Goal: Information Seeking & Learning: Learn about a topic

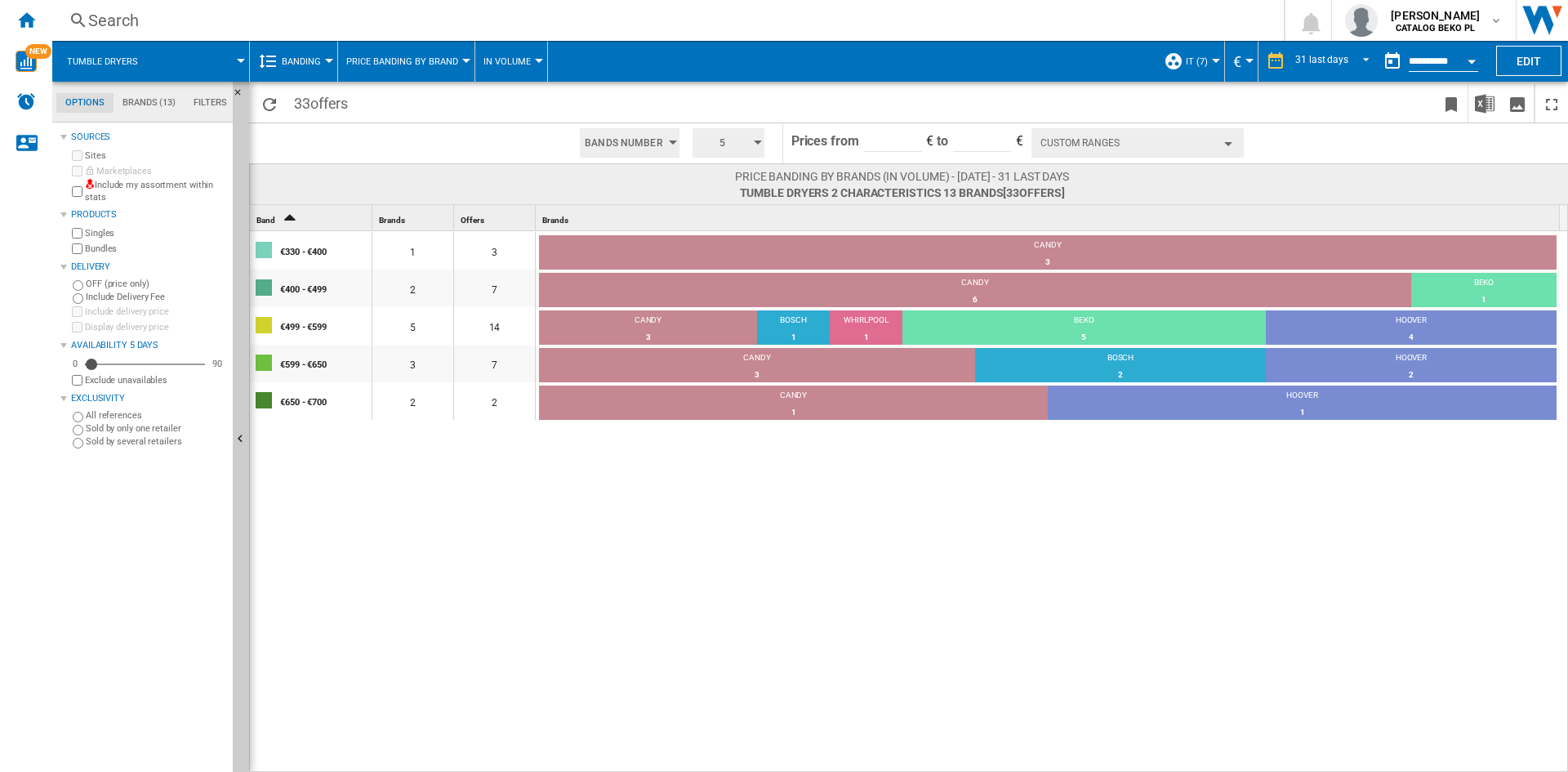
click at [327, 54] on button "Banding" at bounding box center [305, 60] width 48 height 41
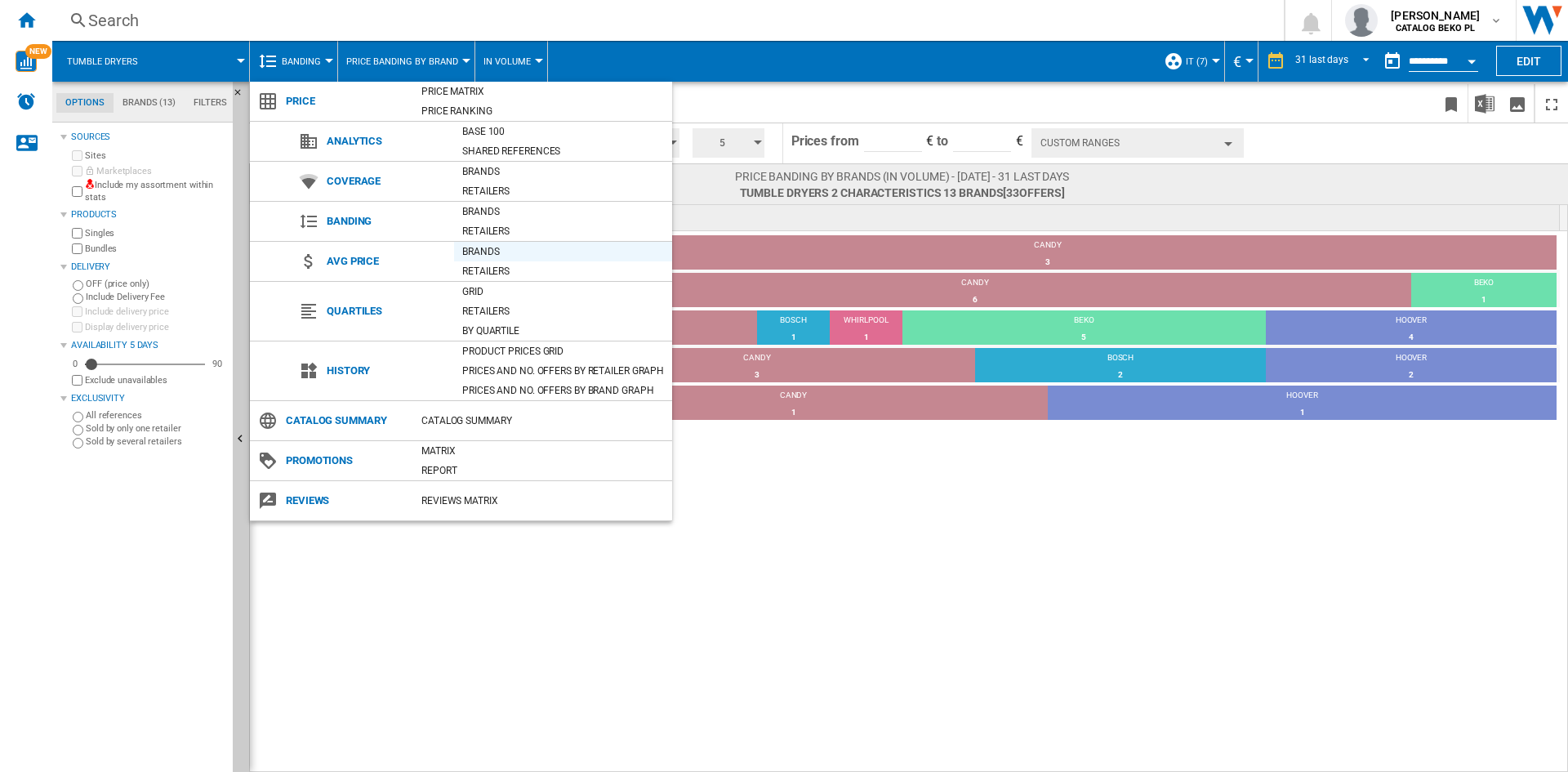
click at [503, 247] on div "Brands" at bounding box center [564, 252] width 218 height 16
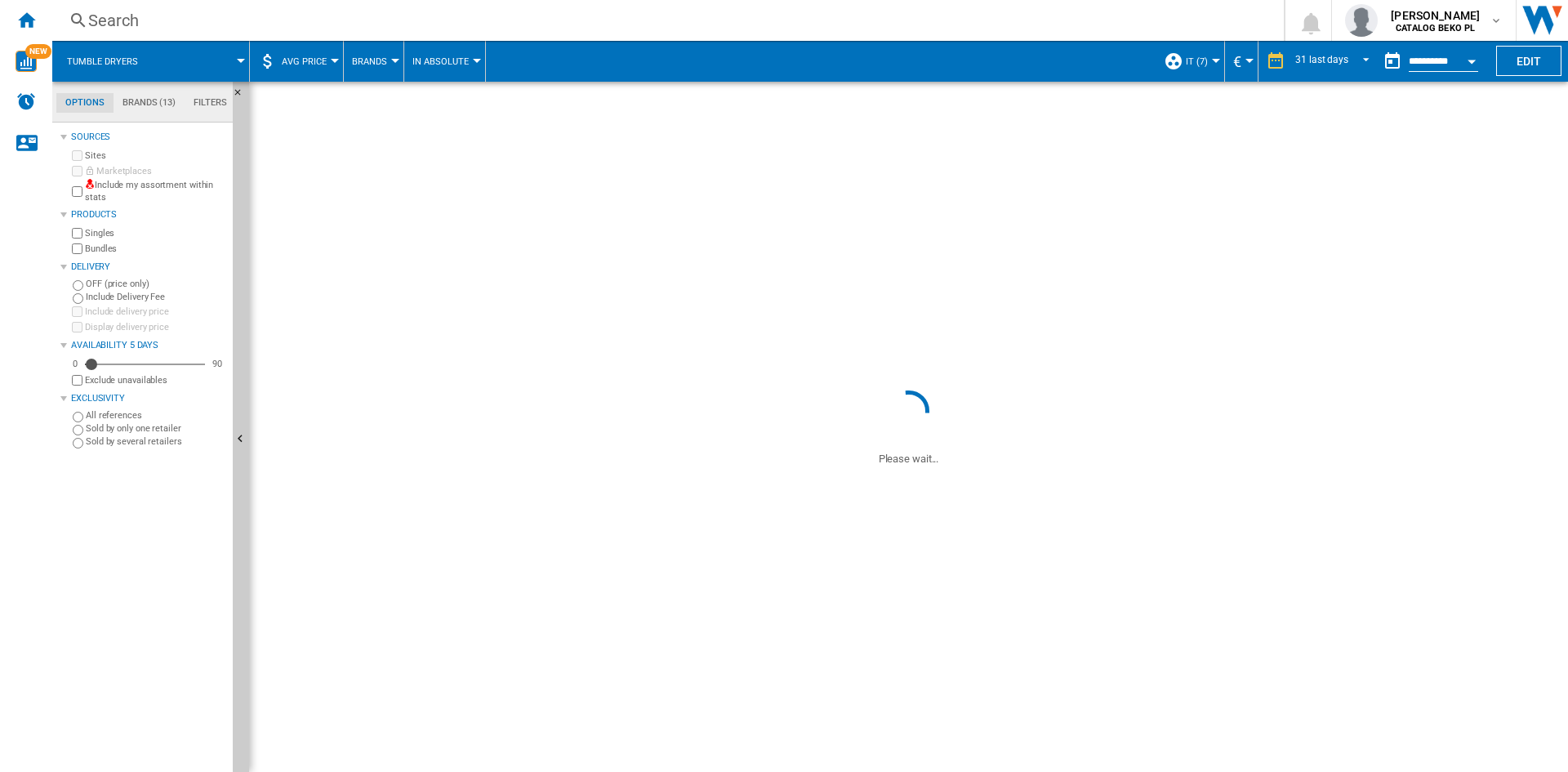
click at [211, 103] on md-tab-item "Filters" at bounding box center [210, 103] width 51 height 20
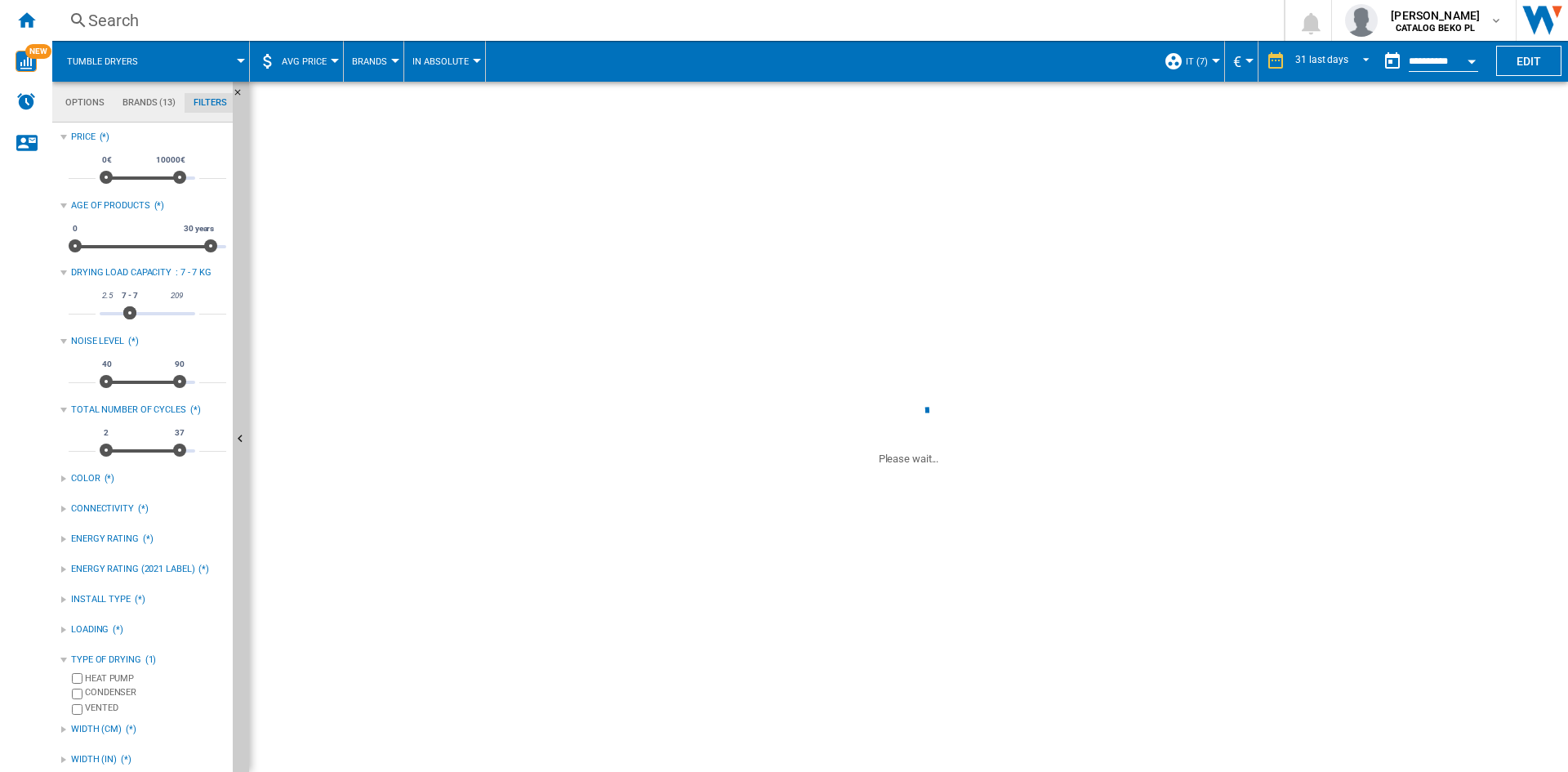
scroll to position [106, 0]
click at [78, 99] on md-tab-item "Options" at bounding box center [84, 103] width 57 height 20
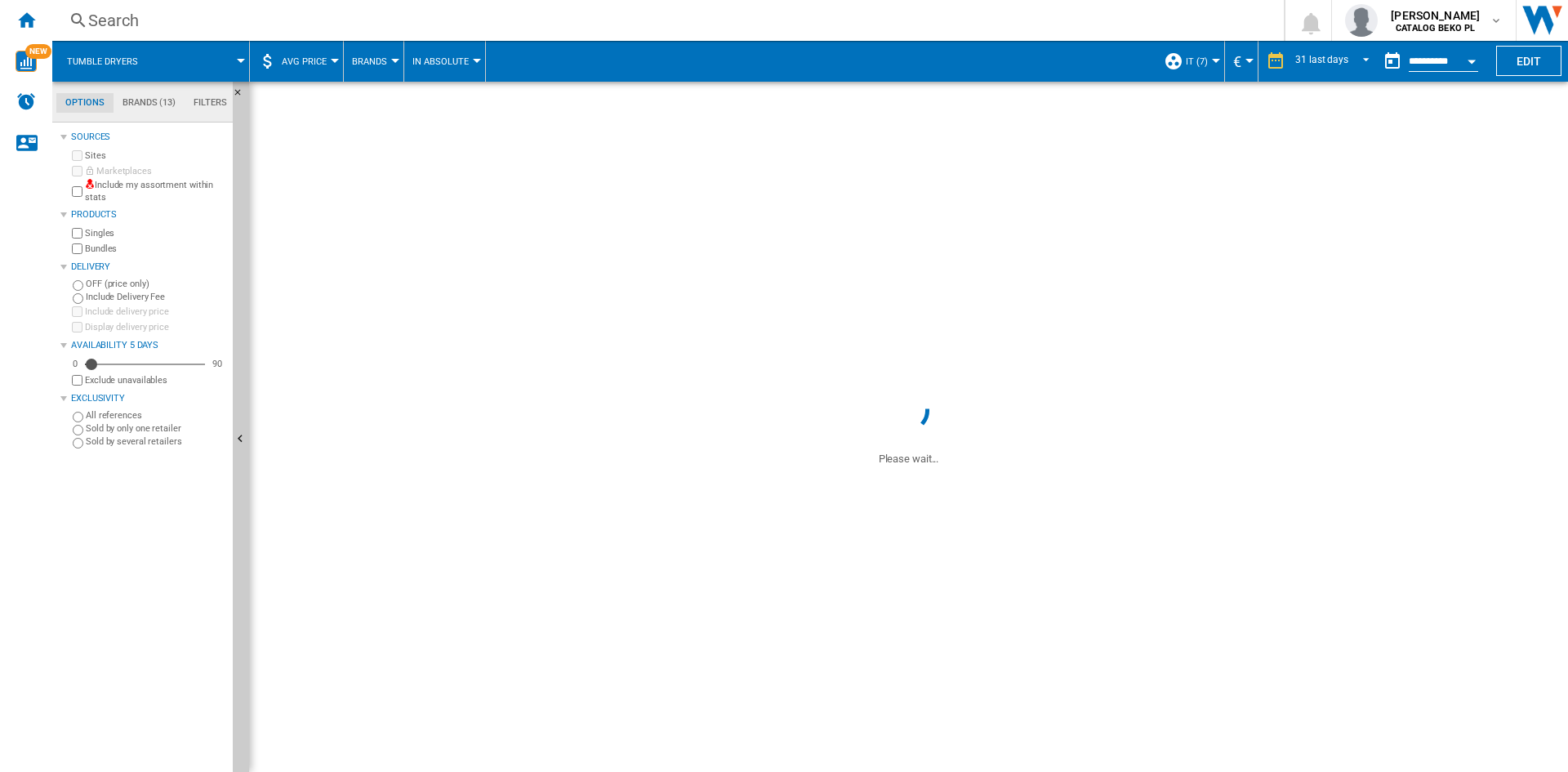
scroll to position [20, 0]
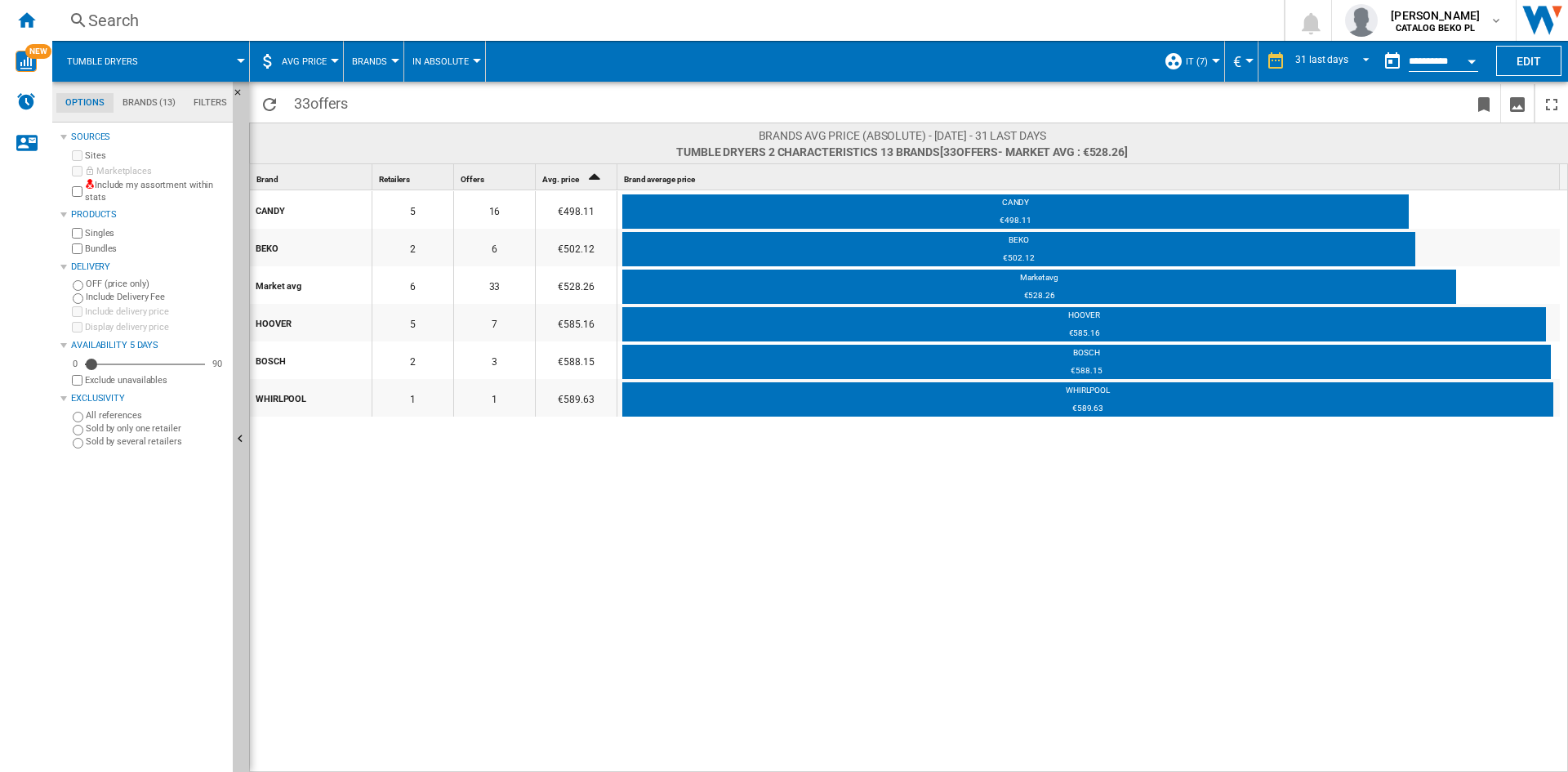
click at [1476, 58] on button "Open calendar" at bounding box center [1472, 59] width 30 height 30
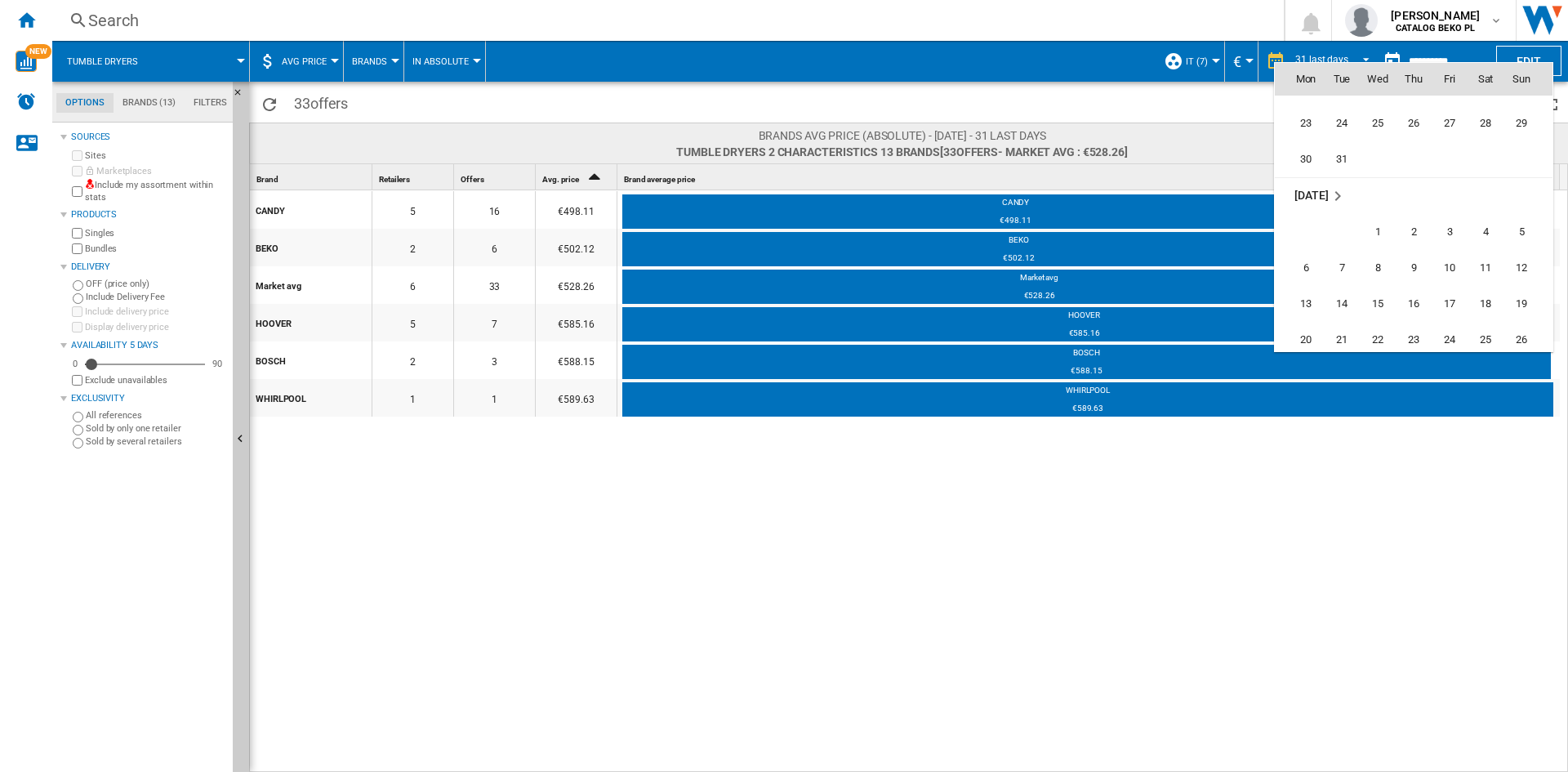
scroll to position [6078, 0]
click at [1447, 274] on span "31" at bounding box center [1450, 278] width 32 height 32
type input "**********"
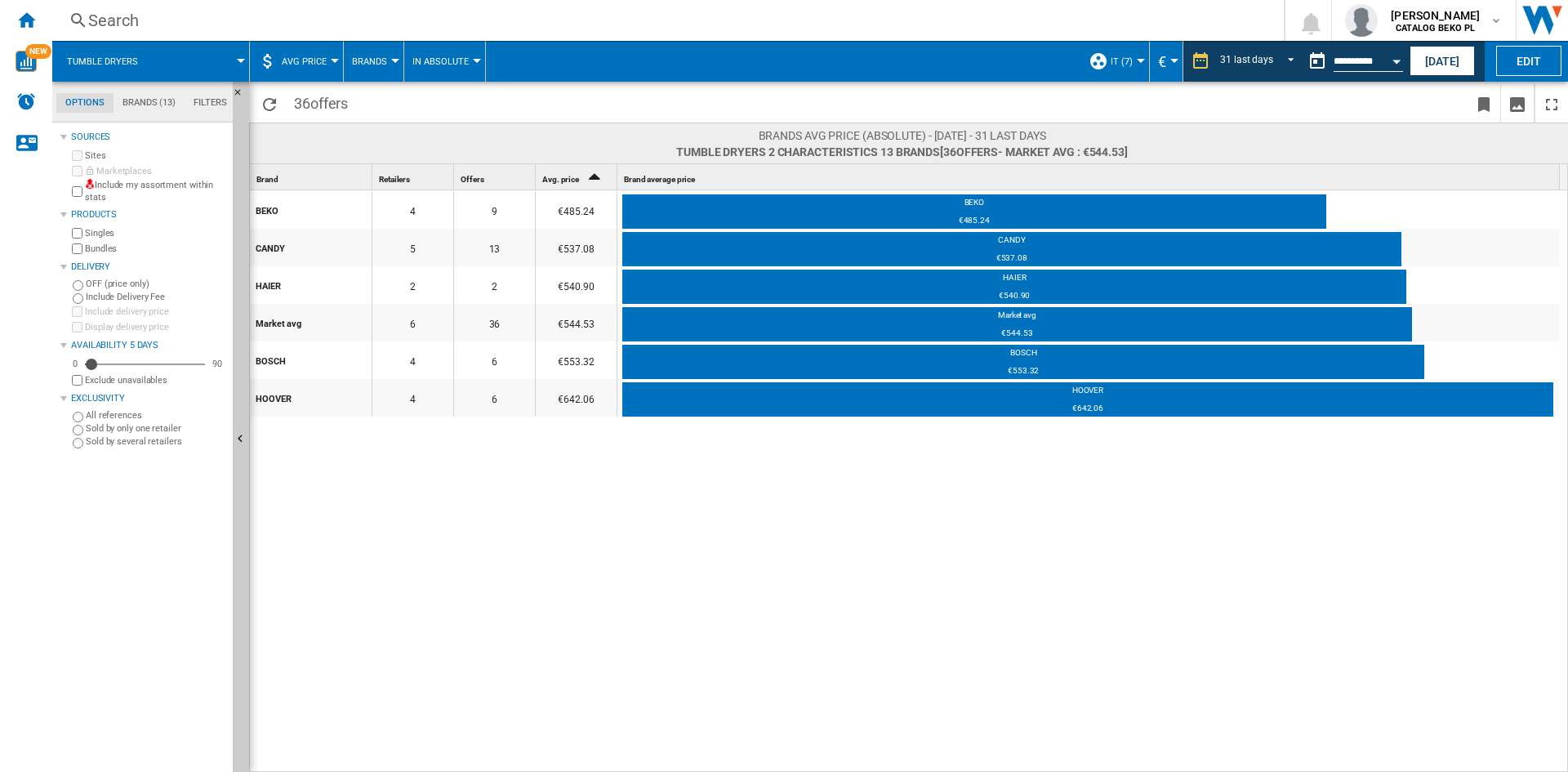
click at [793, 504] on div "BEKO 4 9 €485.24 BEKO €485.24 CANDY 5 13 €537.08 CANDY €537.08 HAIER 2 2 €540.9…" at bounding box center [909, 482] width 1319 height 584
click at [1396, 52] on button "Open calendar" at bounding box center [1396, 59] width 30 height 30
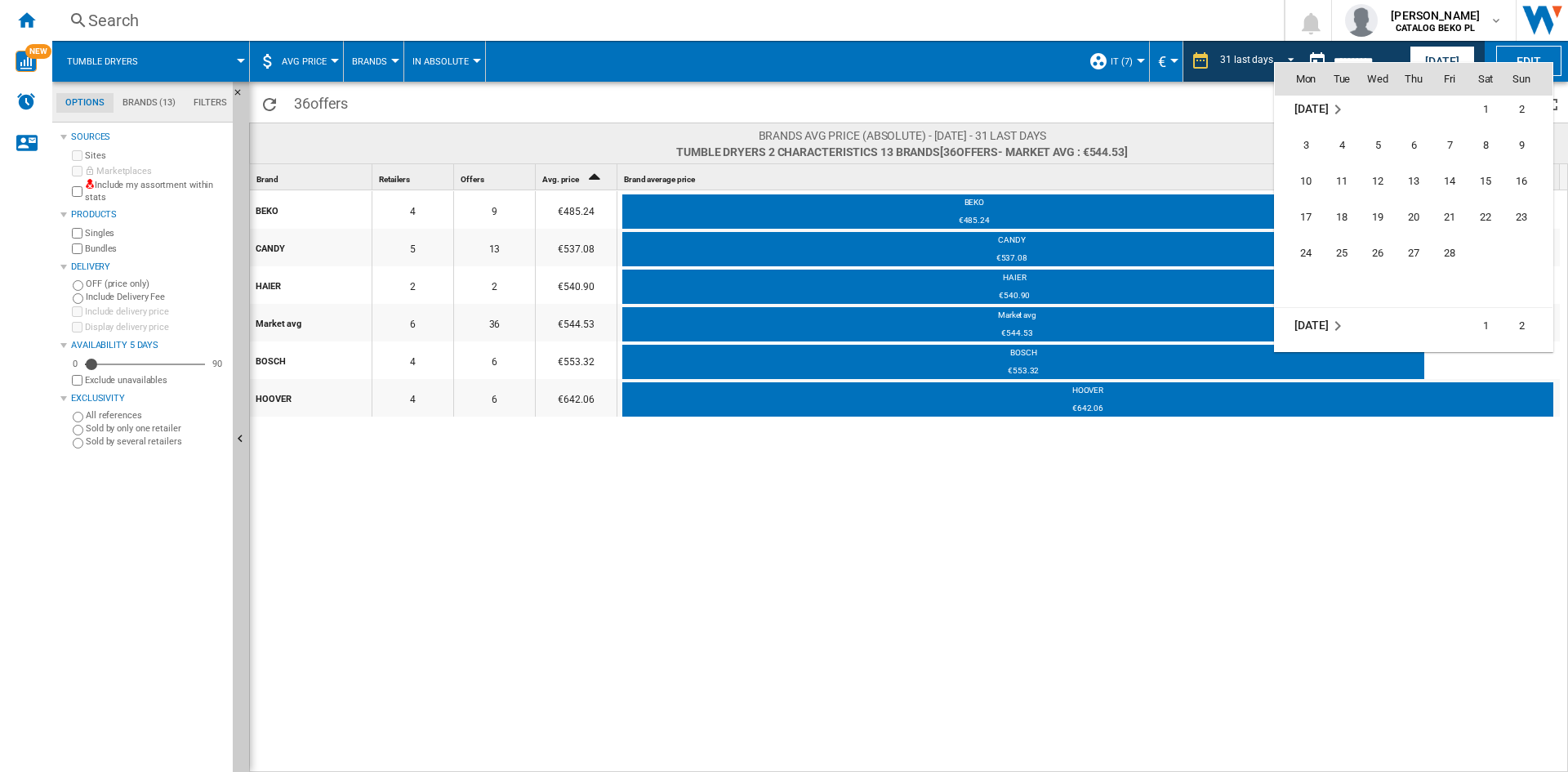
scroll to position [6306, 0]
click at [1444, 230] on span "28" at bounding box center [1450, 229] width 32 height 32
type input "**********"
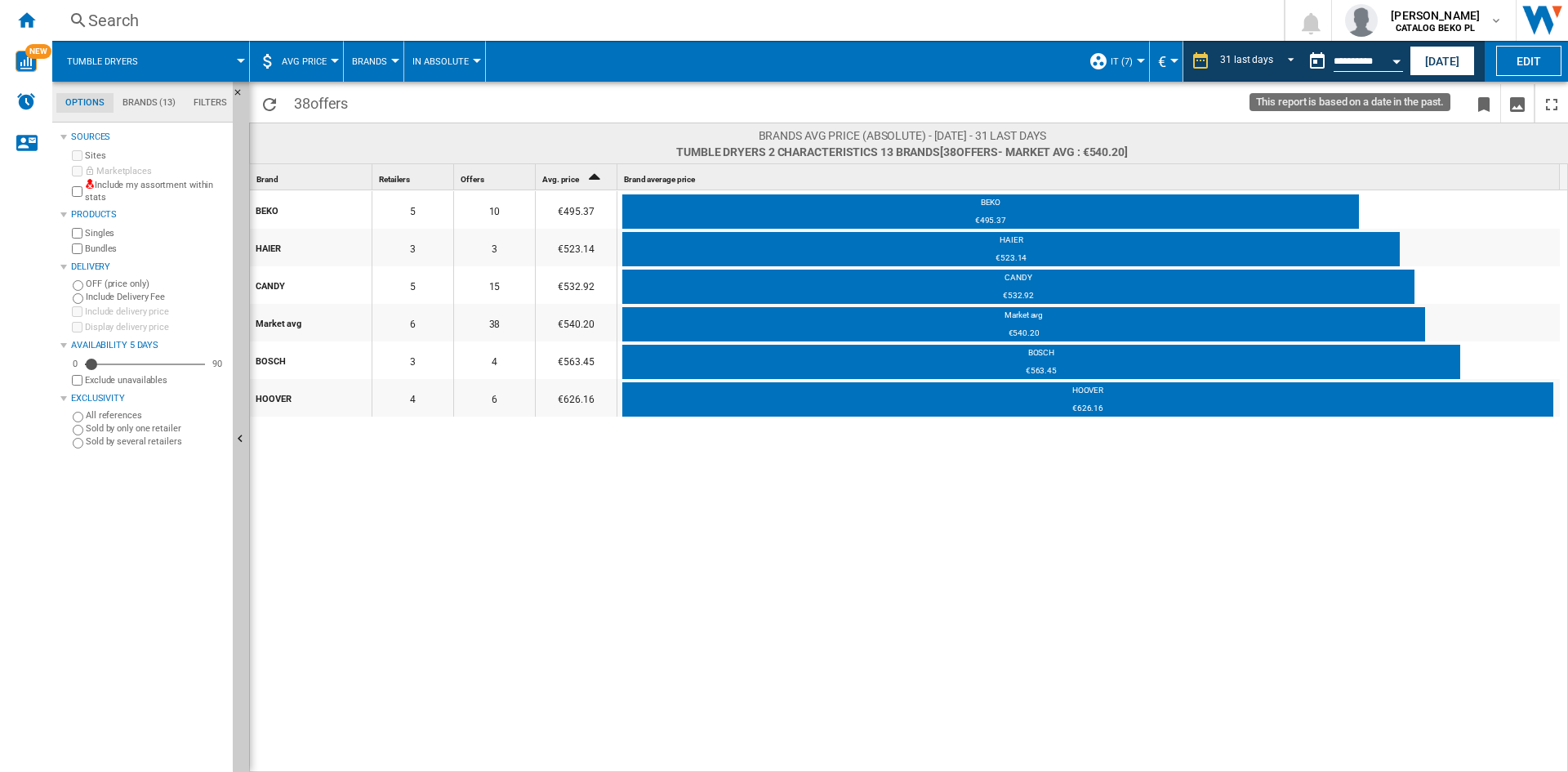
click at [1398, 51] on button "Open calendar" at bounding box center [1396, 59] width 30 height 30
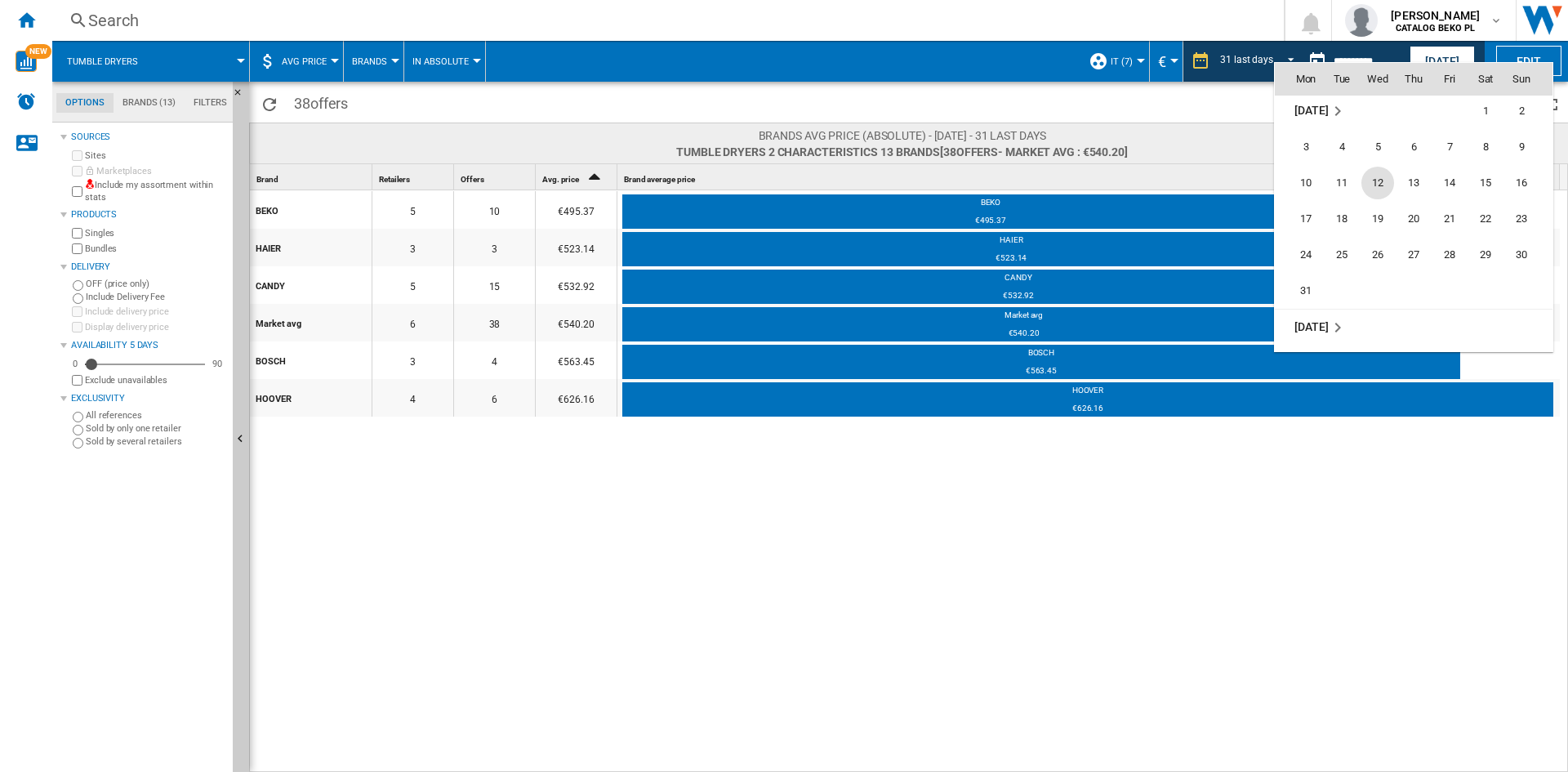
scroll to position [6522, 0]
click at [1310, 255] on span "31" at bounding box center [1306, 265] width 32 height 32
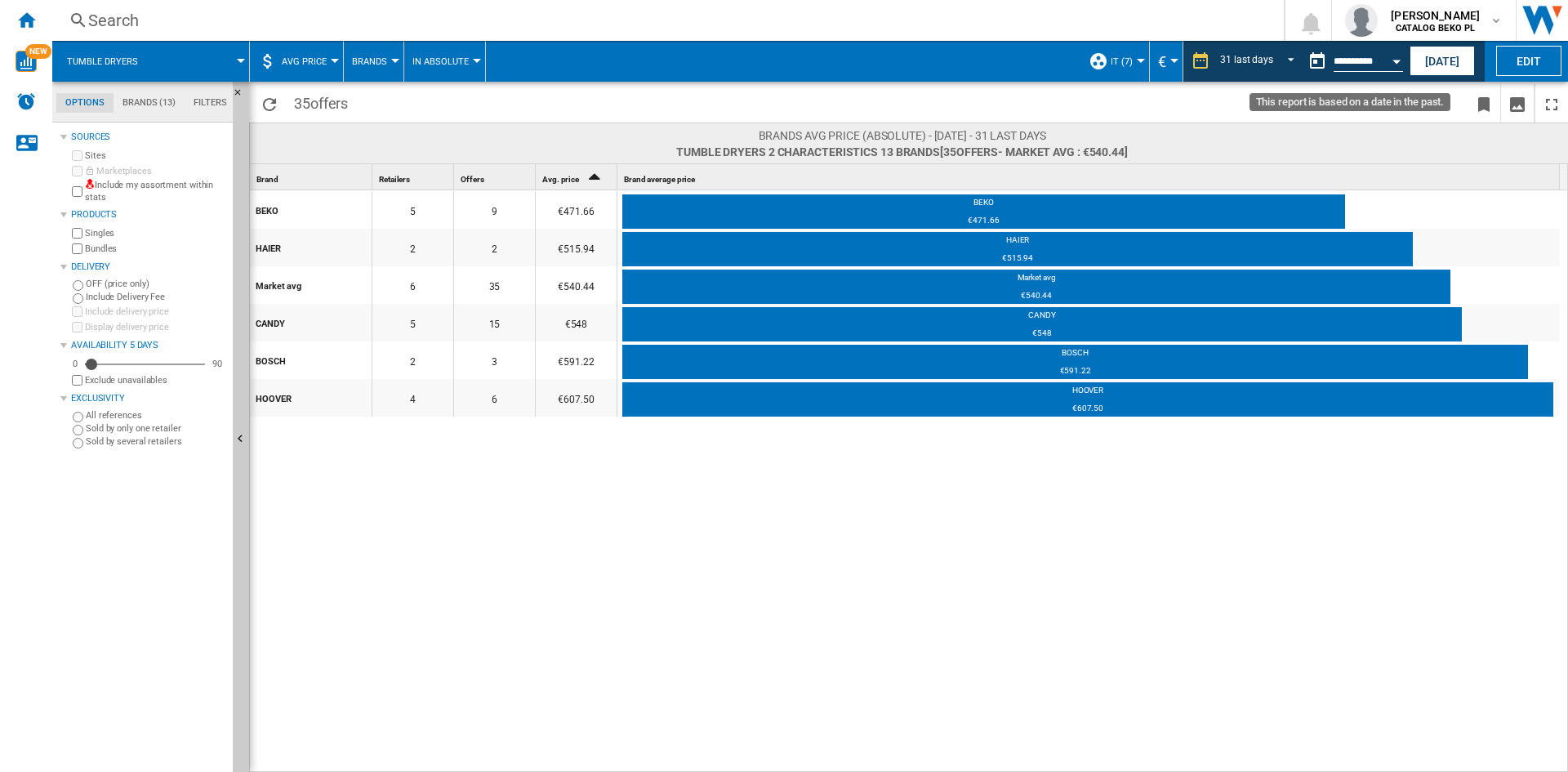
click at [1396, 68] on button "Open calendar" at bounding box center [1396, 59] width 30 height 30
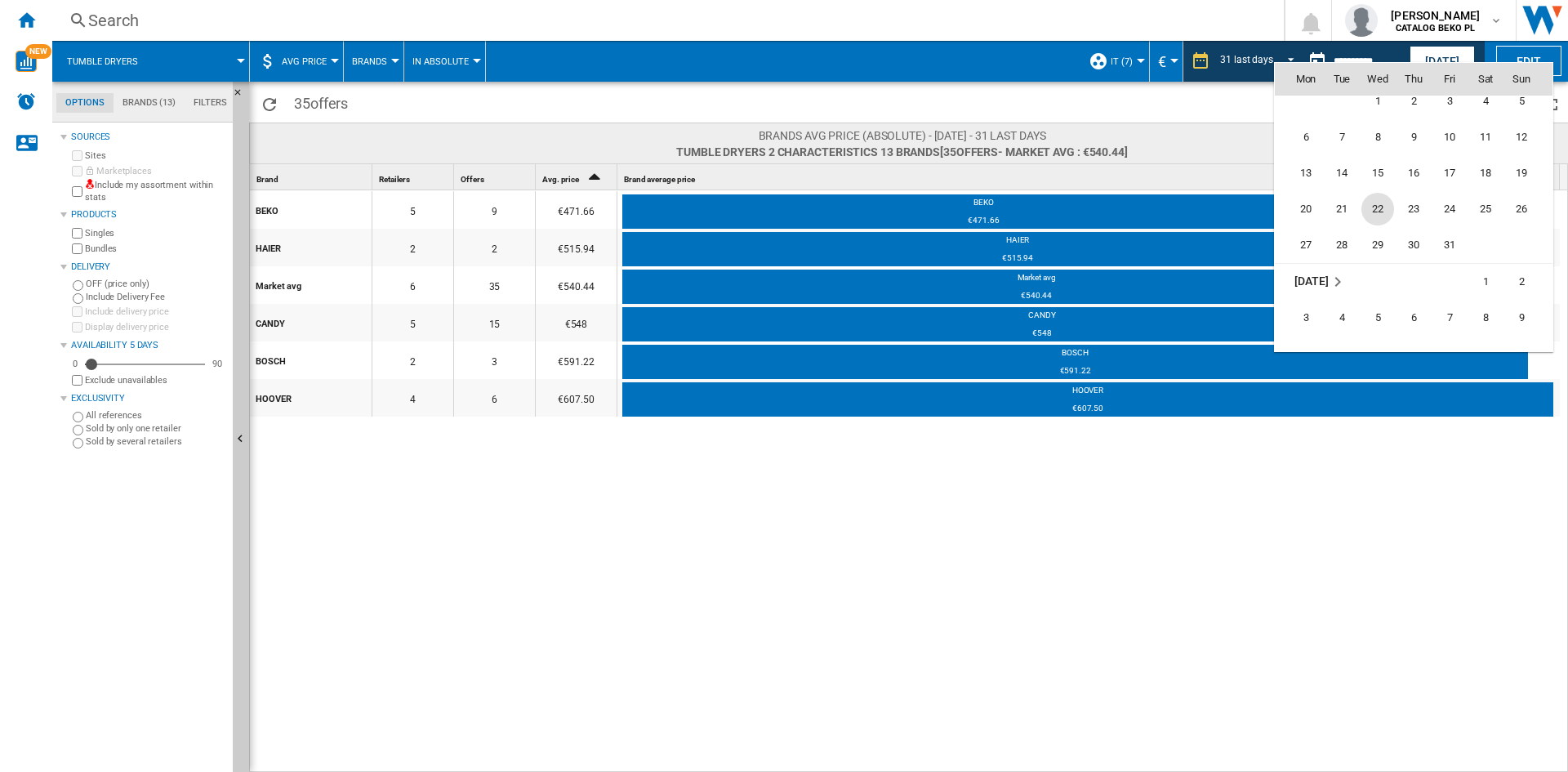
scroll to position [6086, 0]
click at [1446, 266] on span "31" at bounding box center [1450, 270] width 32 height 32
type input "**********"
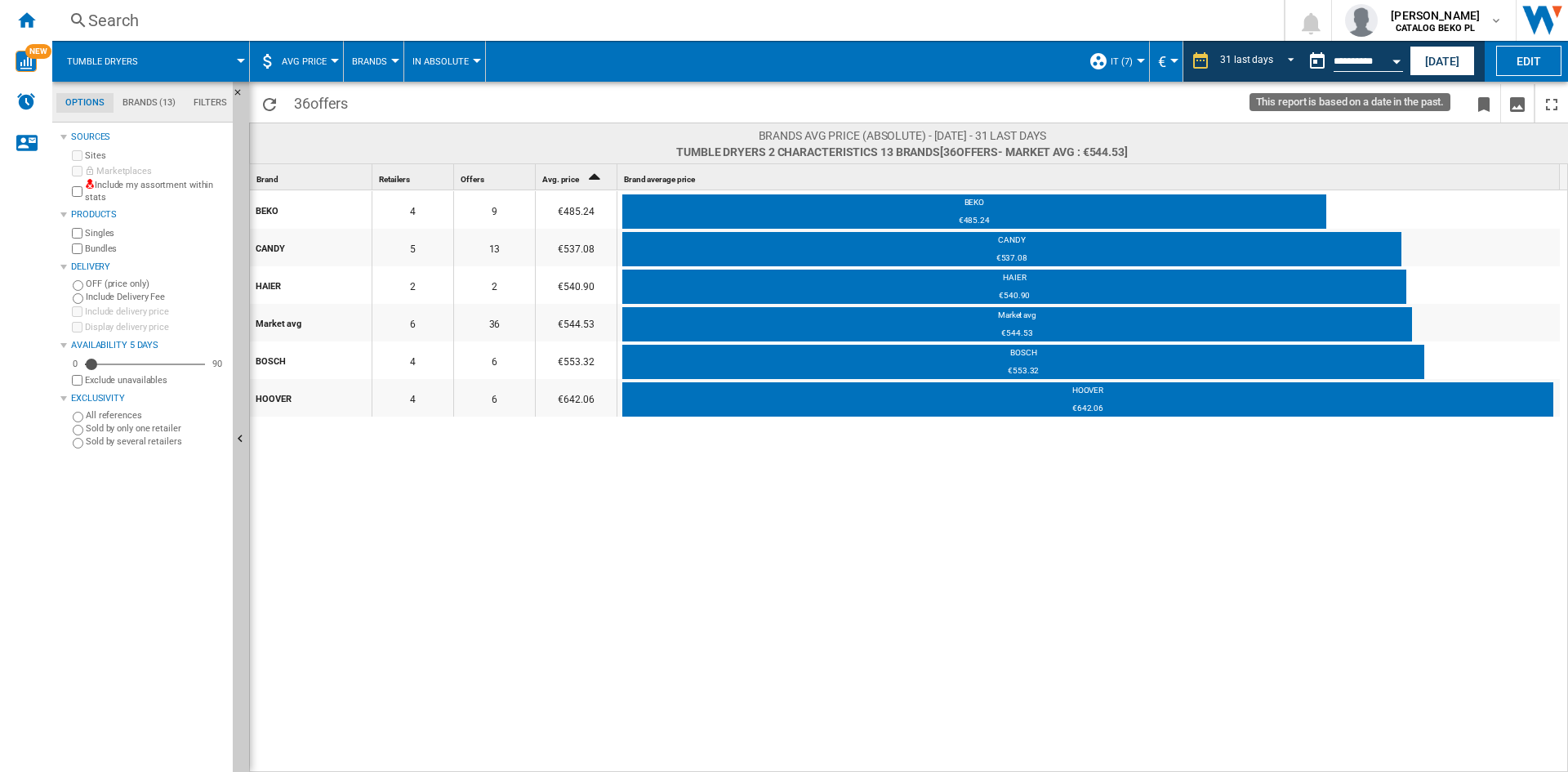
click at [1395, 65] on button "Open calendar" at bounding box center [1396, 59] width 30 height 30
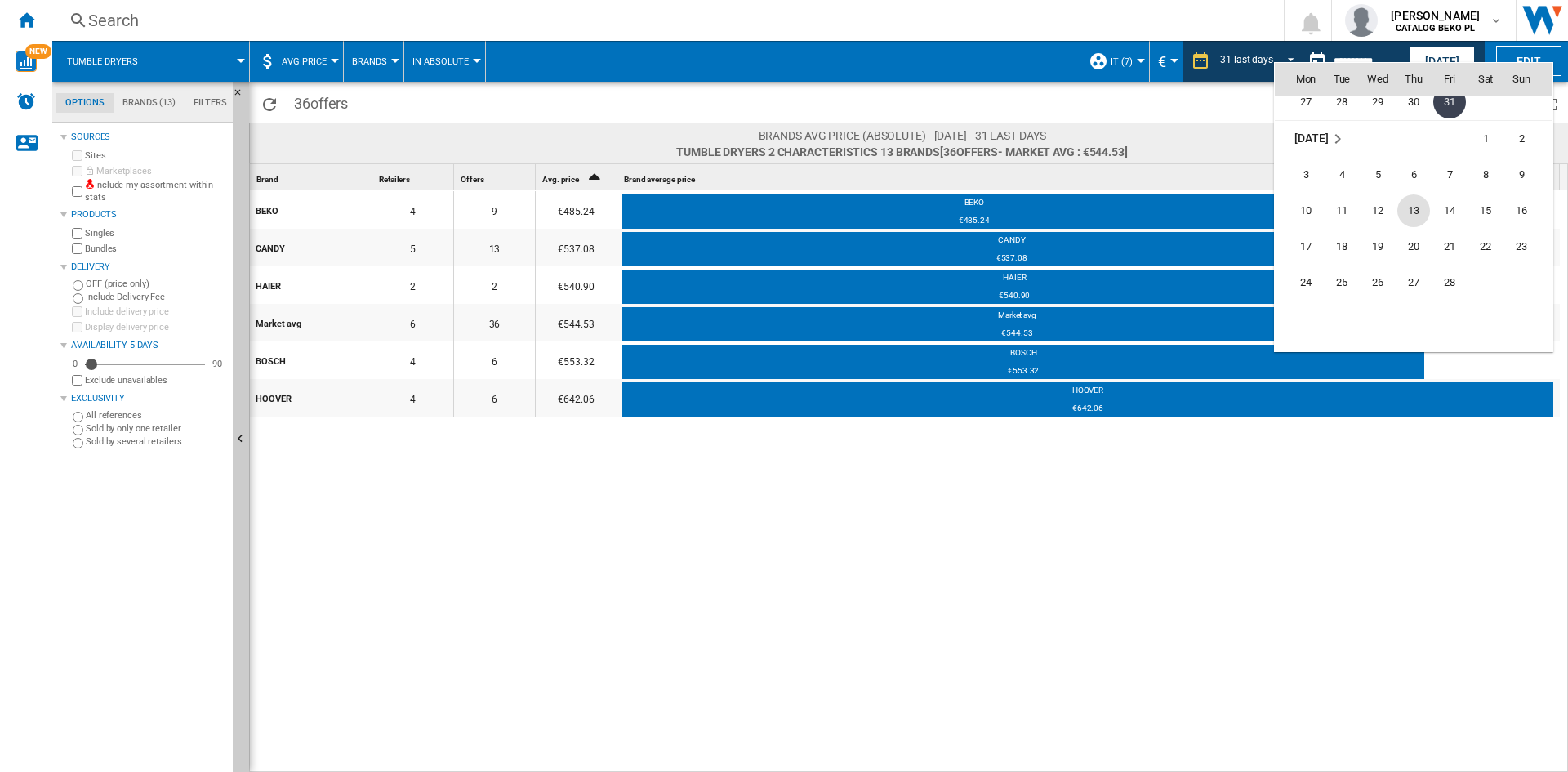
scroll to position [6306, 0]
click at [1441, 221] on span "28" at bounding box center [1450, 229] width 32 height 32
type input "**********"
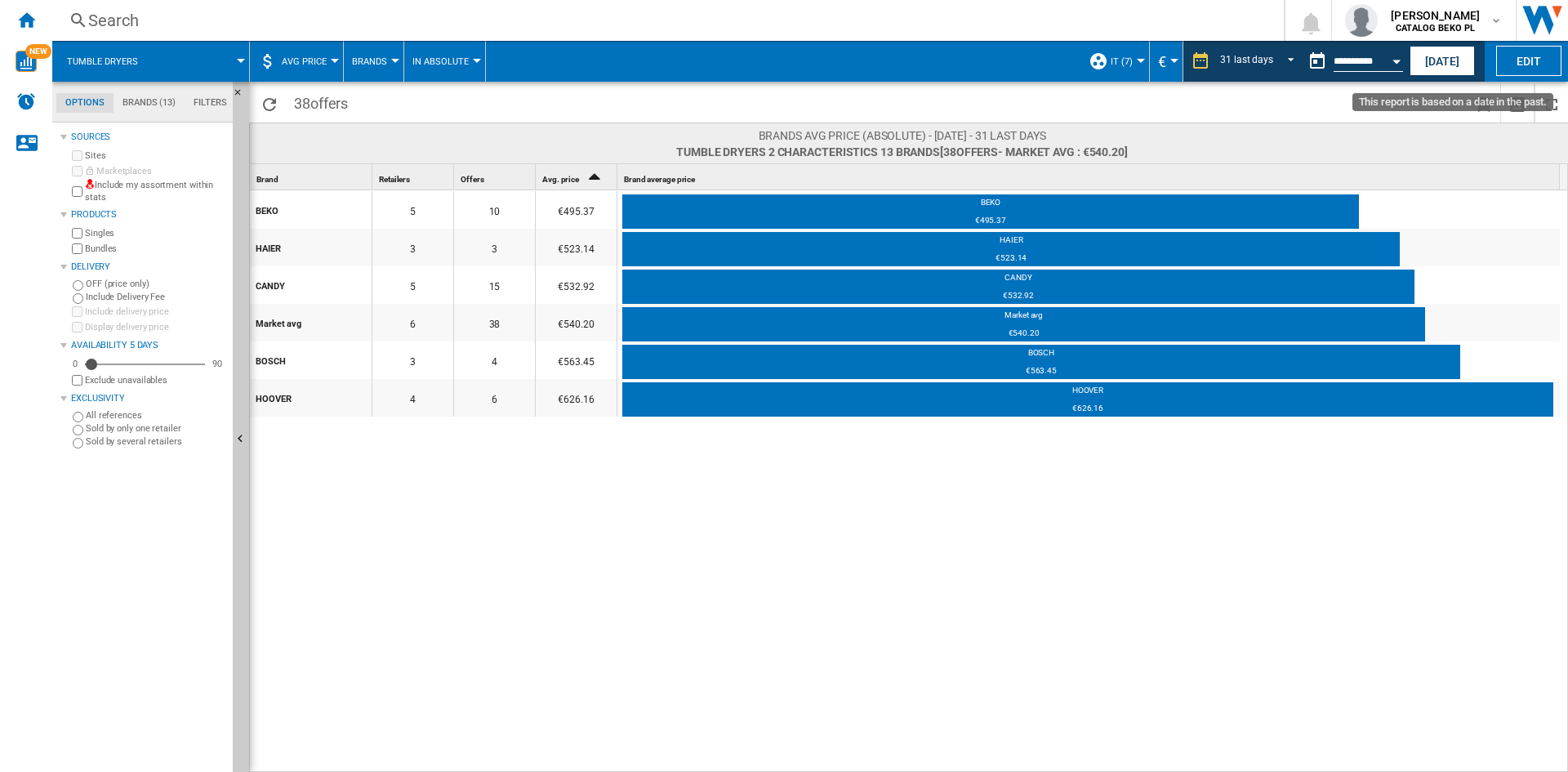
click at [1389, 65] on button "Open calendar" at bounding box center [1396, 59] width 30 height 30
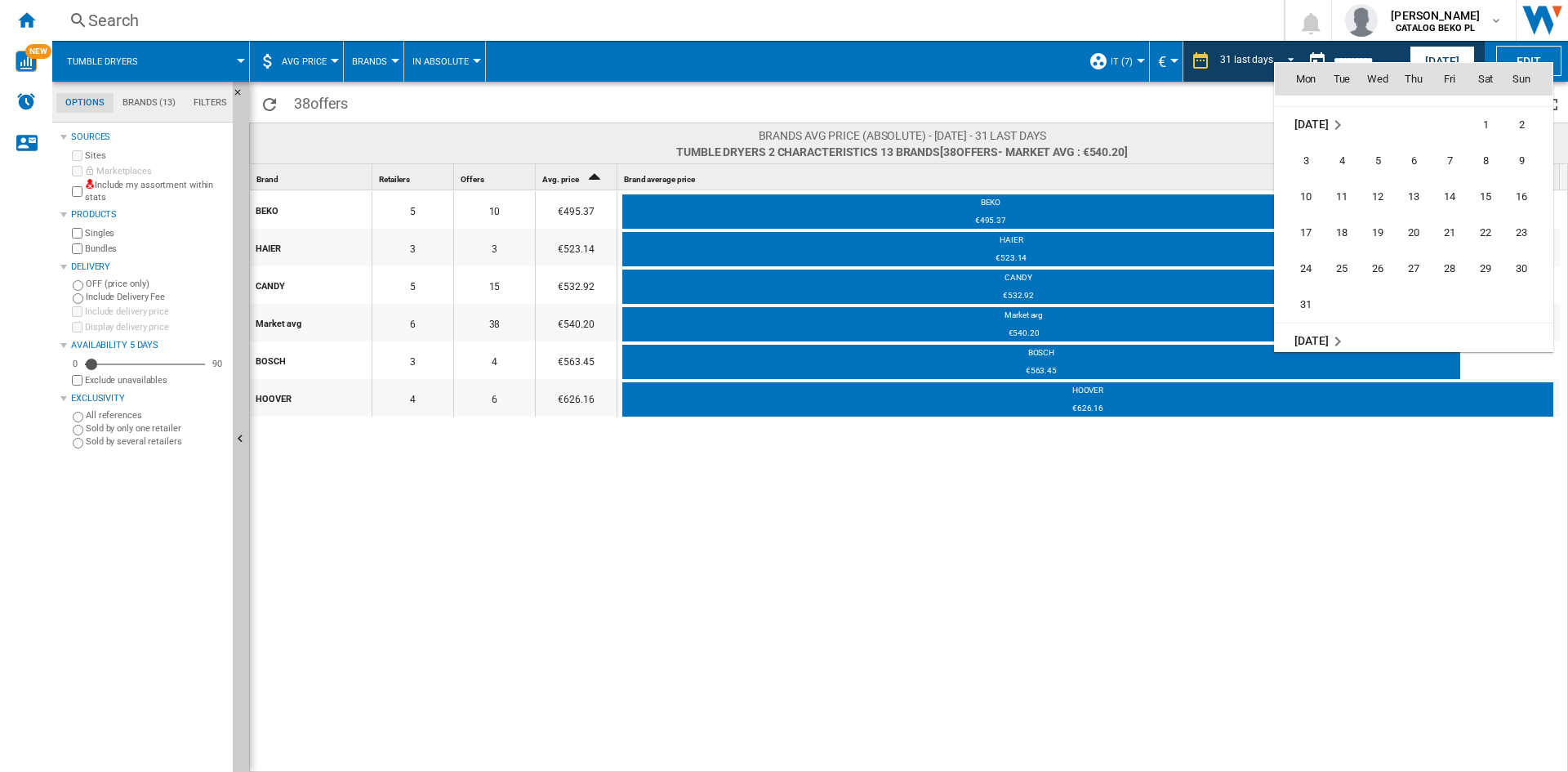
scroll to position [6522, 0]
click at [1310, 259] on span "31" at bounding box center [1306, 265] width 32 height 32
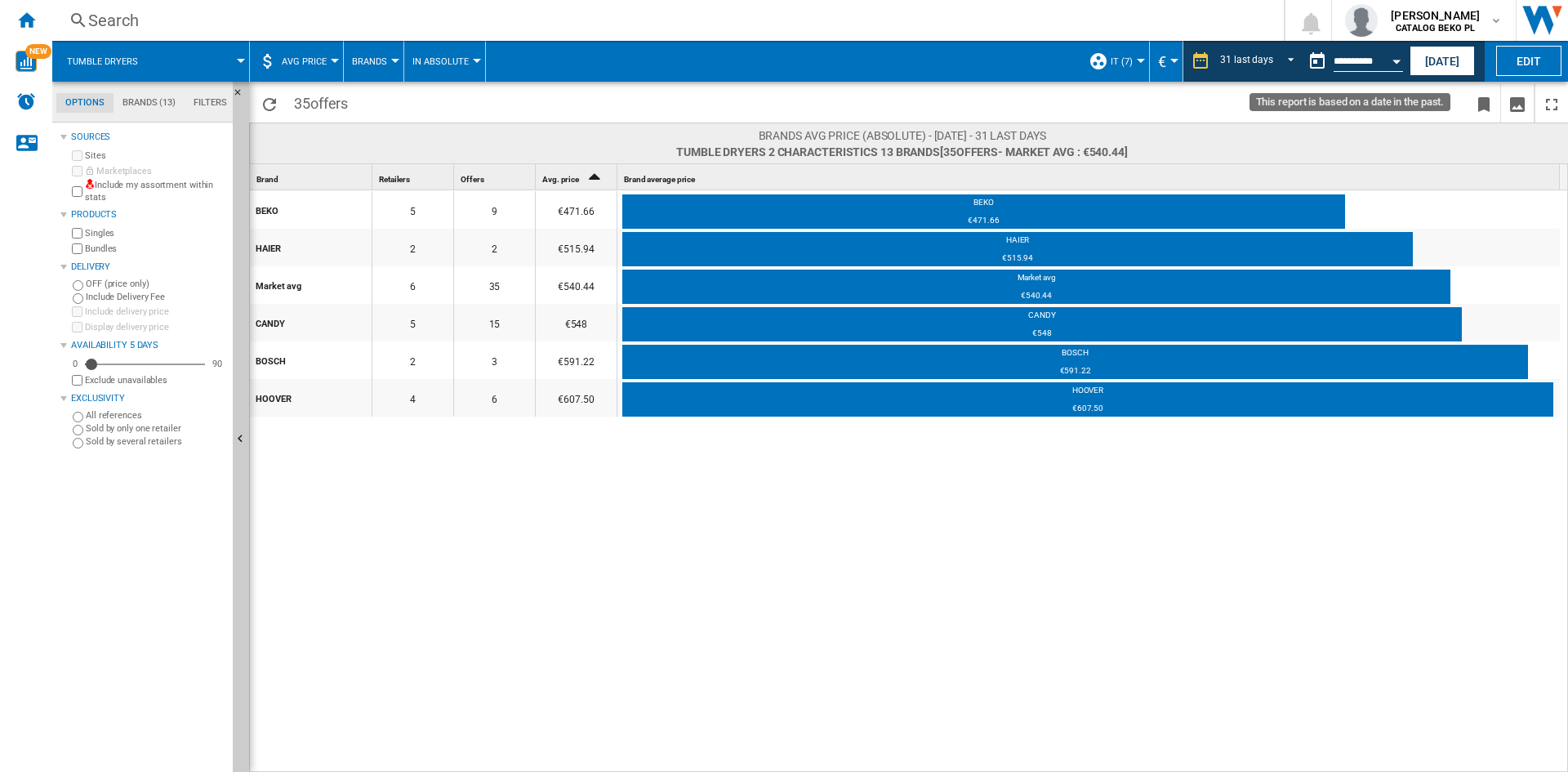
click at [1398, 58] on button "Open calendar" at bounding box center [1396, 59] width 30 height 30
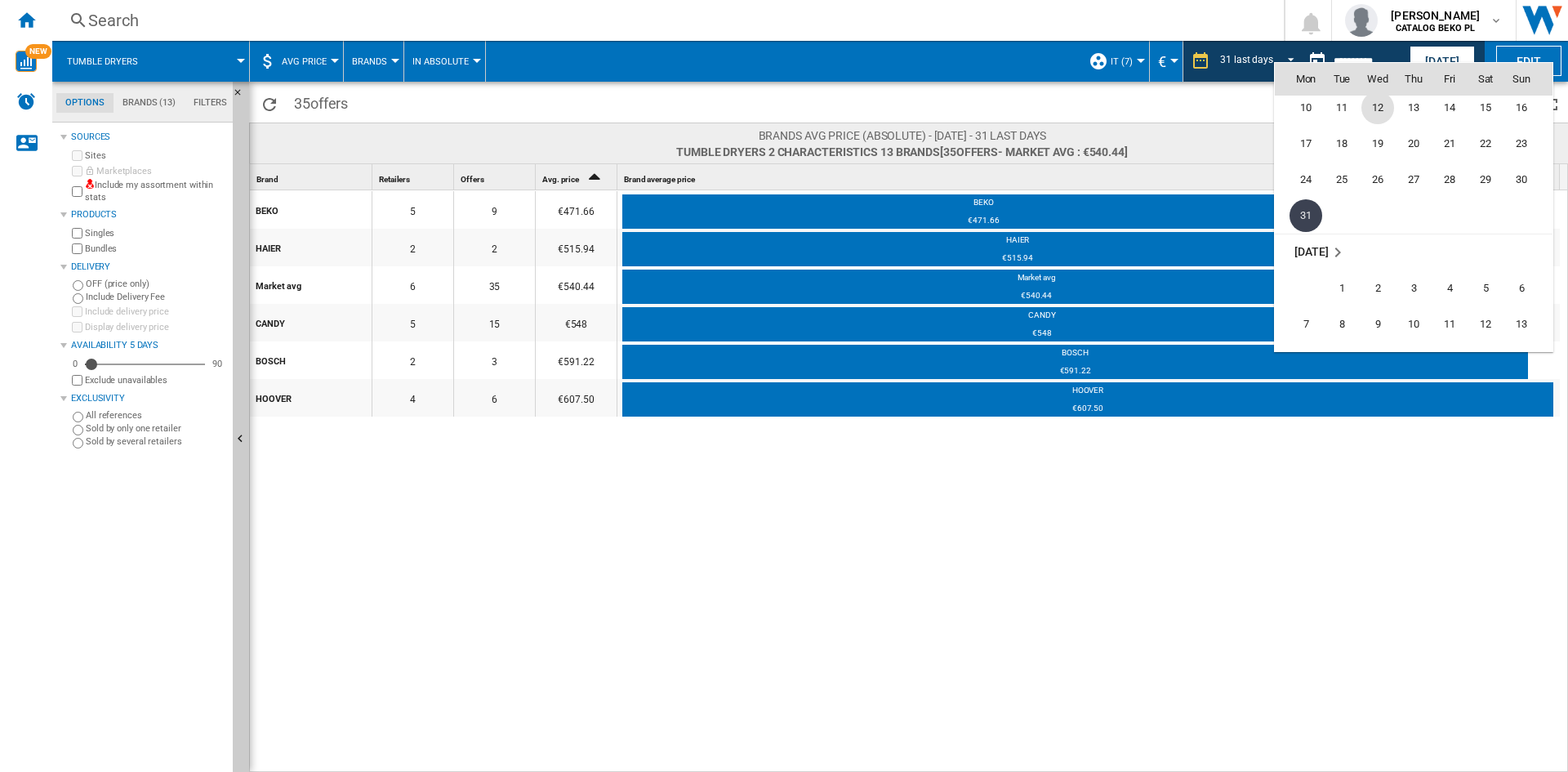
scroll to position [6739, 0]
click at [1382, 255] on span "30" at bounding box center [1378, 265] width 32 height 32
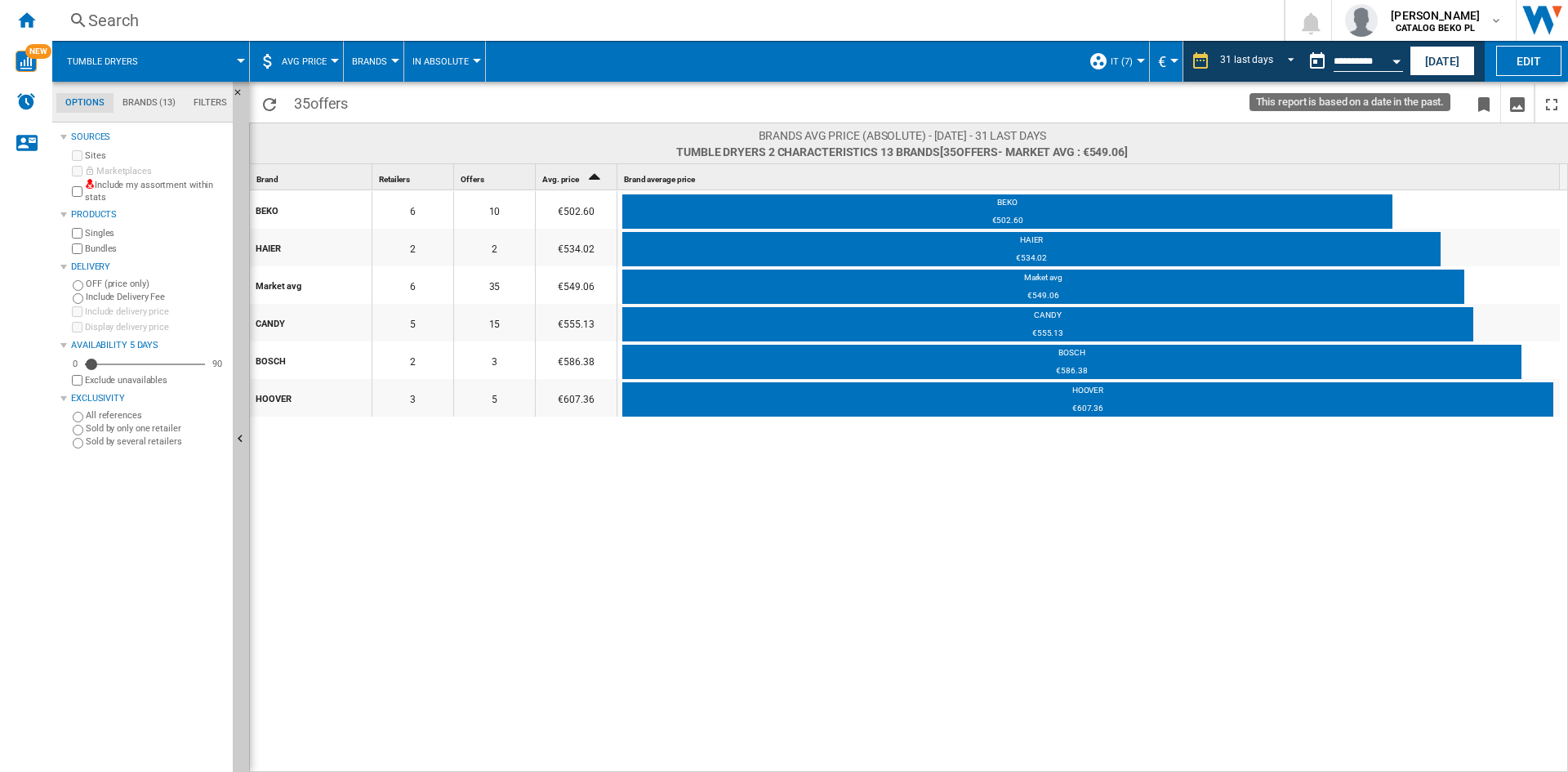
click at [1386, 60] on button "Open calendar" at bounding box center [1396, 59] width 30 height 30
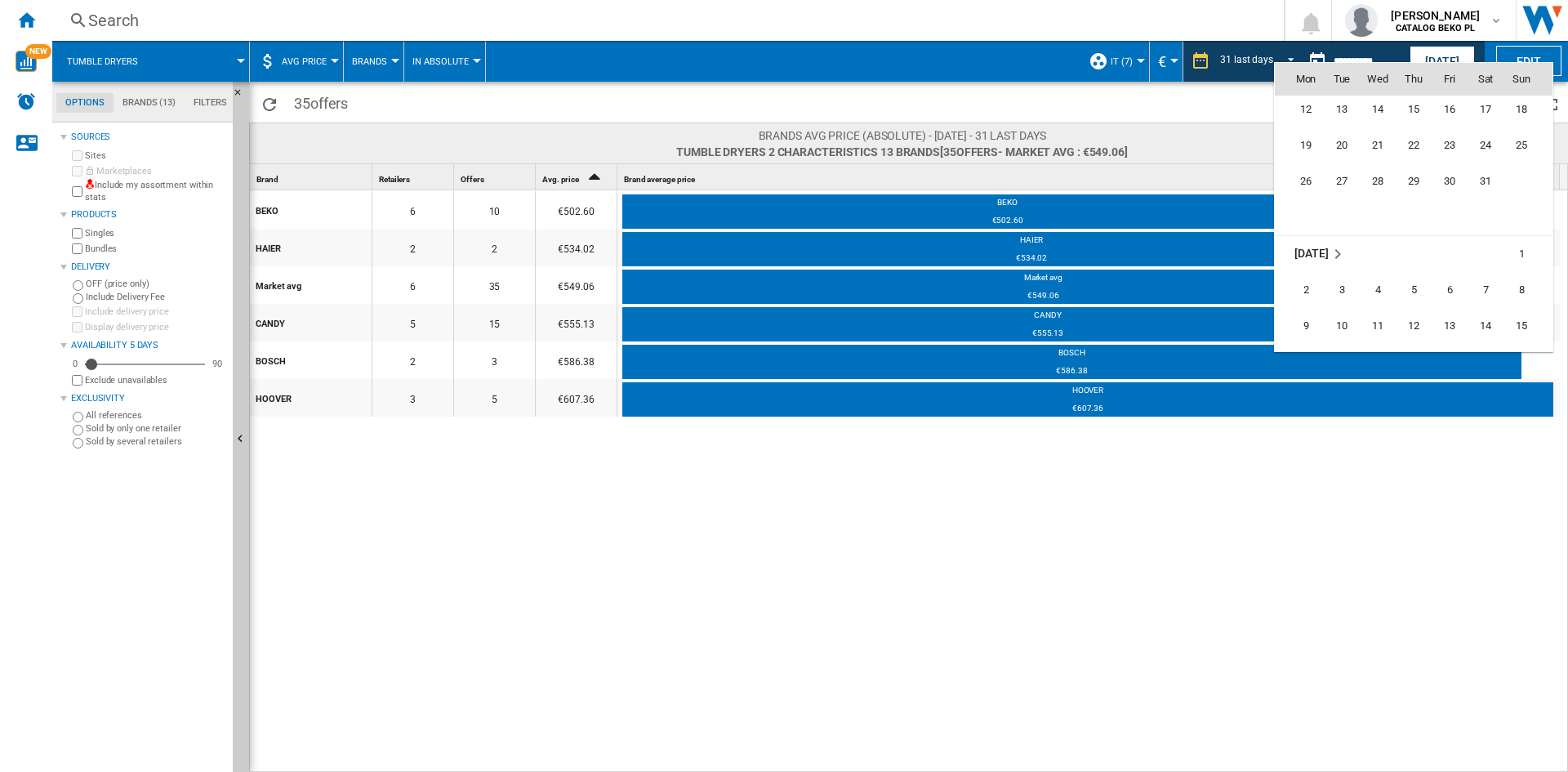
scroll to position [6955, 0]
drag, startPoint x: 1486, startPoint y: 230, endPoint x: 1561, endPoint y: 227, distance: 75.1
click at [1486, 230] on span "31" at bounding box center [1485, 229] width 32 height 32
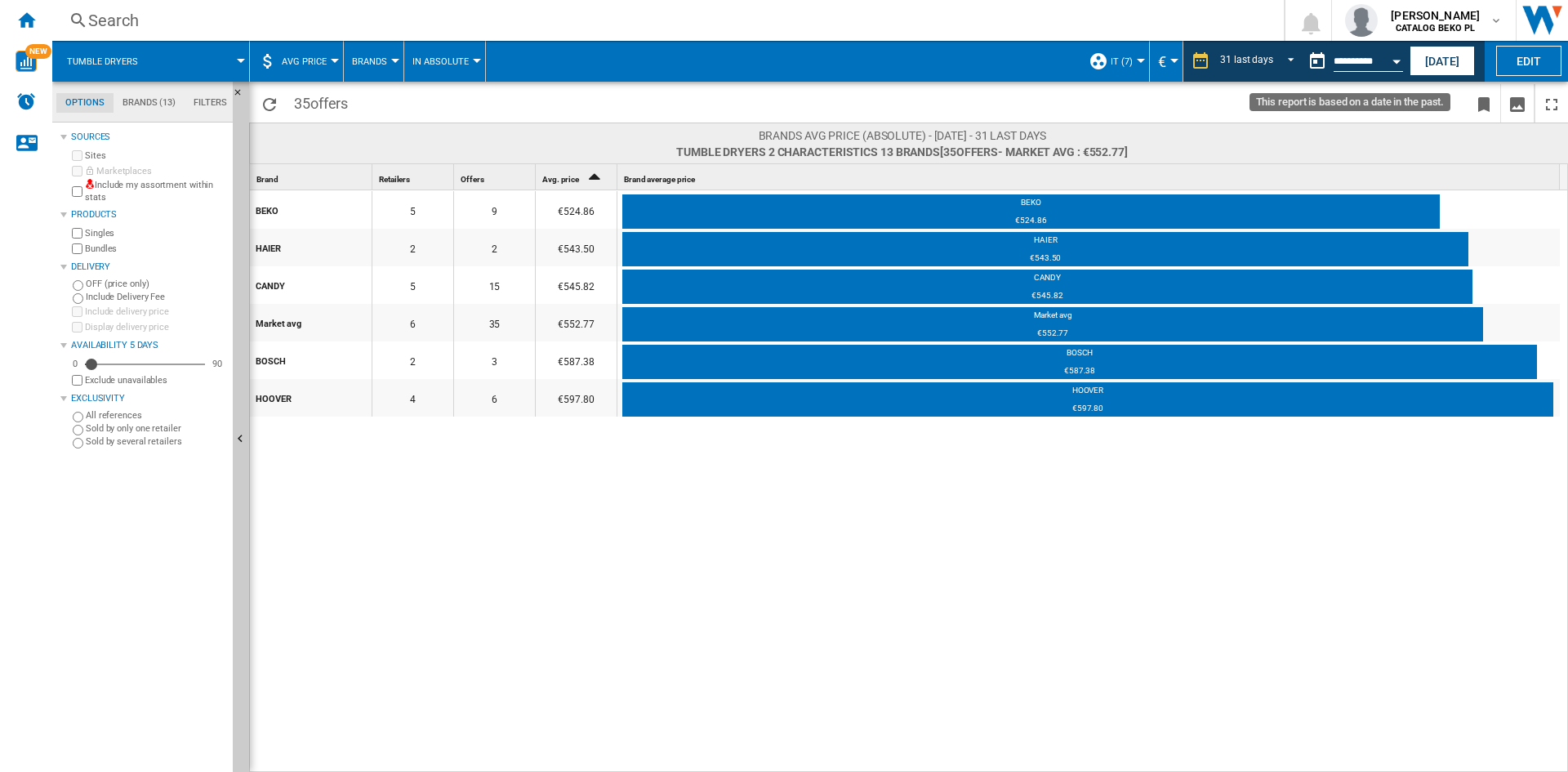
click at [1396, 60] on div "Open calendar" at bounding box center [1396, 61] width 8 height 5
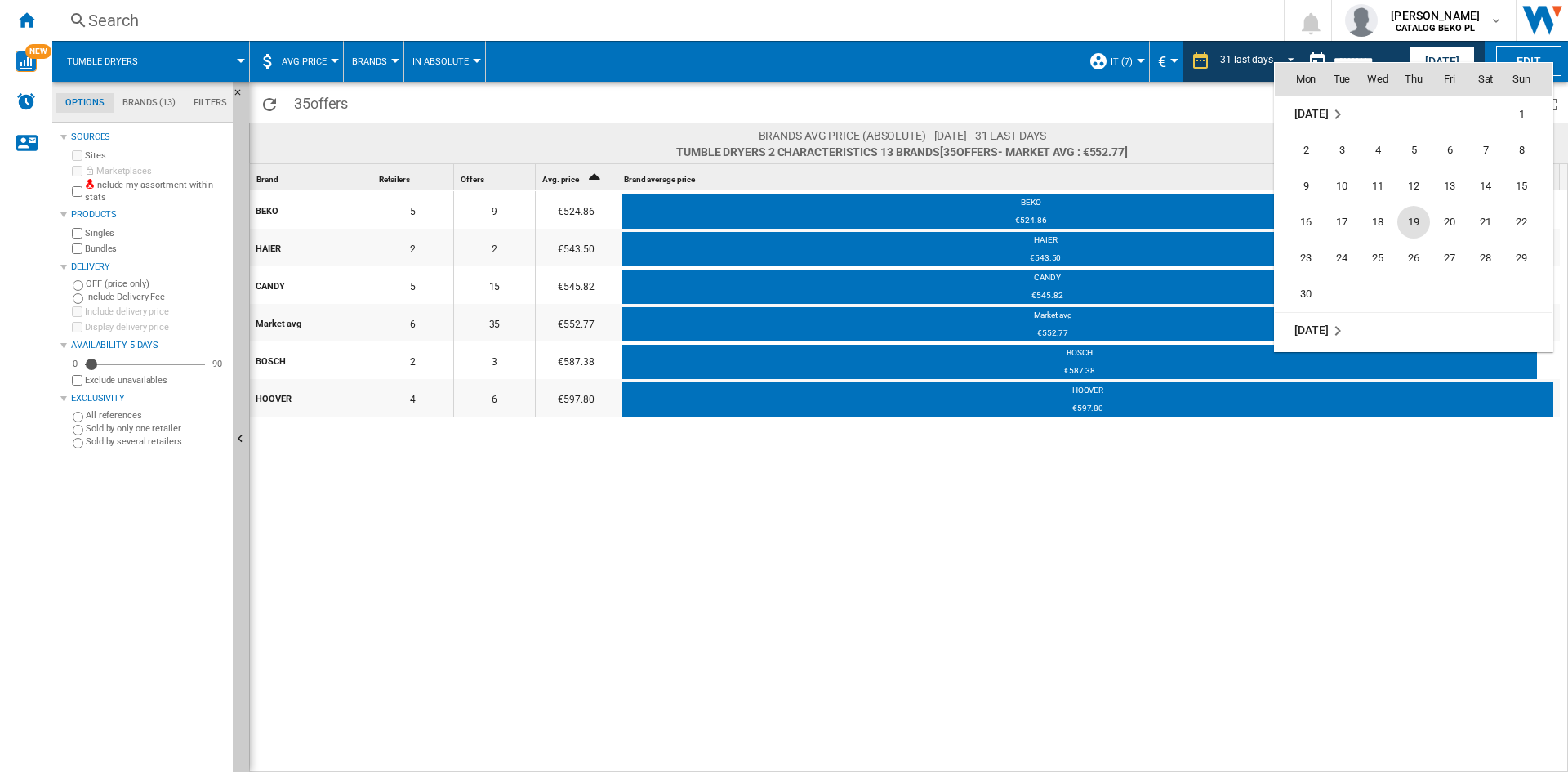
scroll to position [7172, 0]
click at [1308, 269] on span "30" at bounding box center [1306, 265] width 32 height 32
type input "**********"
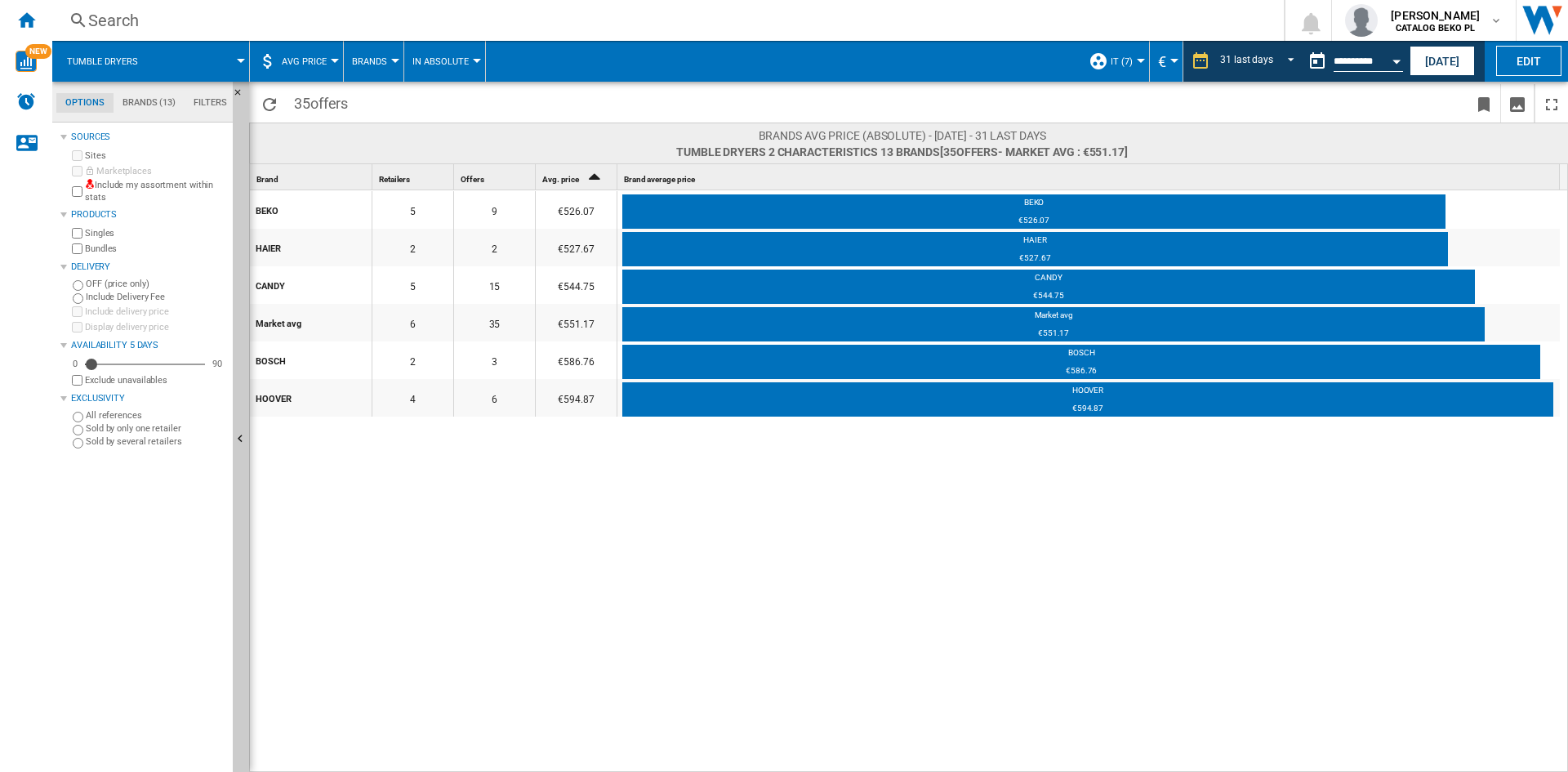
click at [1390, 59] on button "Open calendar" at bounding box center [1396, 59] width 30 height 30
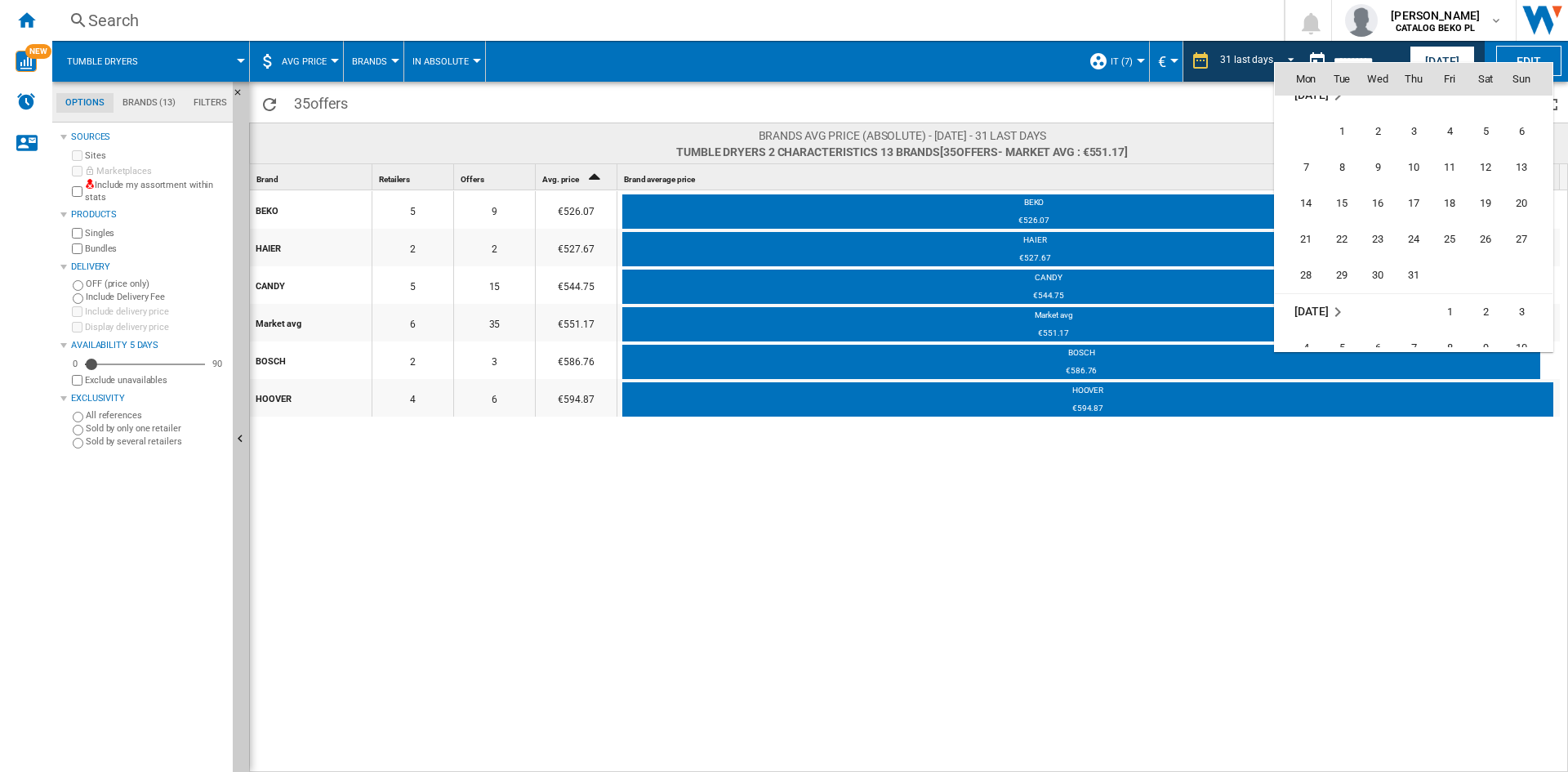
scroll to position [7388, 0]
click at [1416, 262] on span "31" at bounding box center [1414, 265] width 32 height 32
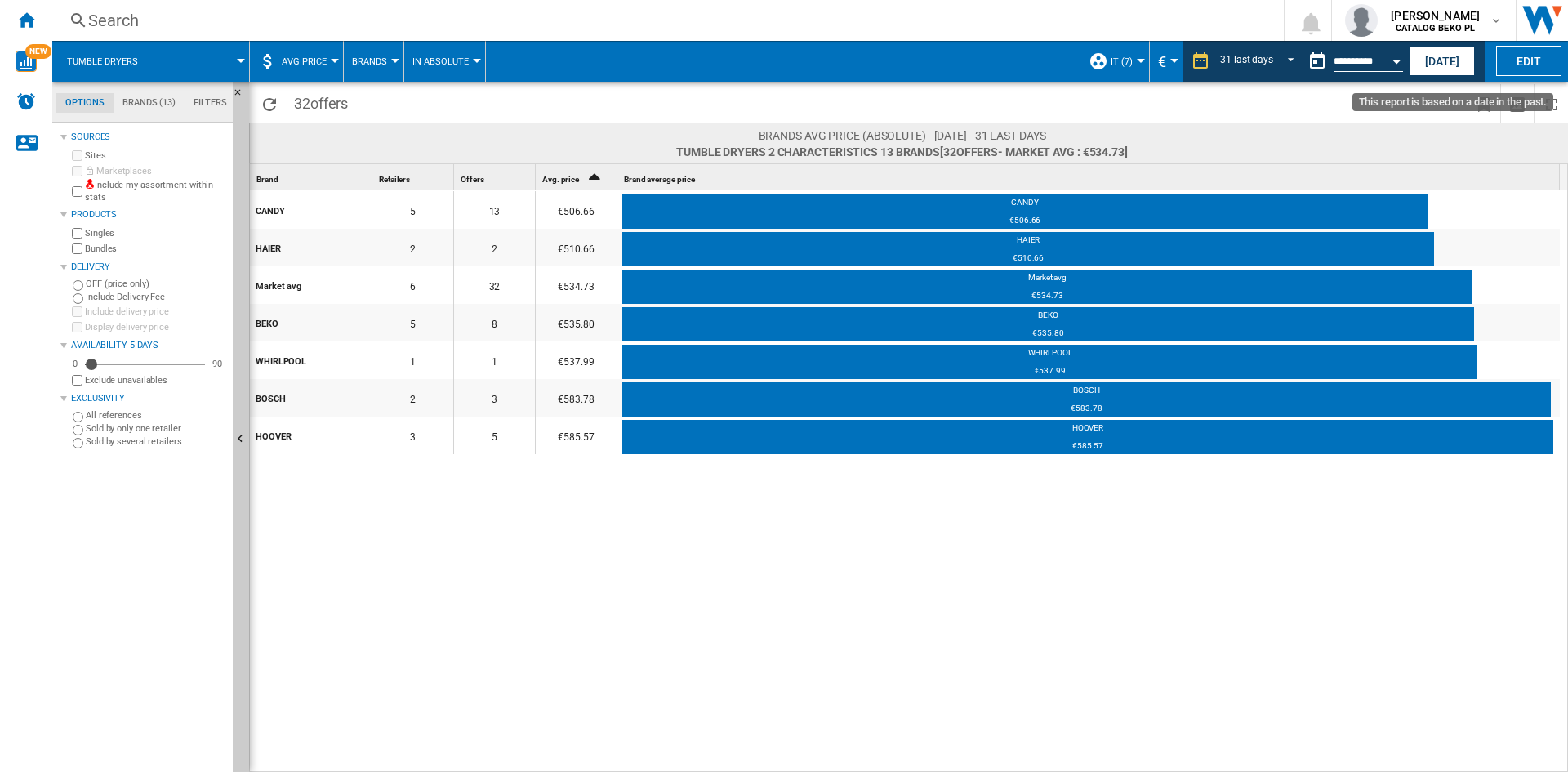
click at [1398, 65] on button "Open calendar" at bounding box center [1396, 59] width 30 height 30
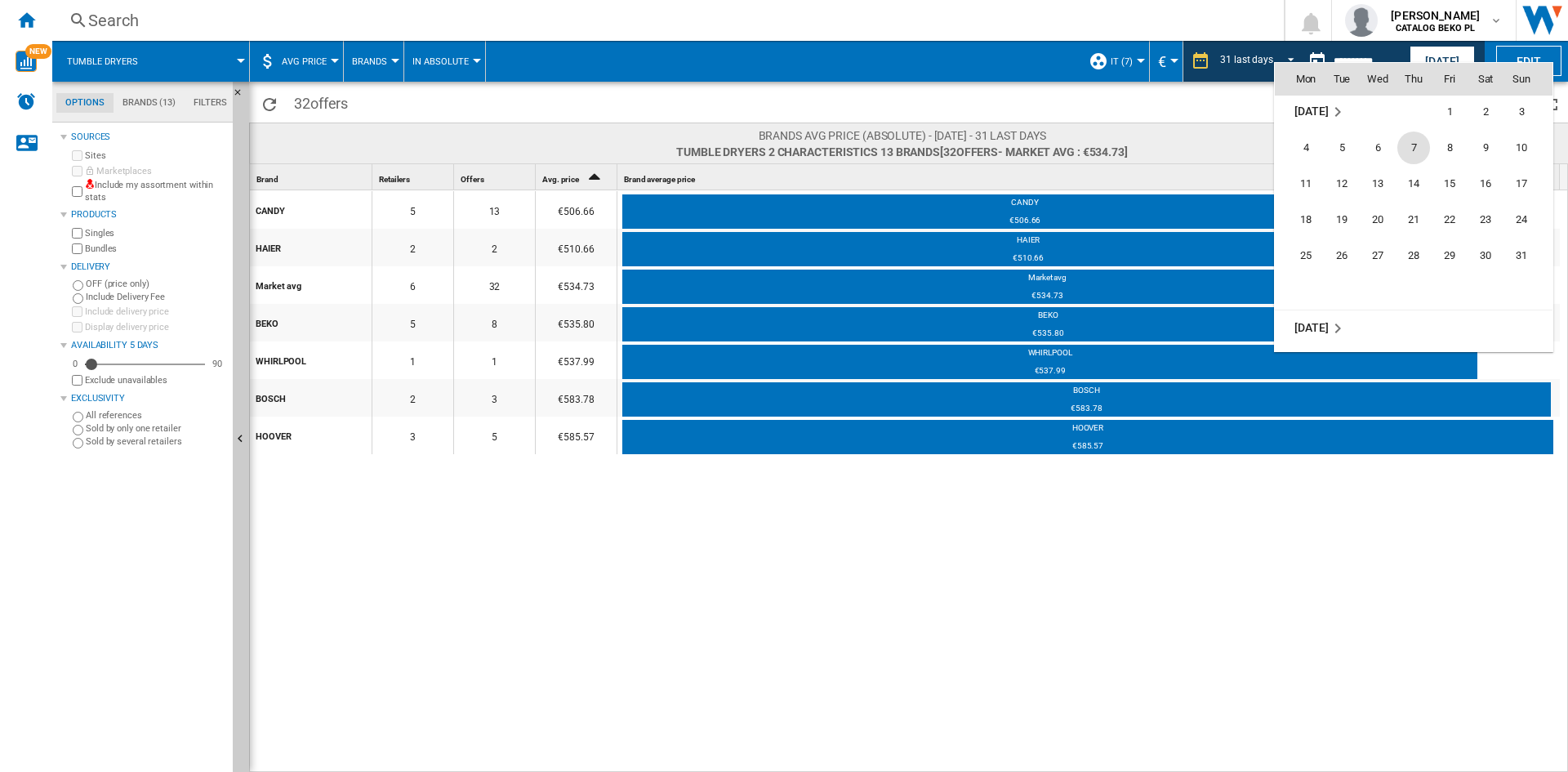
scroll to position [7605, 0]
click at [1516, 225] on span "31" at bounding box center [1521, 229] width 32 height 32
type input "**********"
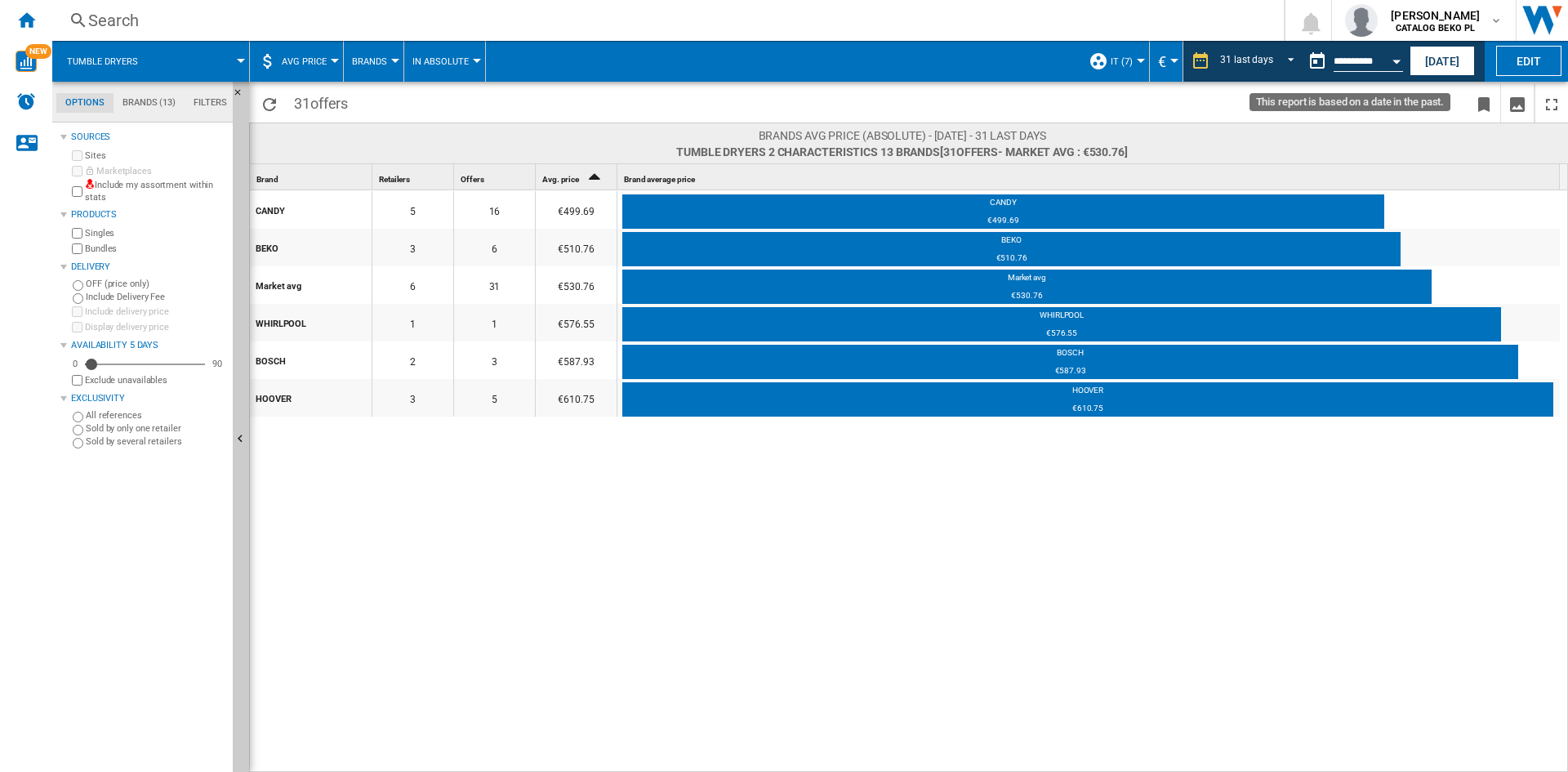
click at [1390, 54] on button "Open calendar" at bounding box center [1396, 59] width 30 height 30
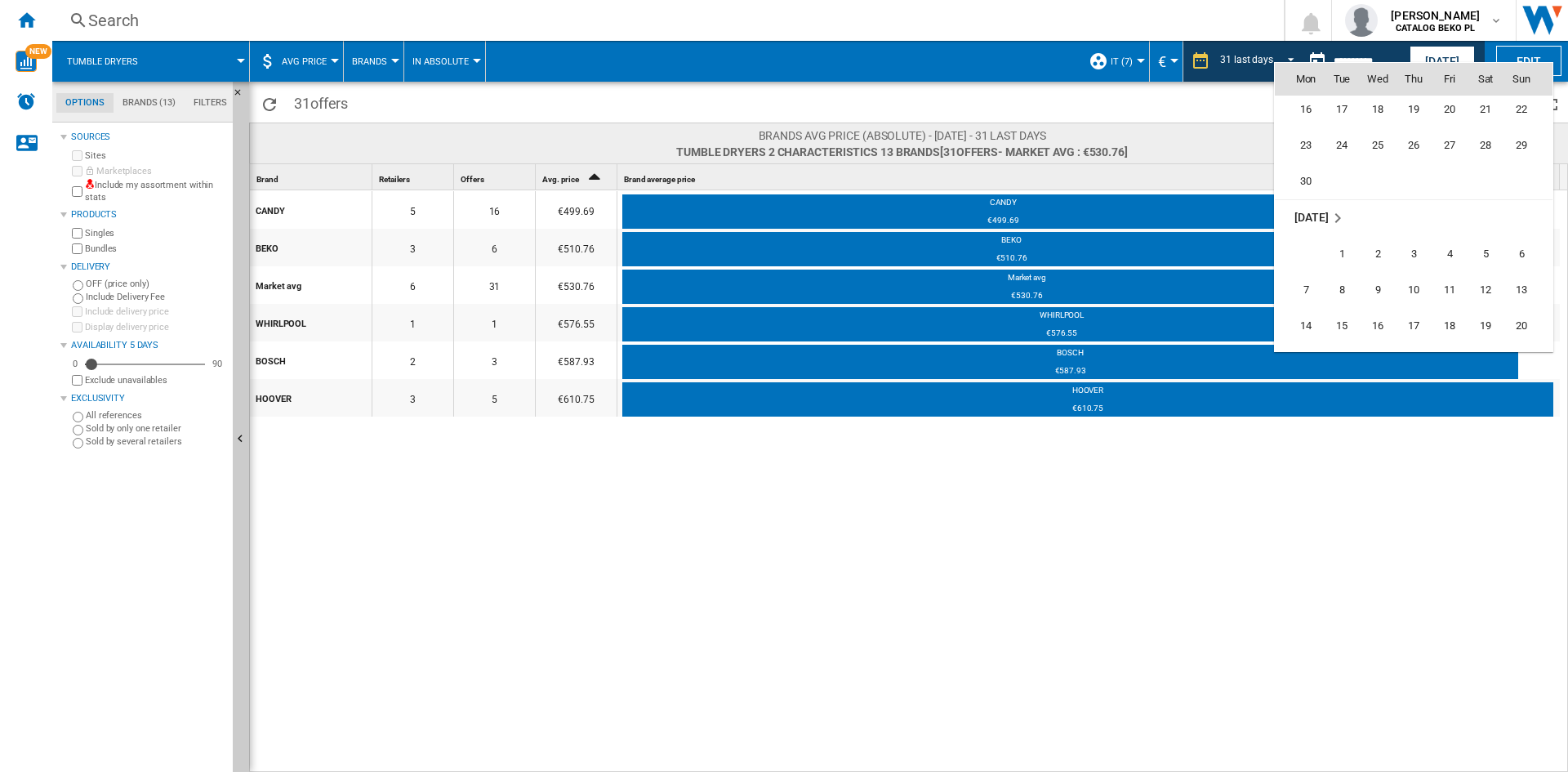
scroll to position [7005, 0]
click at [1492, 187] on span "31" at bounding box center [1485, 180] width 32 height 32
type input "**********"
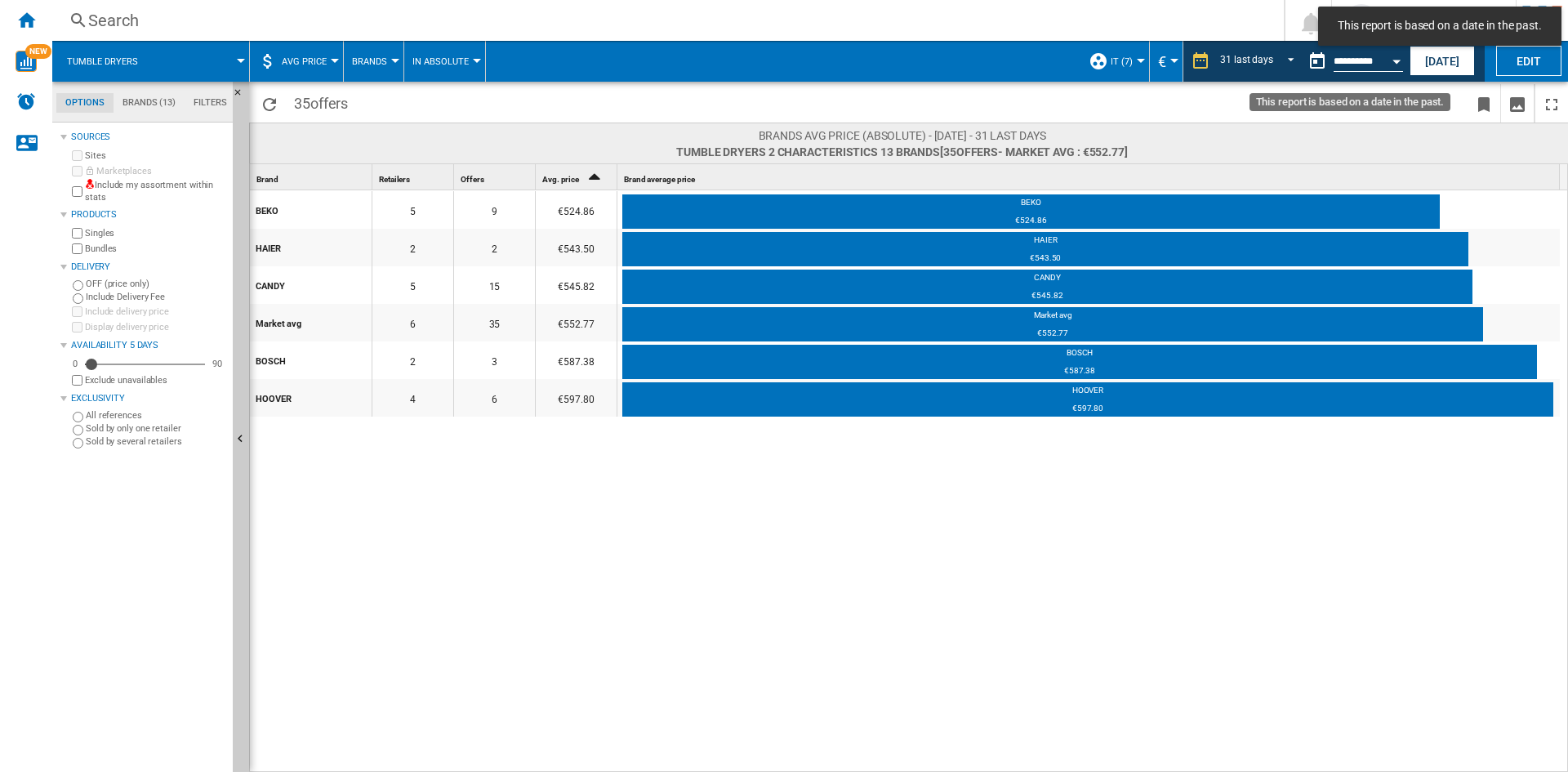
click at [1403, 65] on button "Open calendar" at bounding box center [1396, 59] width 30 height 30
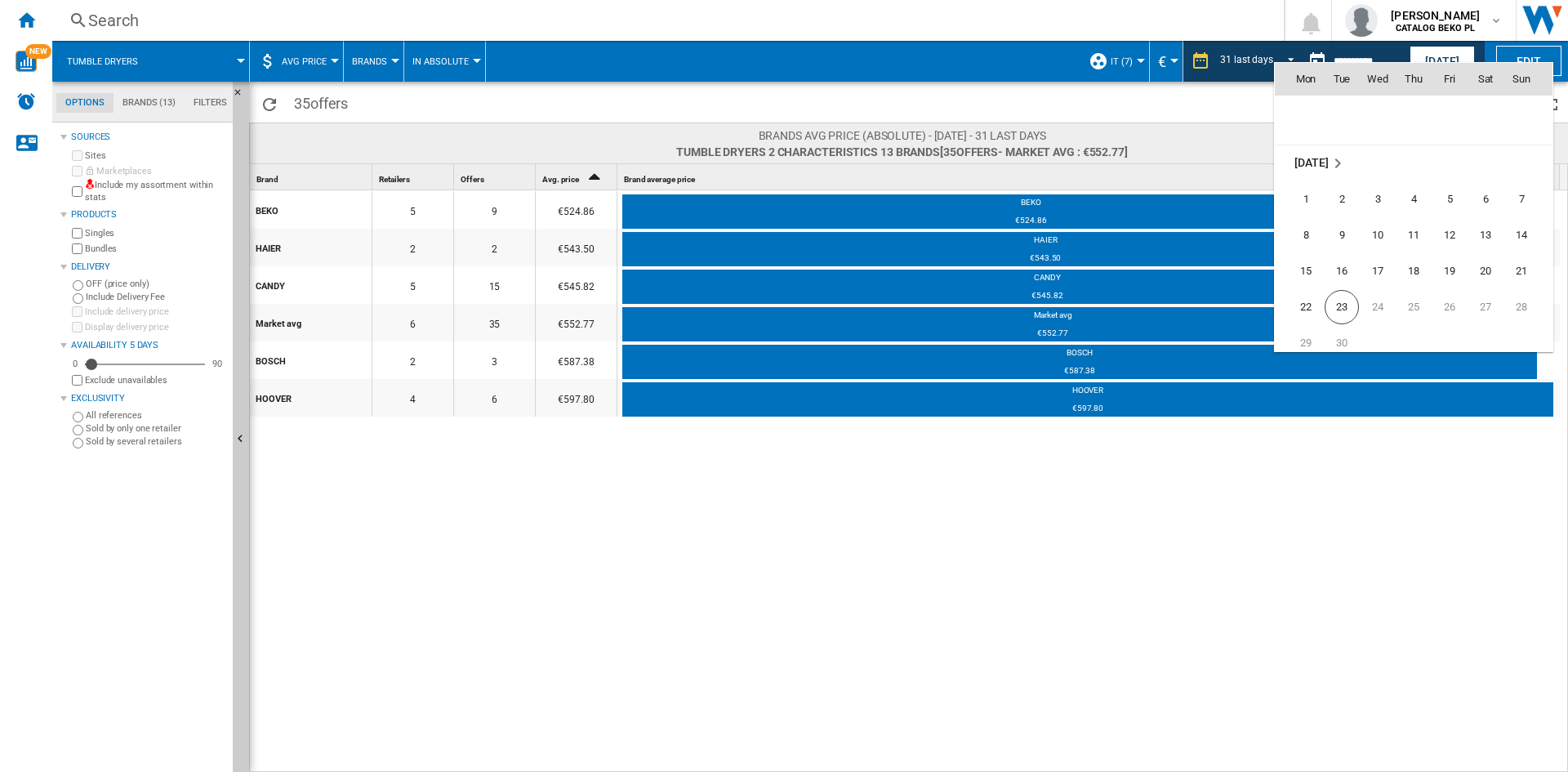
scroll to position [7794, 0]
click at [1347, 252] on span "23" at bounding box center [1342, 256] width 34 height 34
type input "**********"
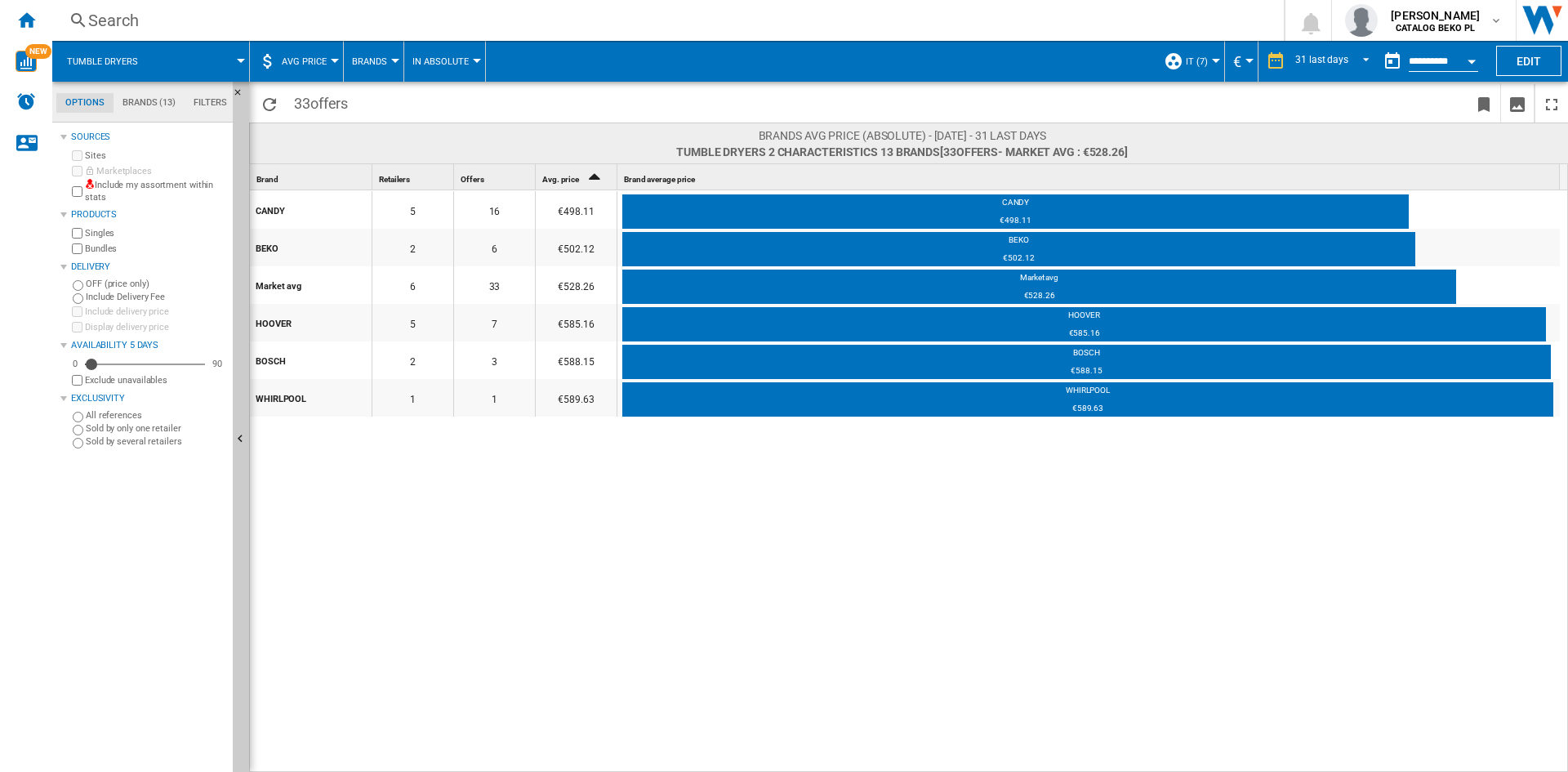
click at [328, 461] on div "CANDY 5 16 €498.11 CANDY €498.11 BEKO 2 6 €502.12 BEKO €502.12 Market avg 6 33 …" at bounding box center [909, 482] width 1319 height 584
click at [631, 501] on div "CANDY 5 16 €498.11 CANDY €498.11 BEKO 2 6 €502.12 BEKO €502.12 Market avg 6 33 …" at bounding box center [909, 482] width 1319 height 584
click at [929, 447] on div "CANDY 5 16 €498.11 CANDY €498.11 BEKO 2 6 €502.12 BEKO €502.12 Market avg 6 33 …" at bounding box center [909, 482] width 1319 height 584
click at [972, 547] on div "CANDY 5 16 €498.11 CANDY €498.11 BEKO 2 6 €502.12 BEKO €502.12 Market avg 6 33 …" at bounding box center [909, 482] width 1319 height 584
click at [207, 109] on md-tab-item "Filters" at bounding box center [210, 103] width 51 height 20
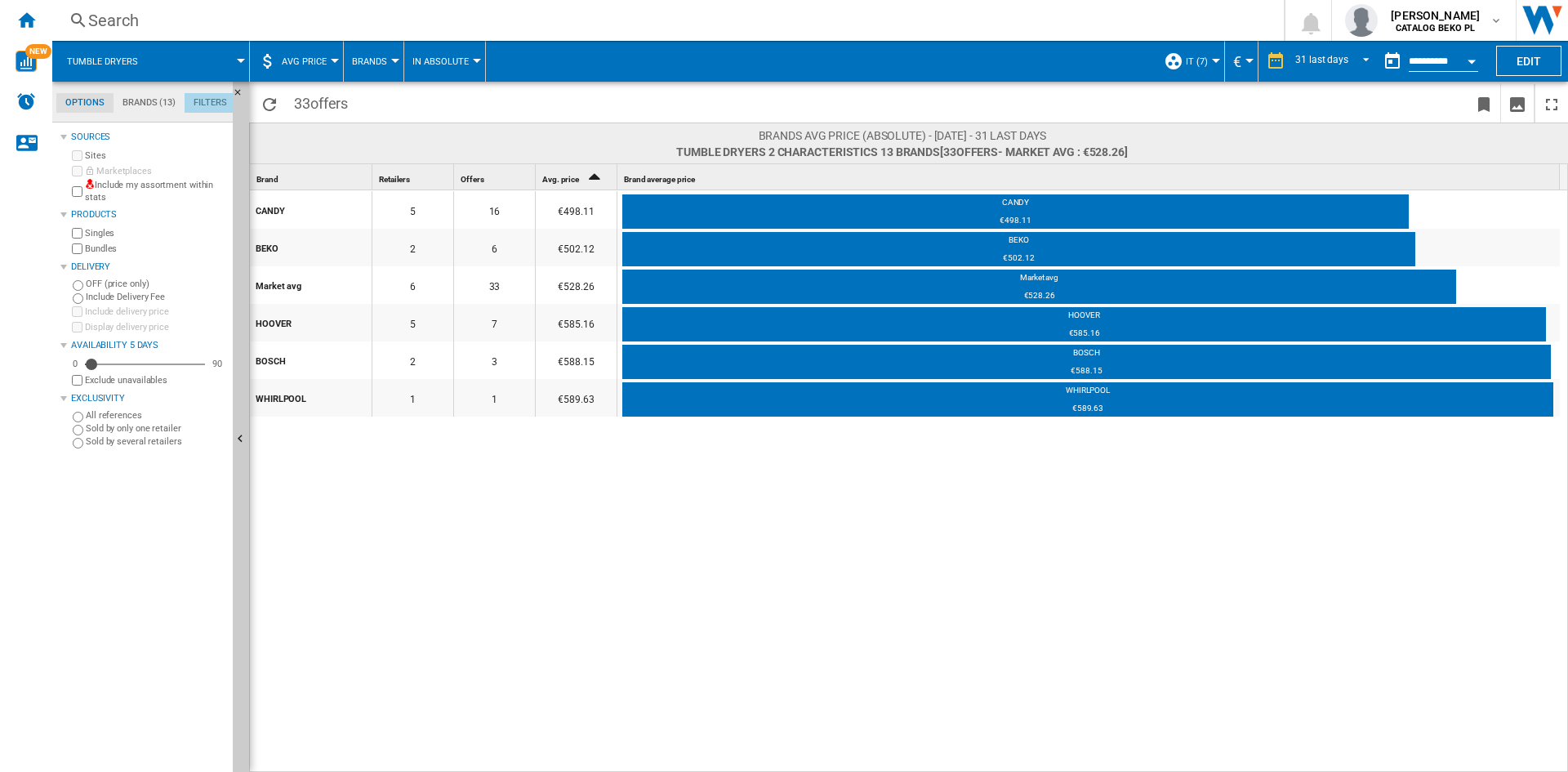
scroll to position [106, 0]
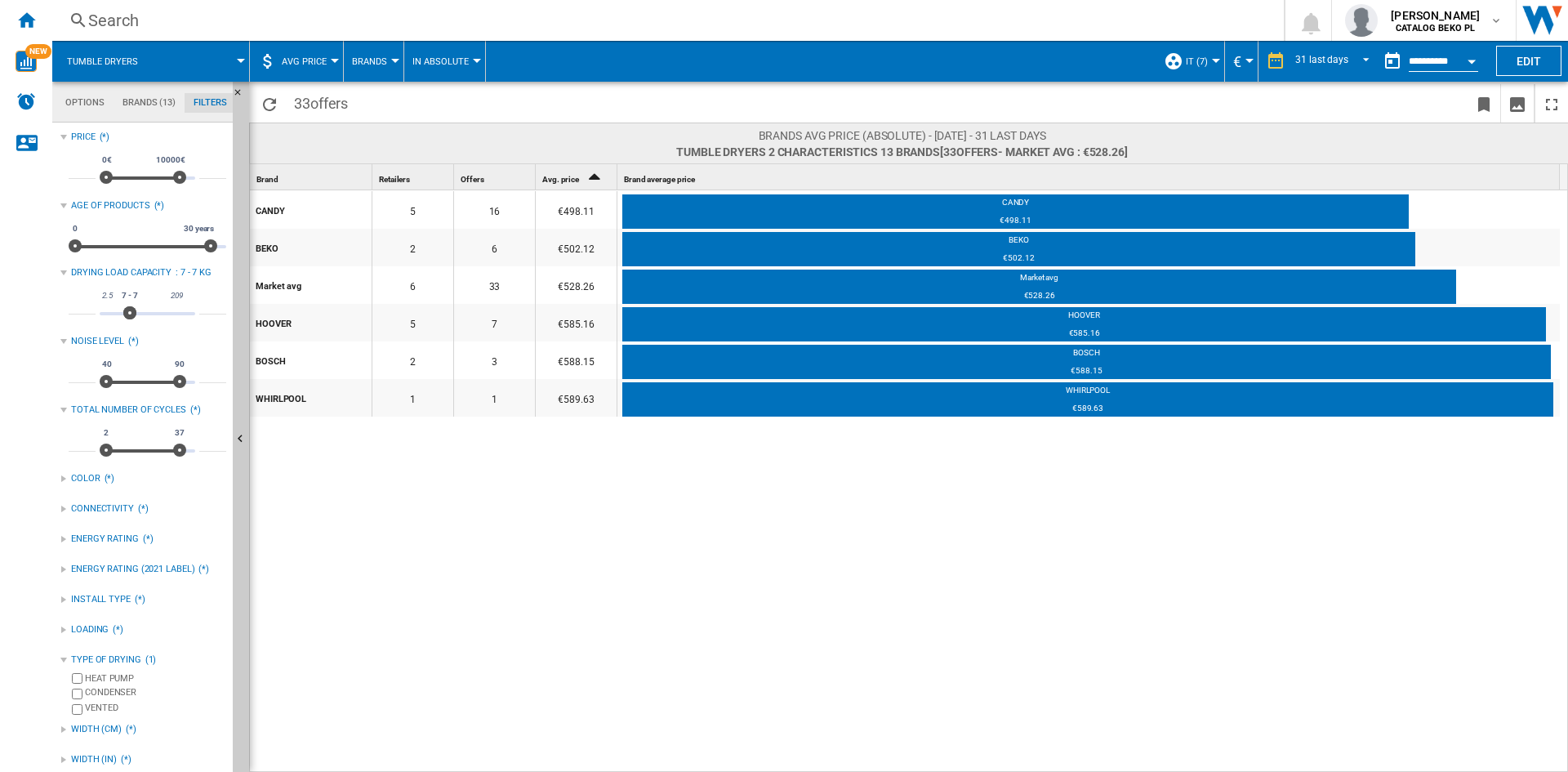
click at [207, 302] on input "*" at bounding box center [213, 307] width 27 height 16
type input "**"
click at [87, 305] on input "*" at bounding box center [82, 307] width 27 height 16
type input "**"
click at [427, 496] on div "CANDY 5 16 €498.11 CANDY €498.11 BEKO 2 6 €502.12 BEKO €502.12 Market avg 6 33 …" at bounding box center [909, 482] width 1319 height 584
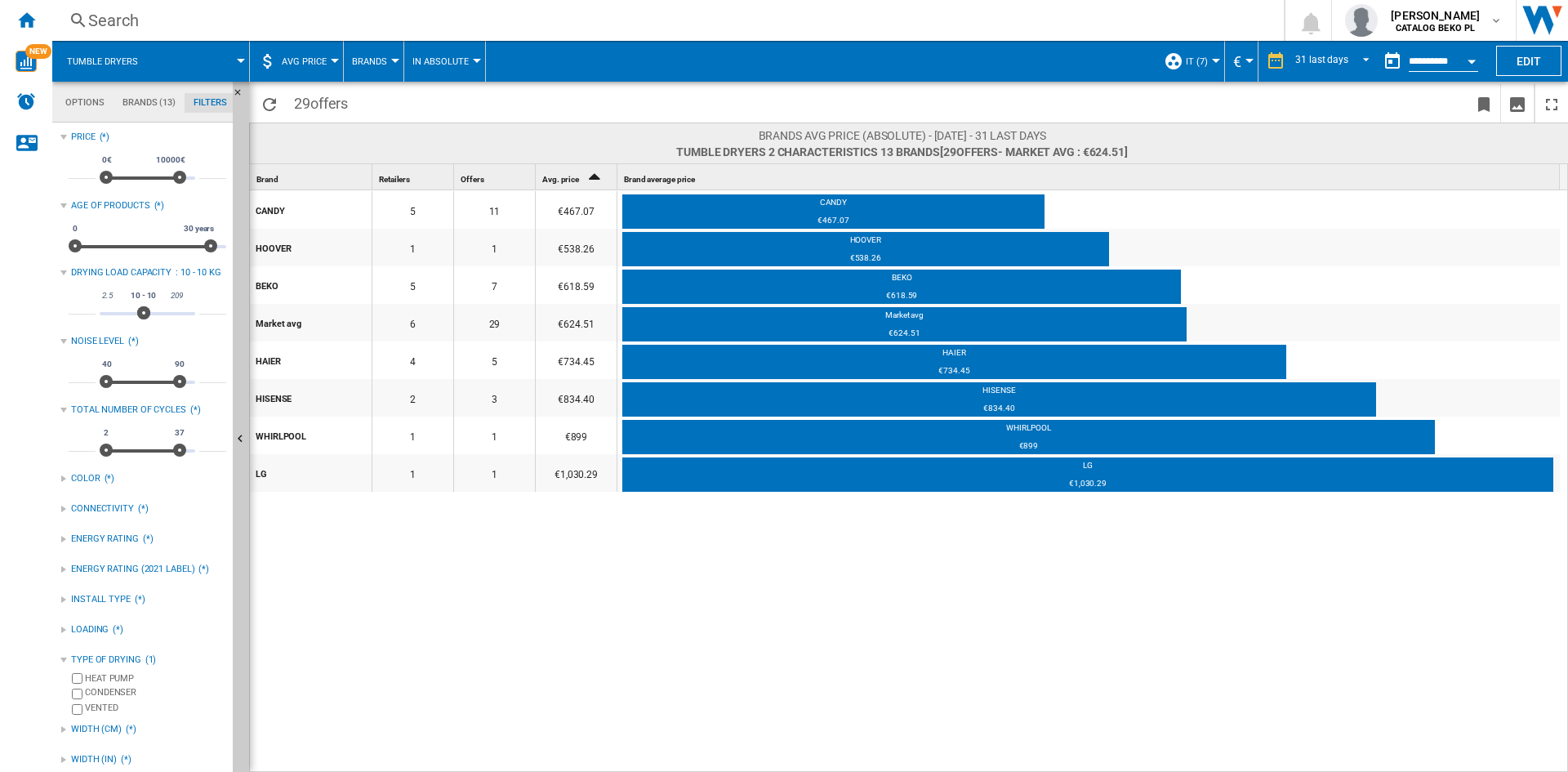
click at [477, 560] on div "CANDY 5 11 €467.07 CANDY €467.07 [PERSON_NAME] 1 1 €538.26 [PERSON_NAME] €538.2…" at bounding box center [909, 482] width 1319 height 584
click at [534, 540] on div "CANDY 5 11 €467.07 CANDY €467.07 [PERSON_NAME] 1 1 €538.26 [PERSON_NAME] €538.2…" at bounding box center [909, 482] width 1319 height 584
click at [775, 582] on div "CANDY 5 11 €467.07 CANDY €467.07 [PERSON_NAME] 1 1 €538.26 [PERSON_NAME] €538.2…" at bounding box center [909, 482] width 1319 height 584
click at [151, 94] on md-tabs-canvas "Options Brands (13) Filters Options Brands (13) Filters" at bounding box center [150, 102] width 196 height 41
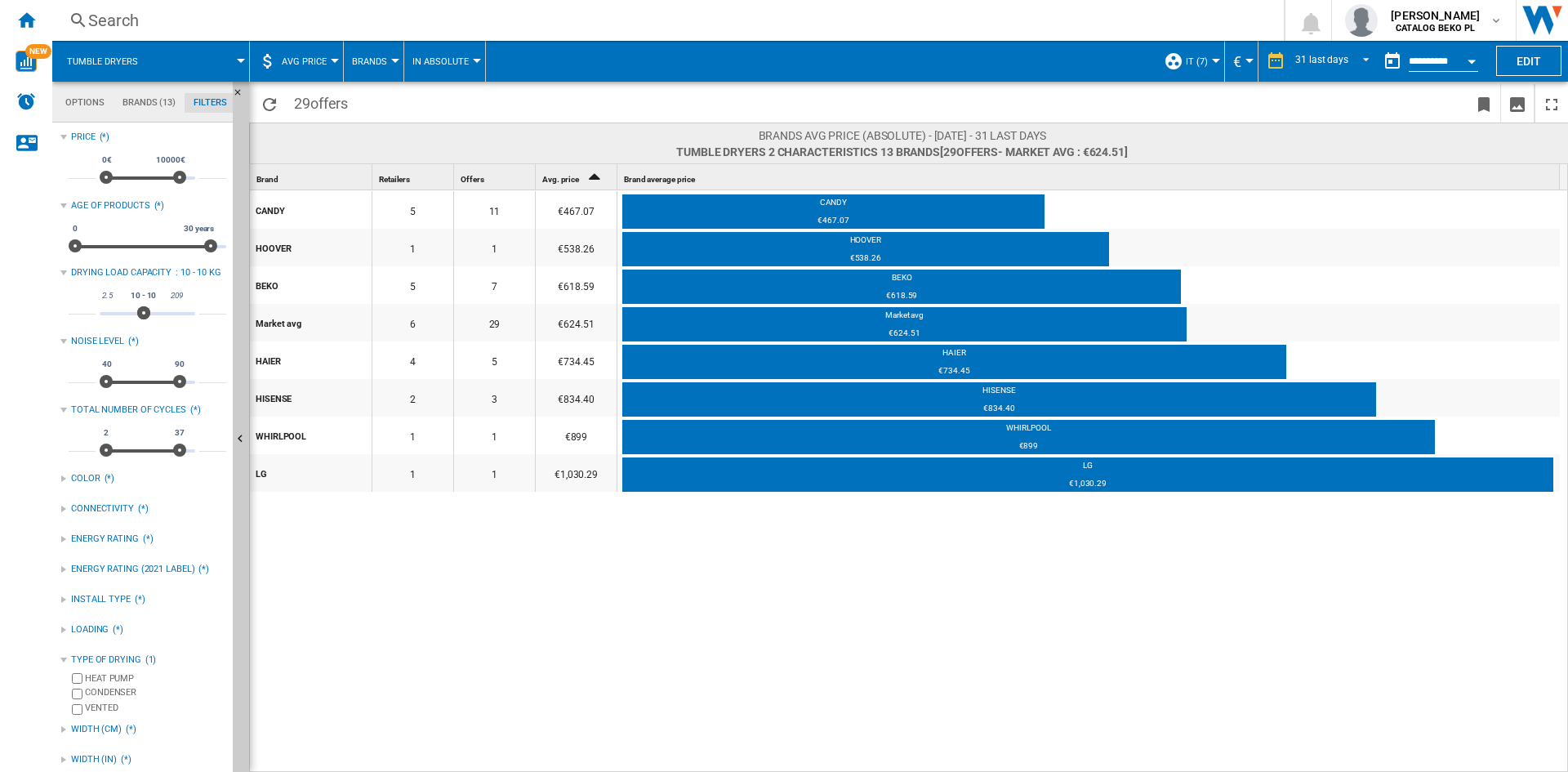
click at [151, 96] on md-tab-item "Brands (13)" at bounding box center [149, 103] width 71 height 20
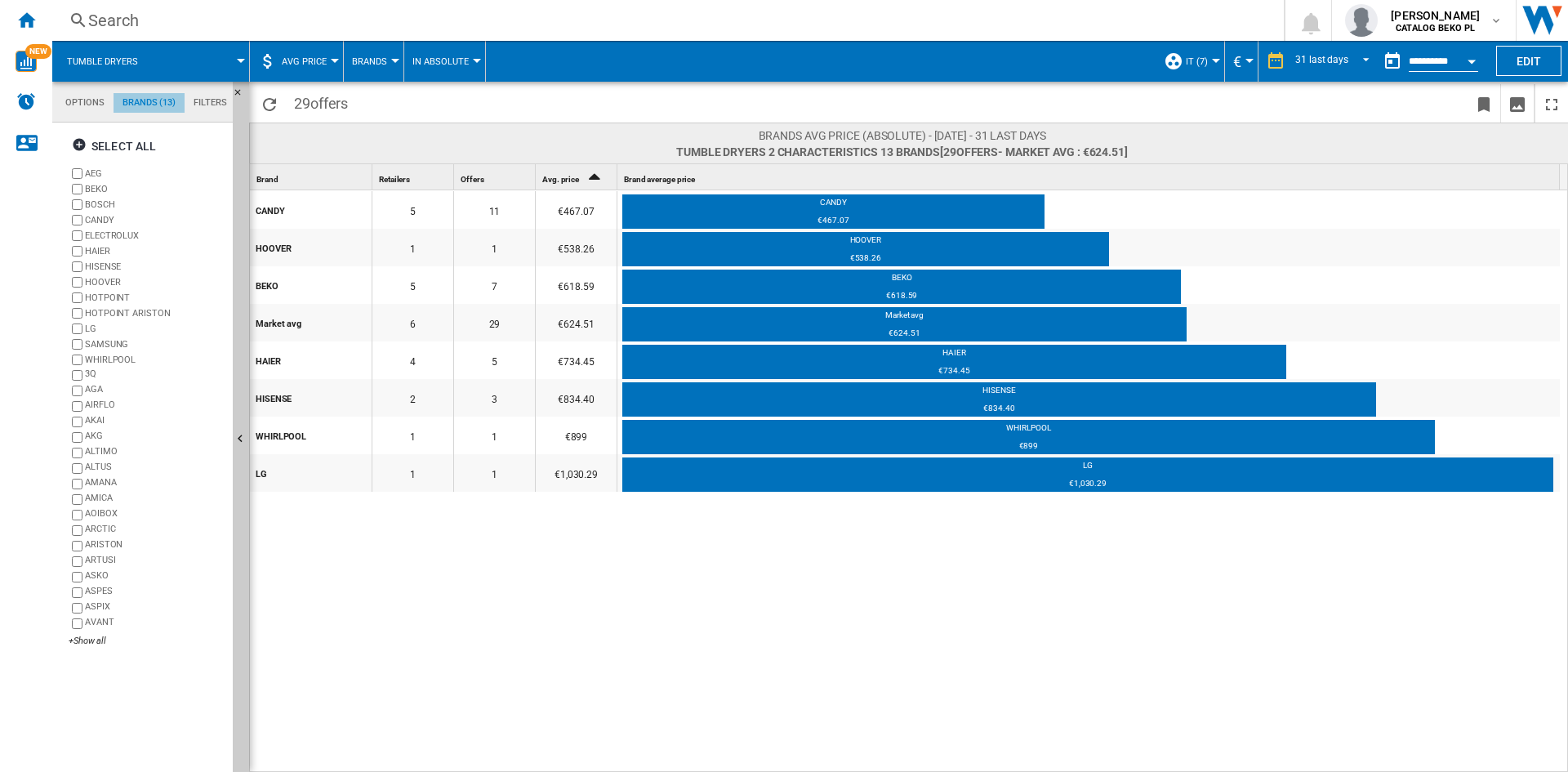
scroll to position [63, 0]
click at [87, 420] on div "AKAI" at bounding box center [155, 421] width 142 height 15
click at [95, 189] on label "AKAI" at bounding box center [155, 189] width 142 height 13
click at [307, 57] on span "AVG Price" at bounding box center [304, 61] width 45 height 11
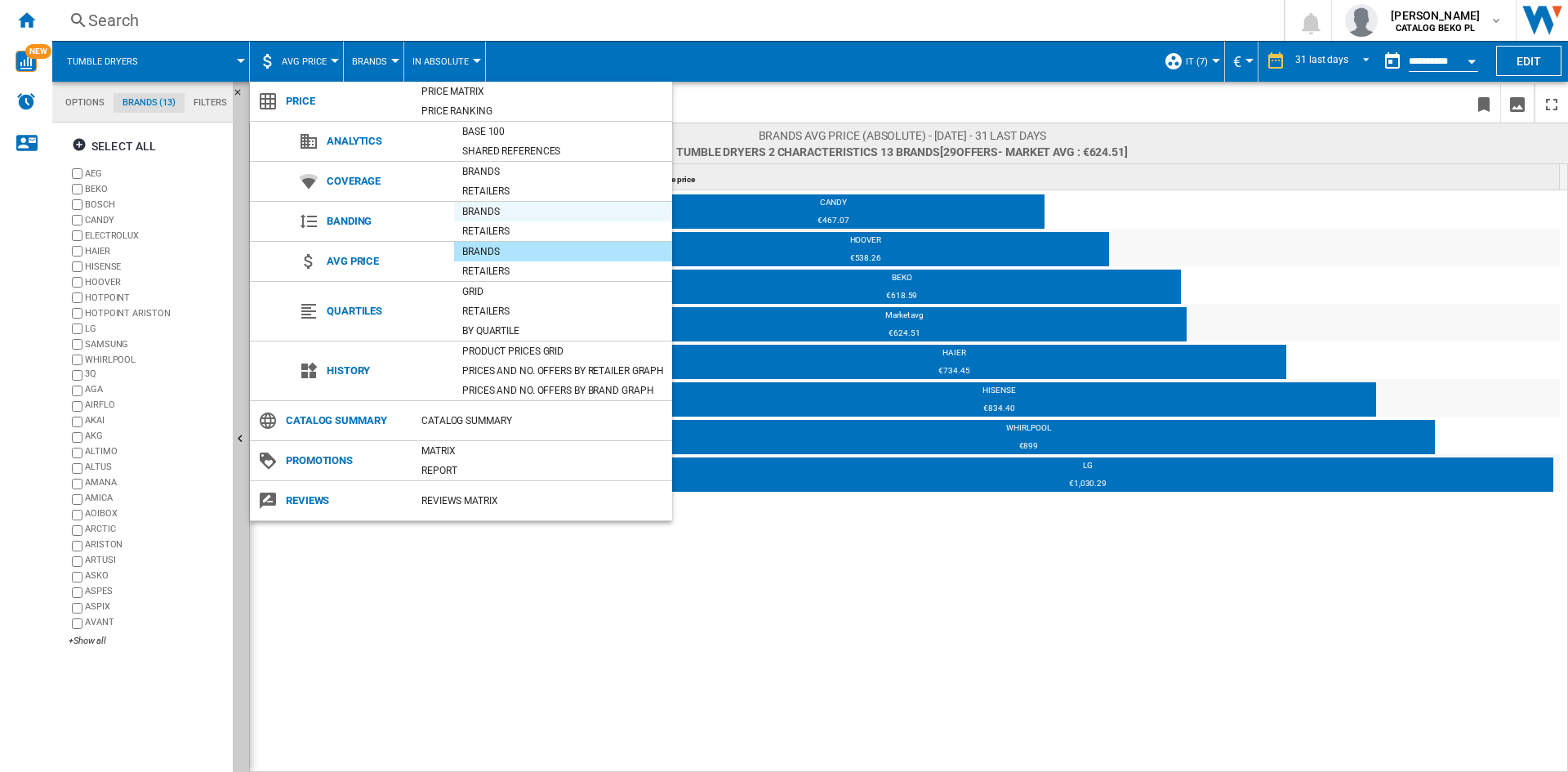
click at [494, 211] on div "Brands" at bounding box center [564, 212] width 218 height 16
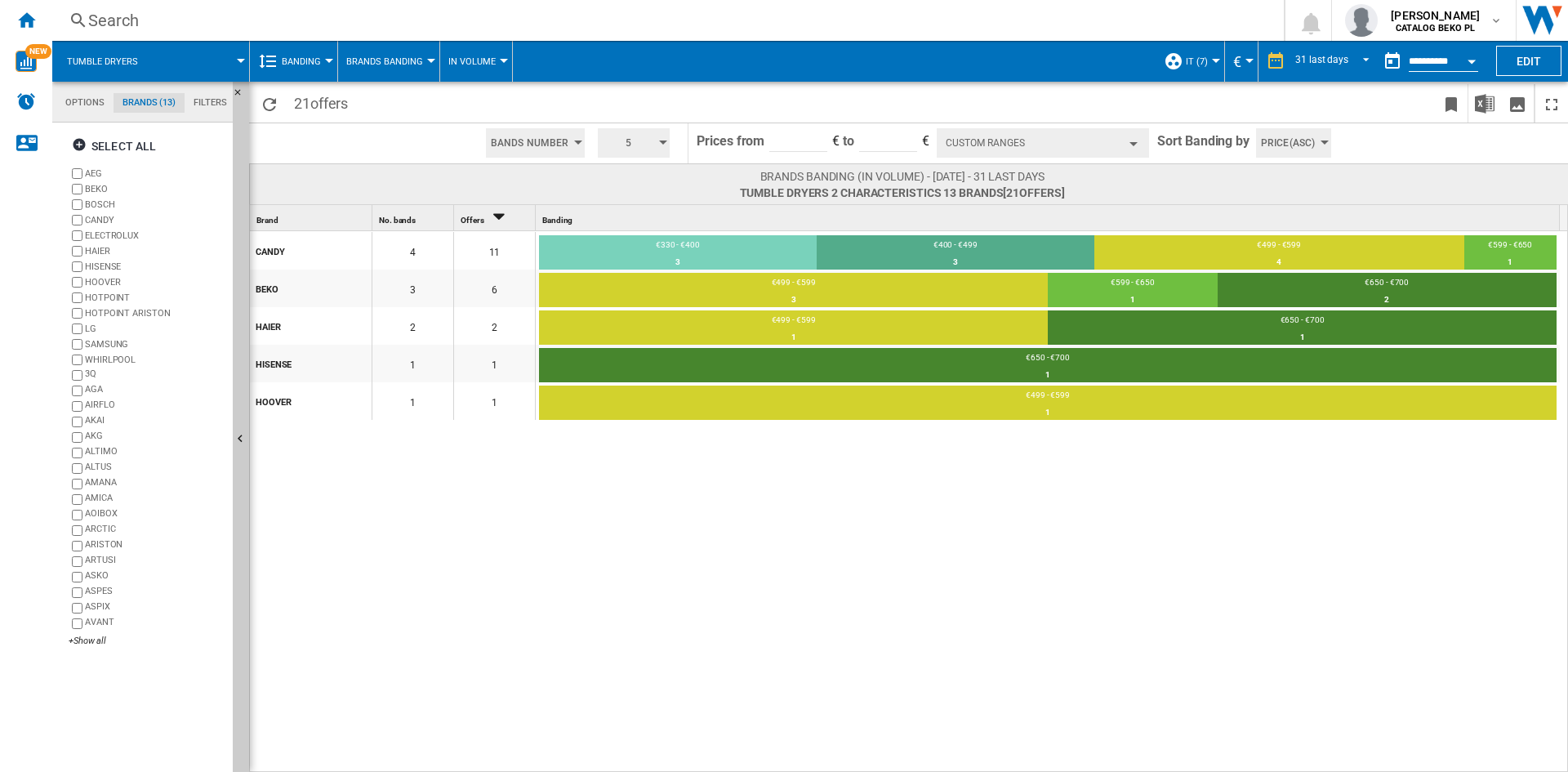
click at [410, 63] on span "Brands Banding" at bounding box center [384, 61] width 77 height 11
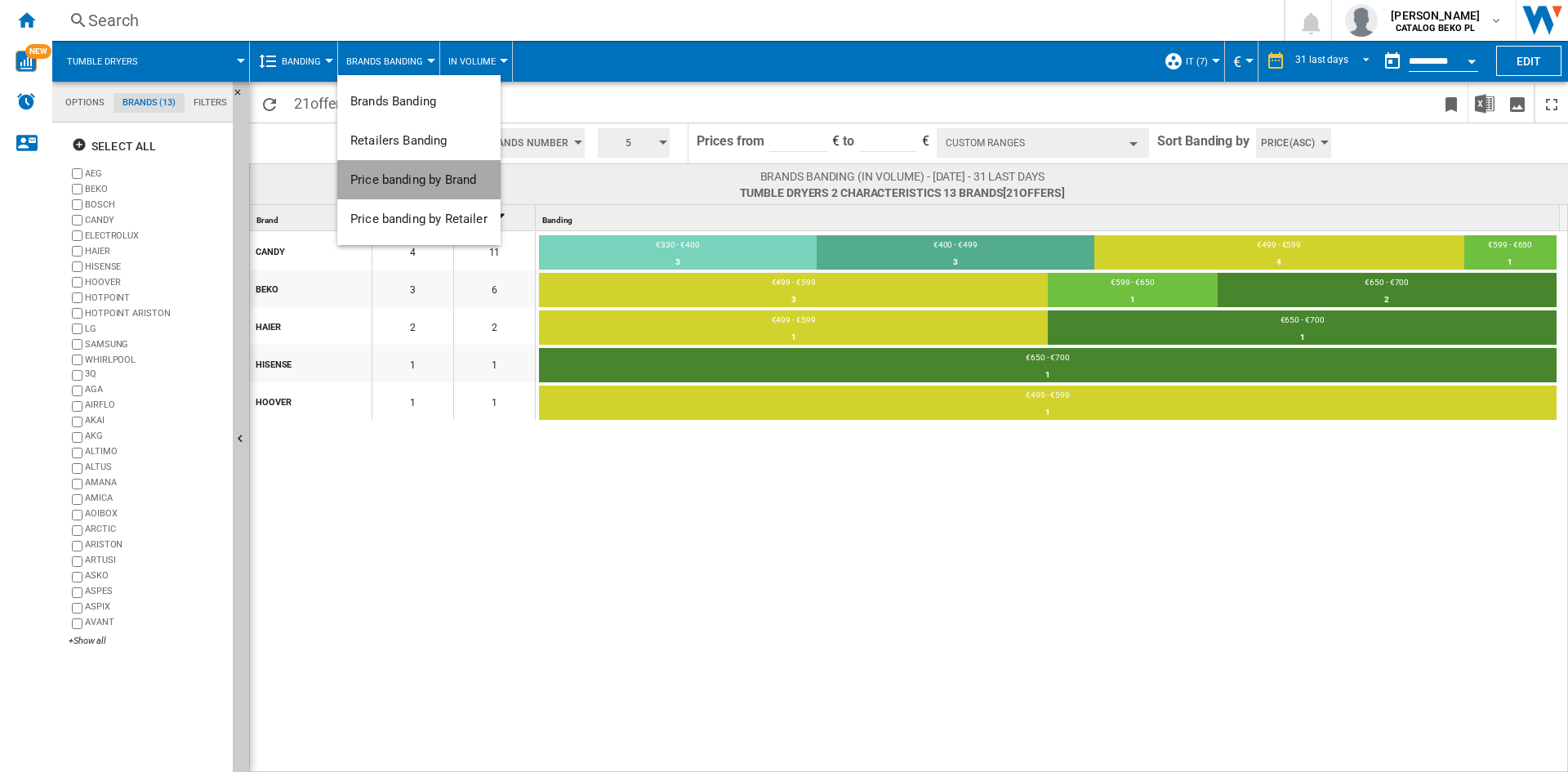
click at [433, 171] on button "Price banding by Brand" at bounding box center [418, 179] width 163 height 39
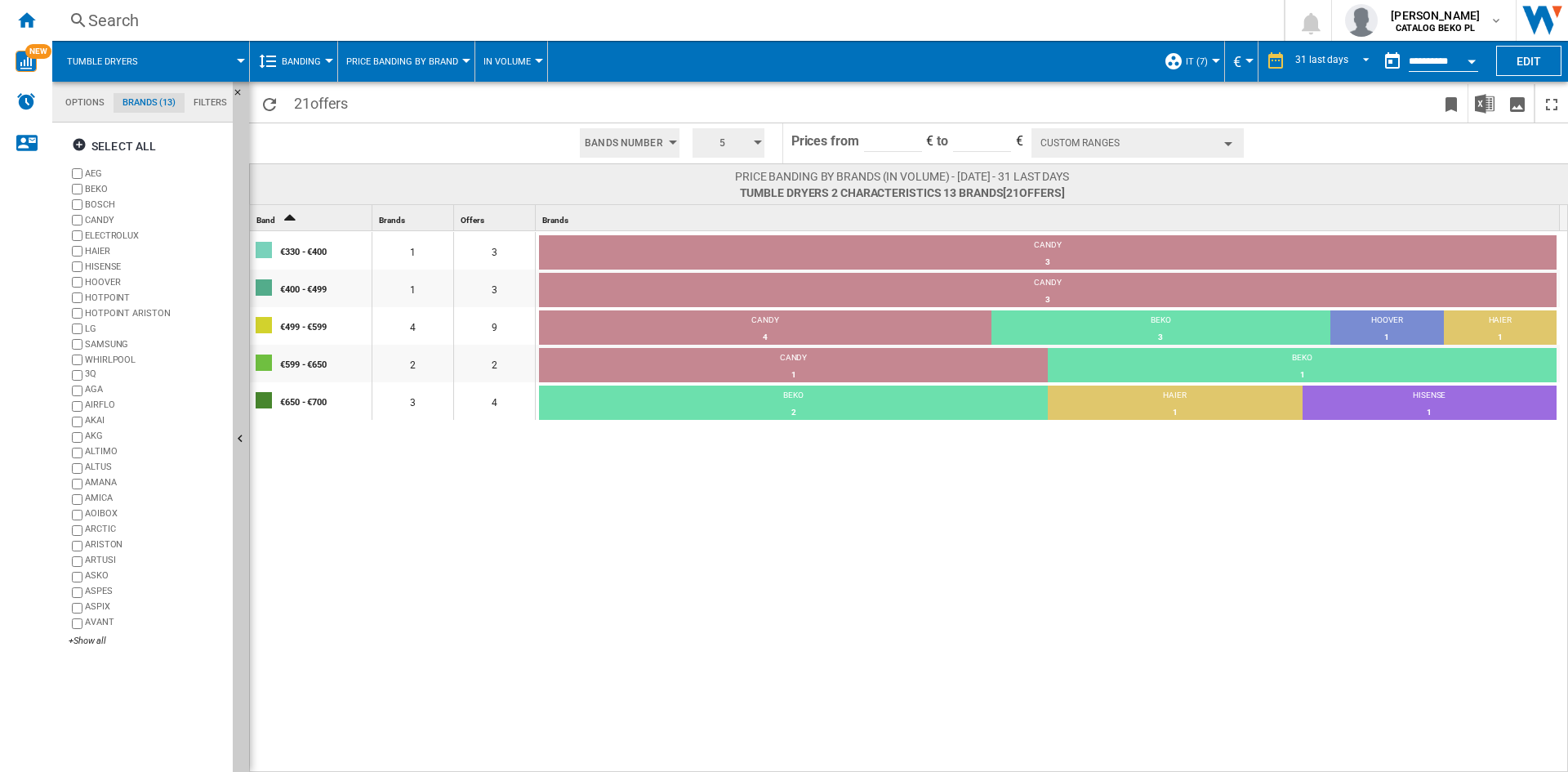
click at [1087, 148] on button "Custom Ranges" at bounding box center [1137, 142] width 212 height 30
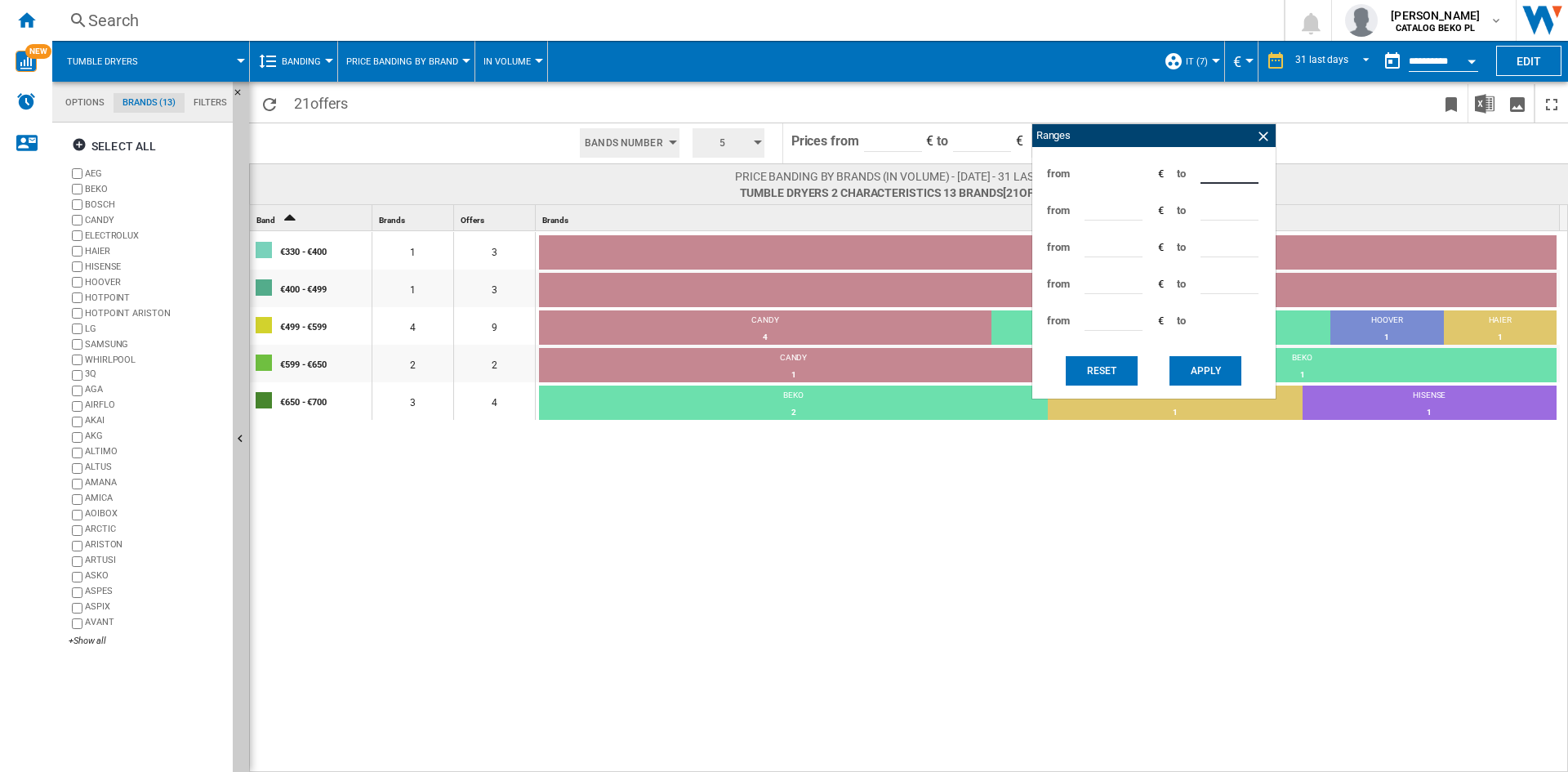
drag, startPoint x: 1220, startPoint y: 173, endPoint x: 1180, endPoint y: 170, distance: 40.1
click at [1180, 170] on div "from *** € to ***" at bounding box center [1154, 173] width 227 height 37
type input "***"
drag, startPoint x: 1202, startPoint y: 363, endPoint x: 1151, endPoint y: 326, distance: 63.0
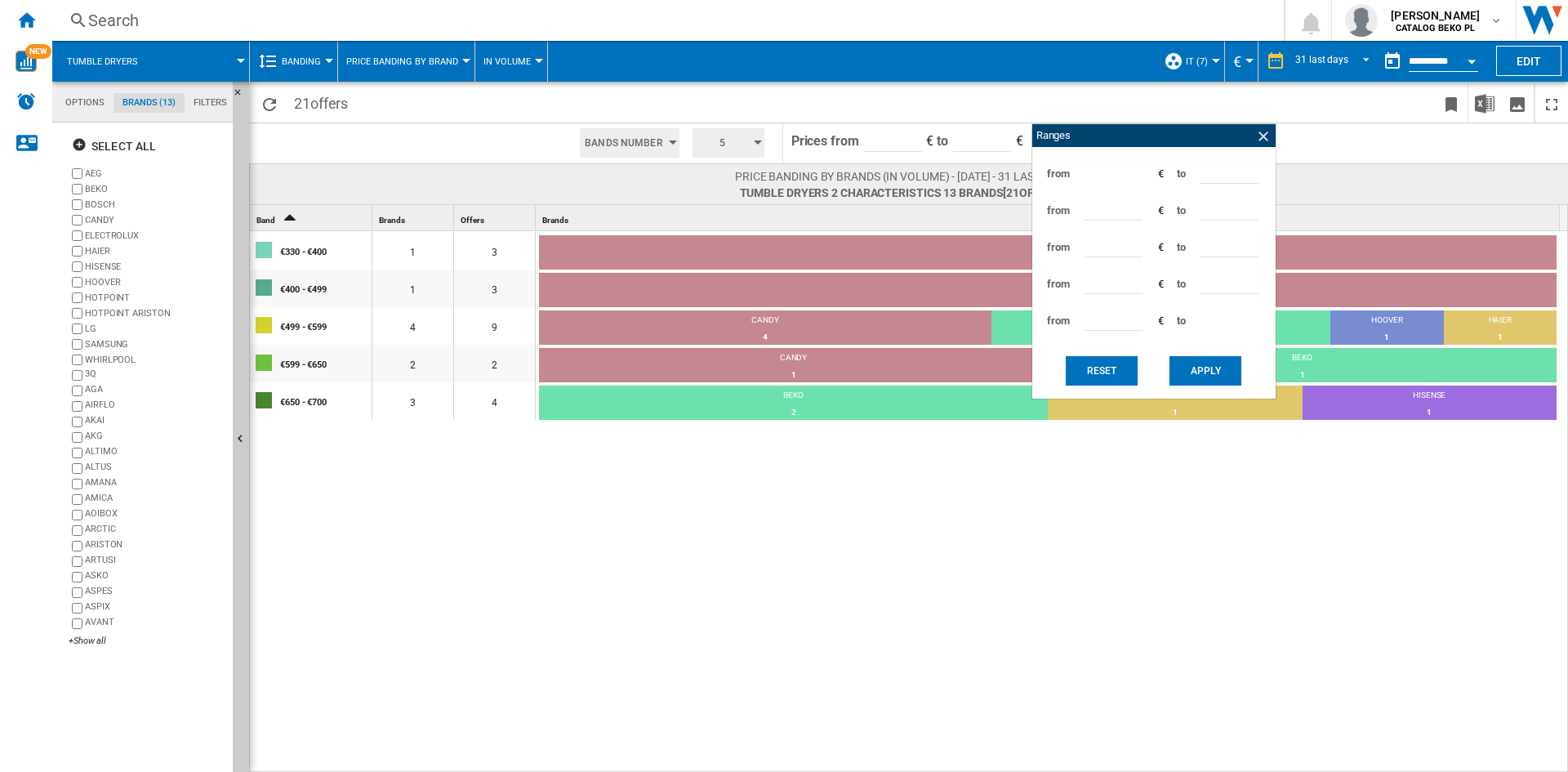
click at [1151, 326] on div "from *** € to *** from *** € to *** from *** € to *** from *** € to *** from **…" at bounding box center [1154, 272] width 243 height 252
drag, startPoint x: 1125, startPoint y: 317, endPoint x: 1060, endPoint y: 322, distance: 65.2
click at [1060, 322] on div "from *** € to ***" at bounding box center [1154, 320] width 227 height 37
drag, startPoint x: 1224, startPoint y: 280, endPoint x: 1157, endPoint y: 280, distance: 67.0
click at [1157, 280] on div "from *** € to ***" at bounding box center [1154, 283] width 227 height 37
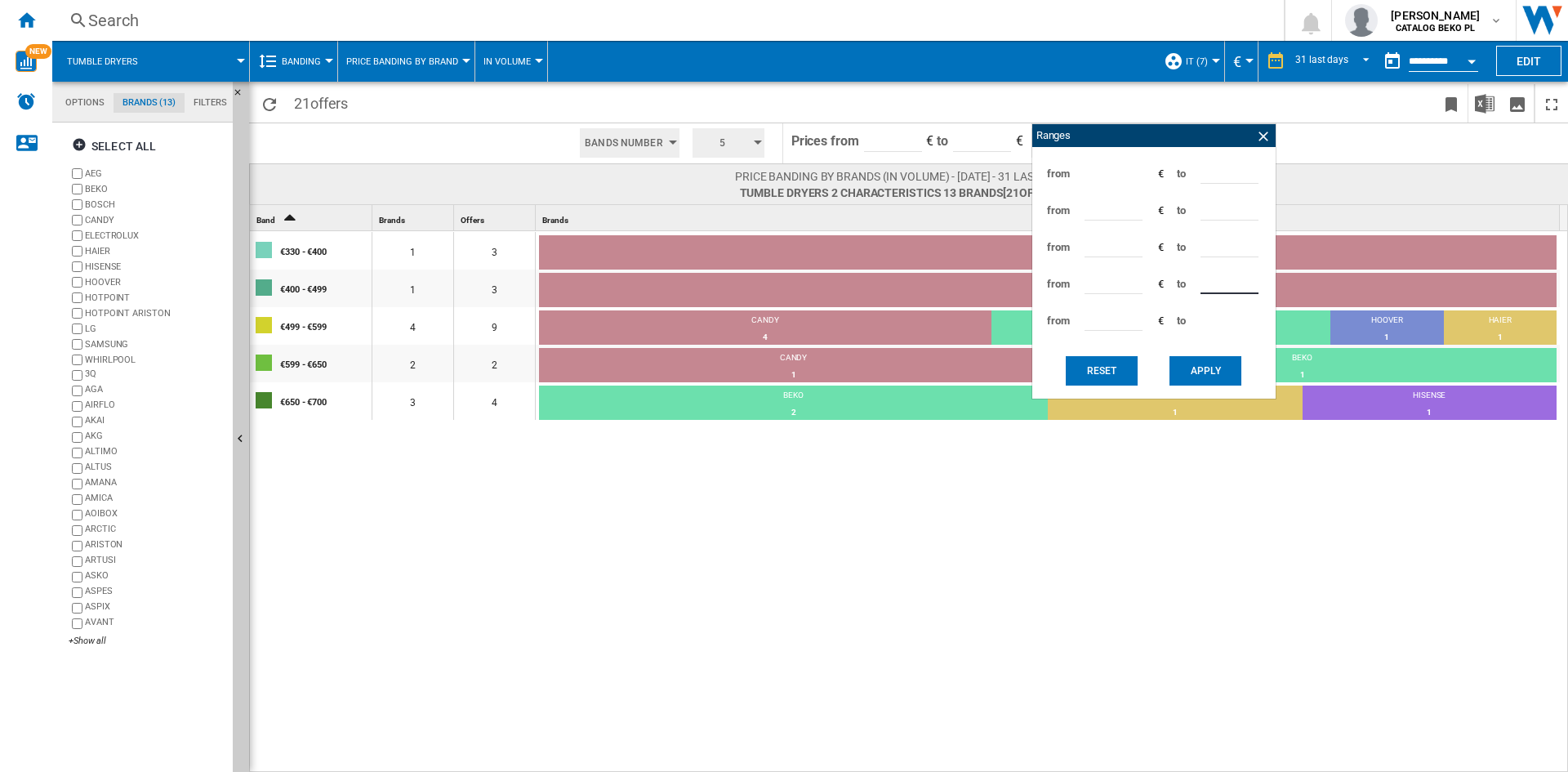
type input "***"
click at [1217, 372] on button "Apply" at bounding box center [1206, 371] width 72 height 30
click at [1261, 136] on ng-md-icon at bounding box center [1263, 136] width 16 height 16
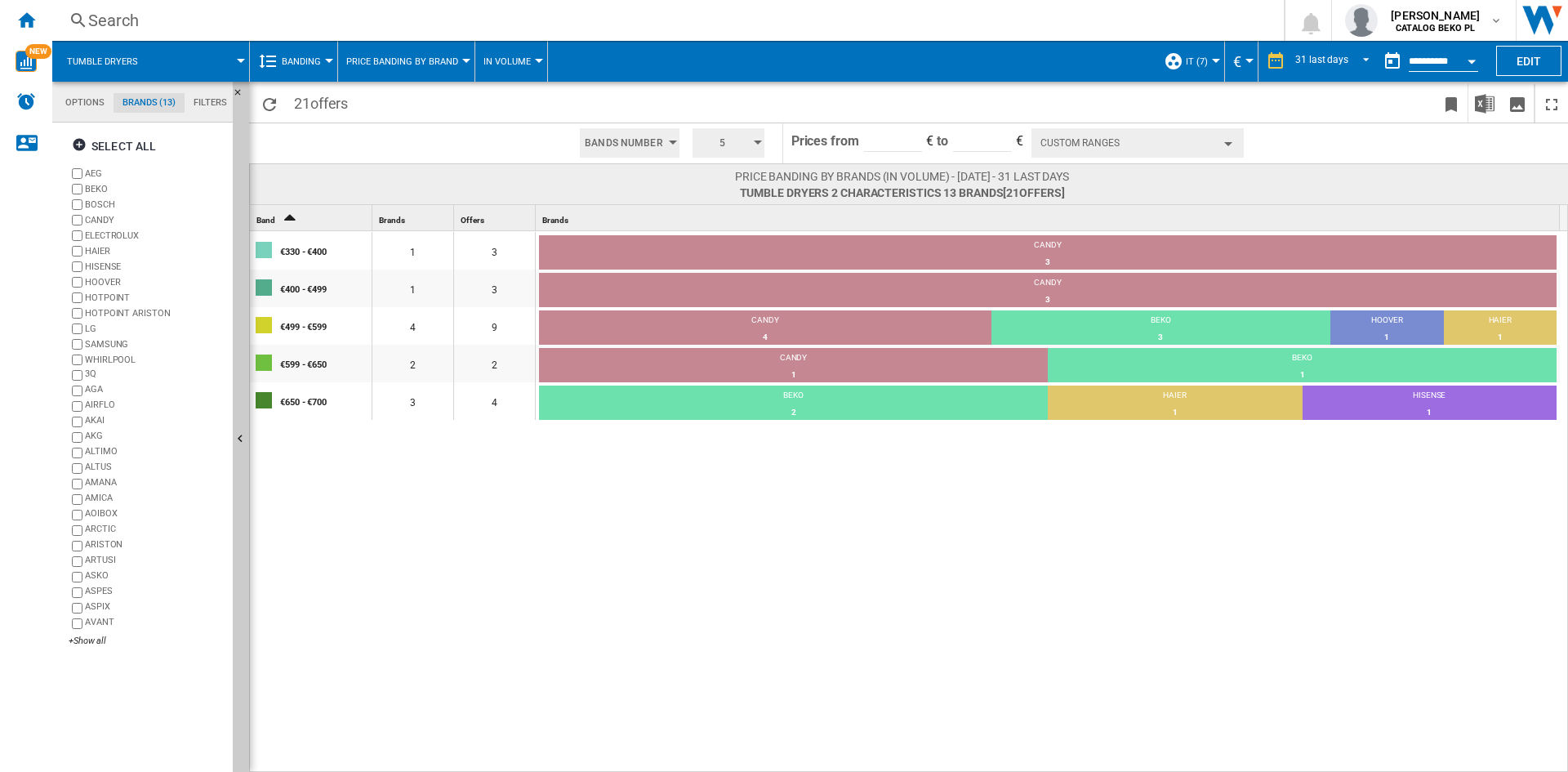
click at [1296, 141] on span at bounding box center [1406, 143] width 325 height 40
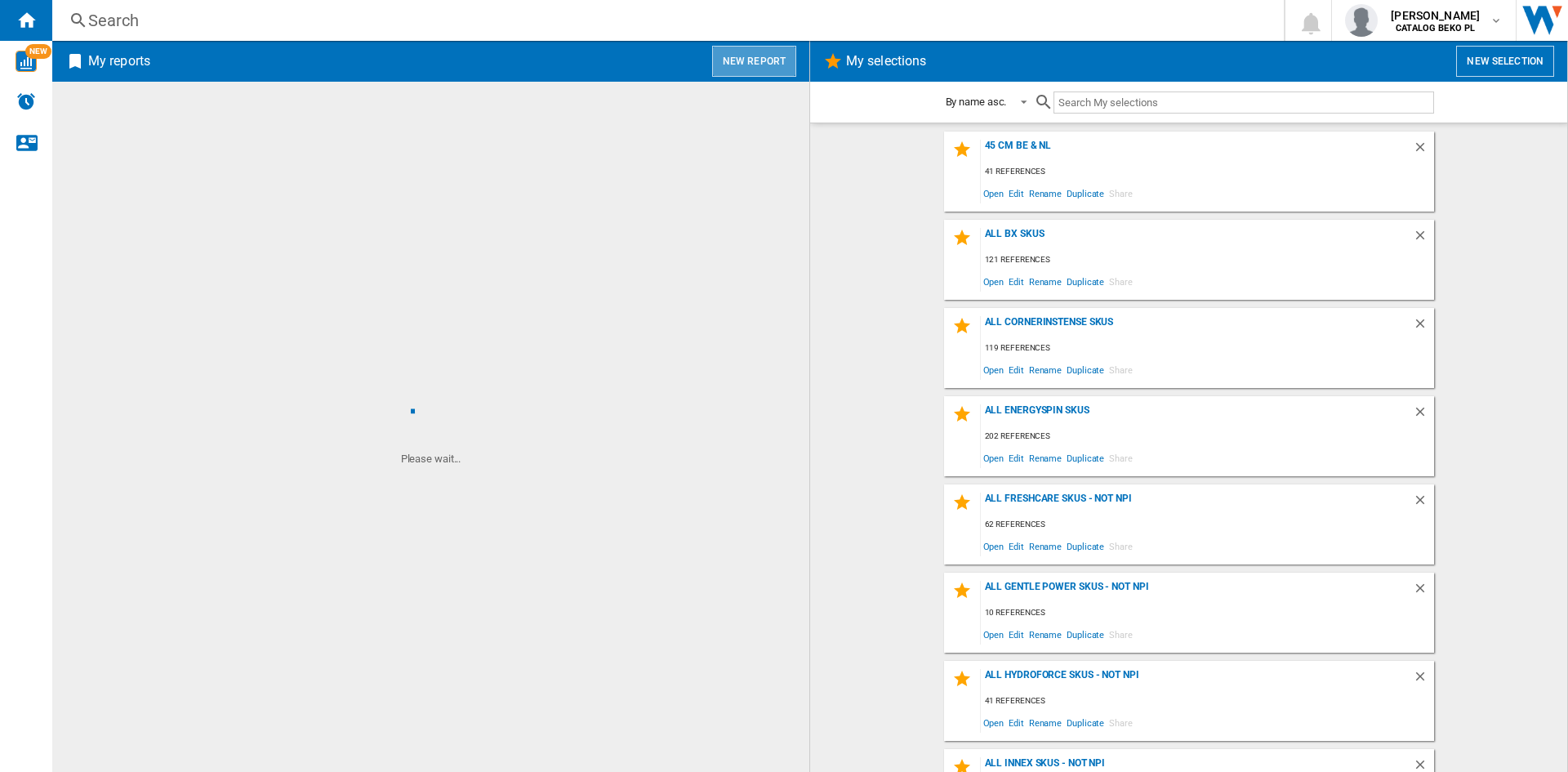
click at [762, 53] on button "New report" at bounding box center [754, 61] width 84 height 31
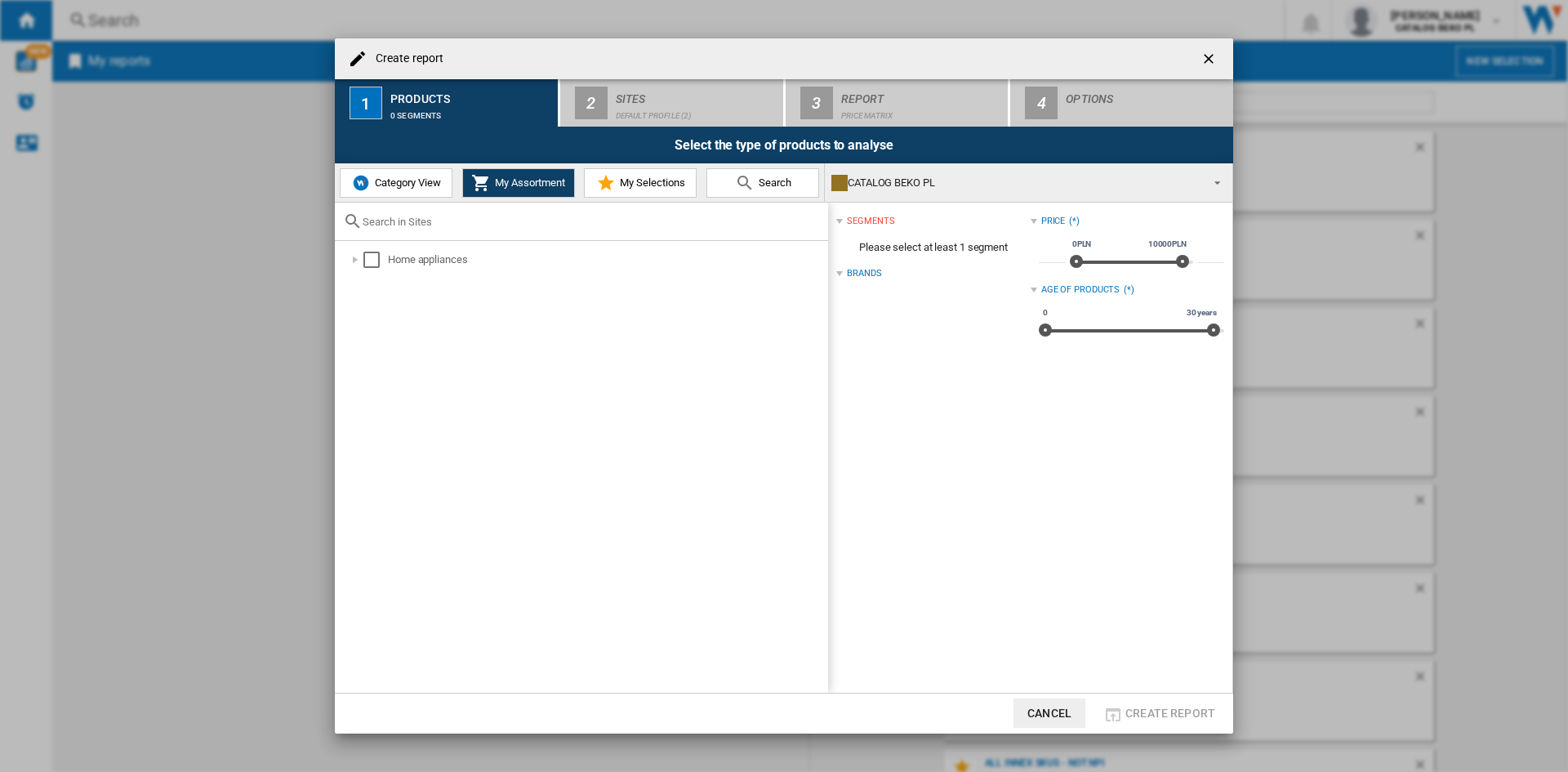
click at [467, 187] on button "My Assortment" at bounding box center [518, 183] width 113 height 30
click at [444, 192] on button "Category View" at bounding box center [396, 183] width 113 height 30
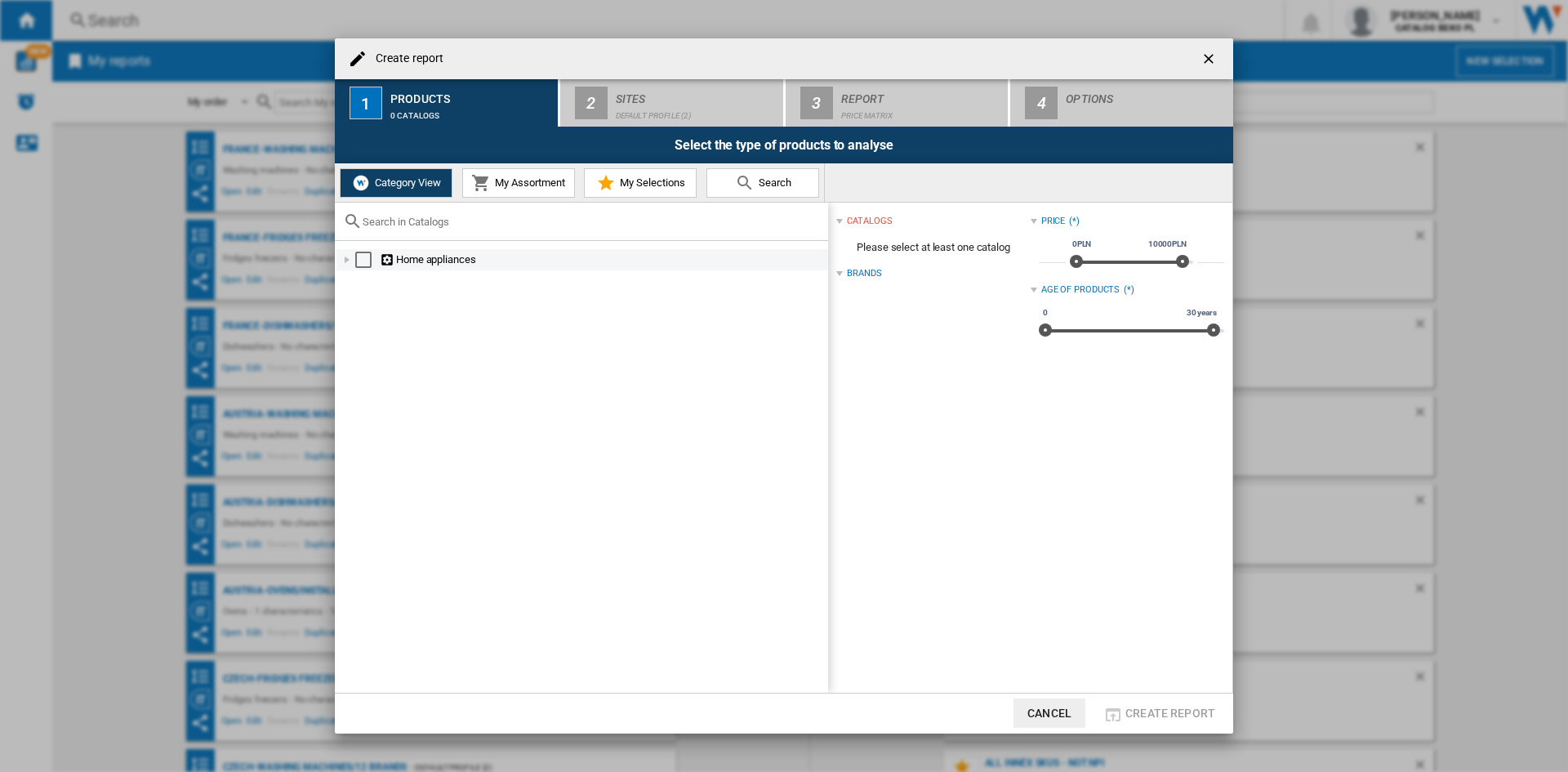
click at [348, 262] on div at bounding box center [347, 260] width 16 height 16
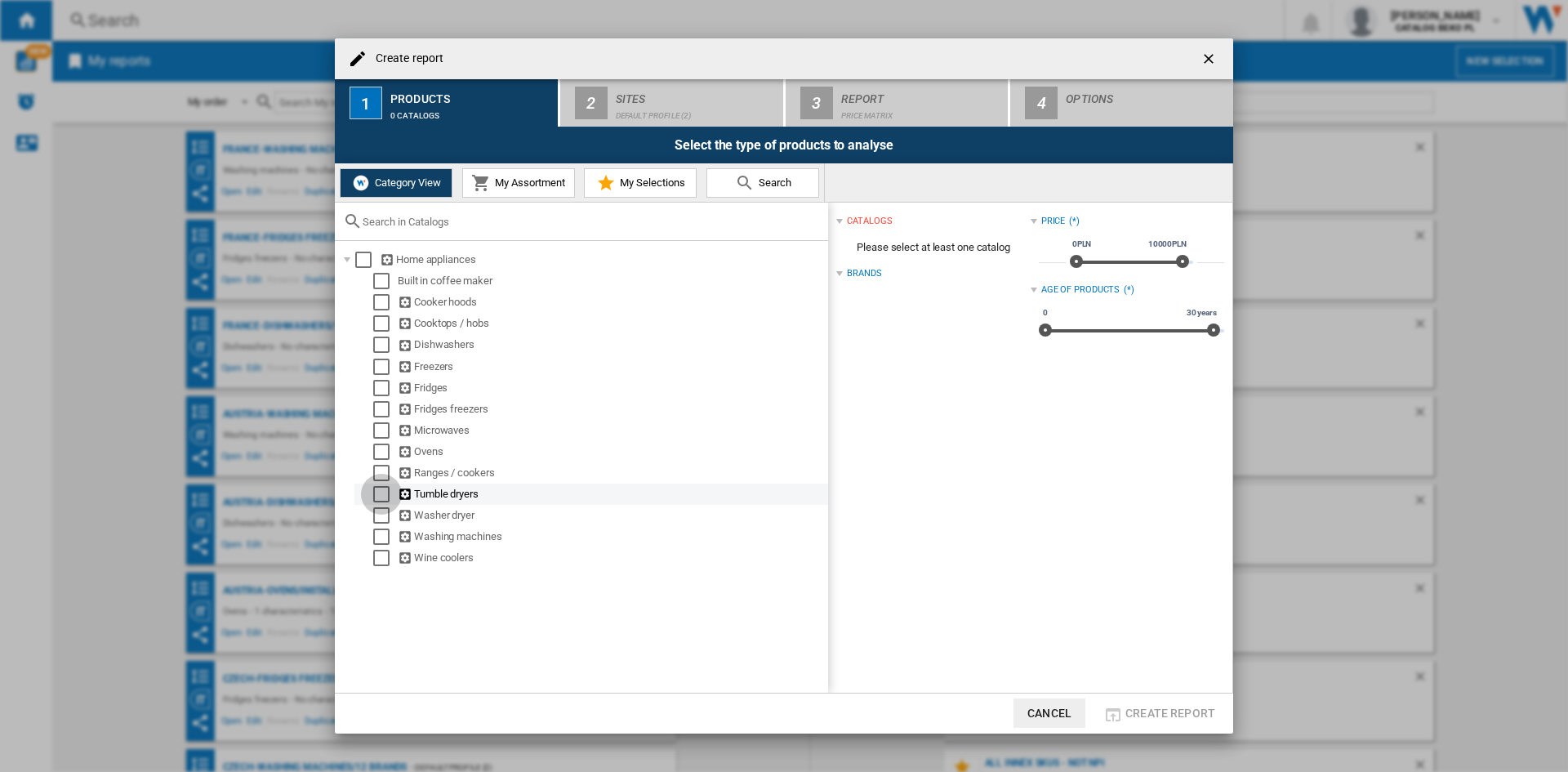
click at [381, 494] on div "Select" at bounding box center [381, 494] width 16 height 16
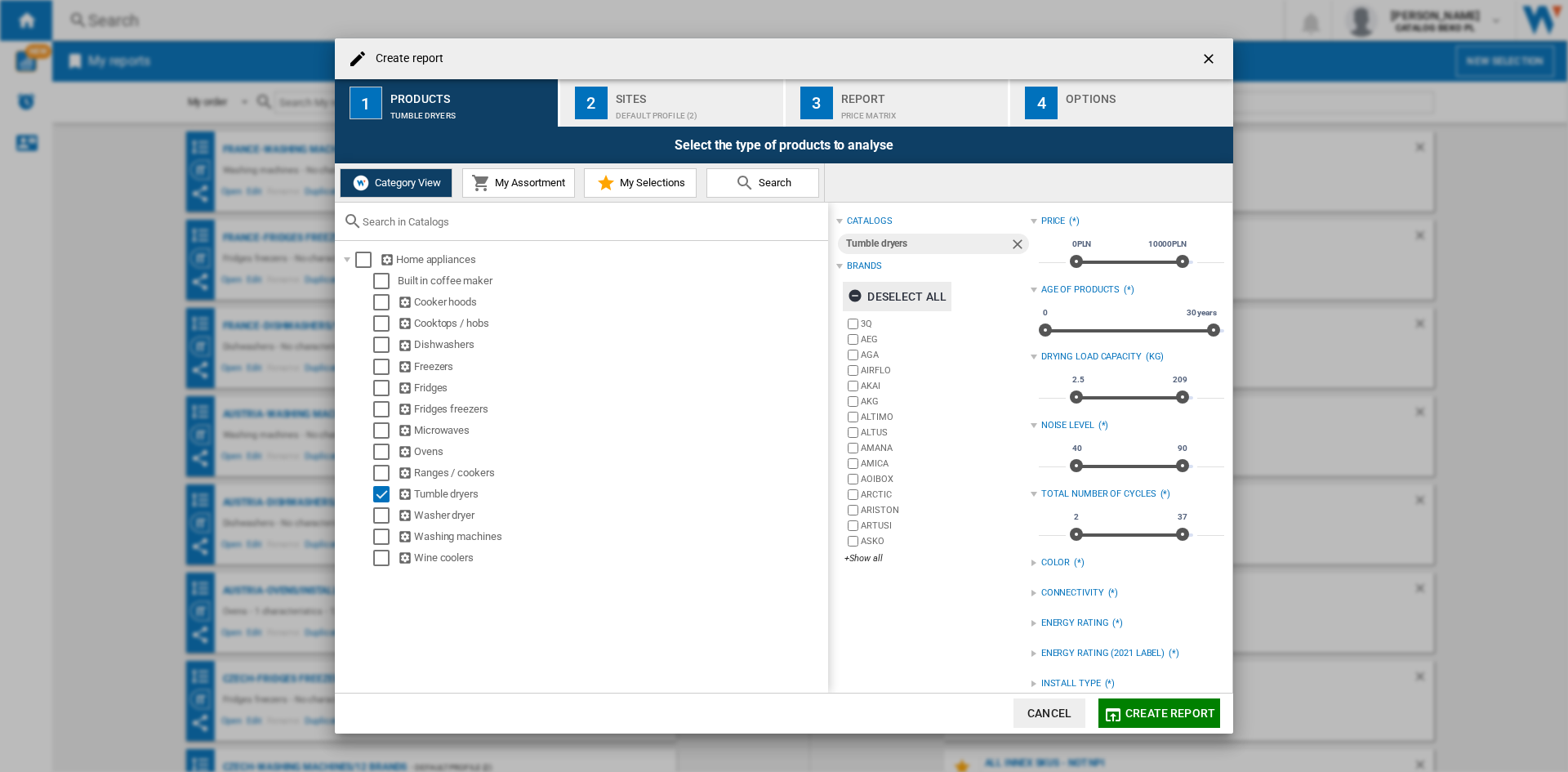
click at [917, 291] on div "Deselect all" at bounding box center [897, 296] width 99 height 30
click at [866, 565] on div "+Show all" at bounding box center [938, 558] width 186 height 13
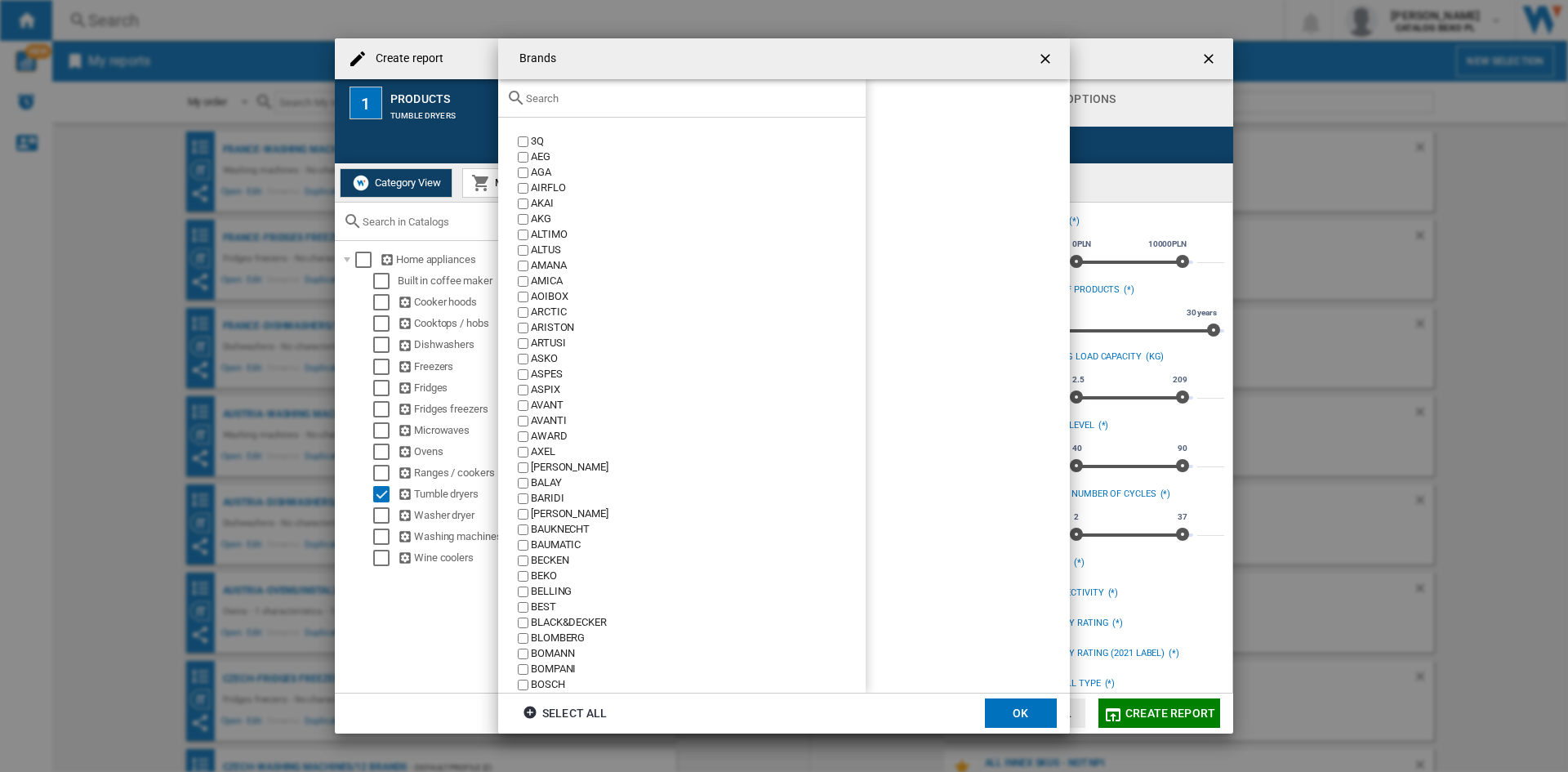
click at [650, 98] on input "text" at bounding box center [692, 98] width 332 height 13
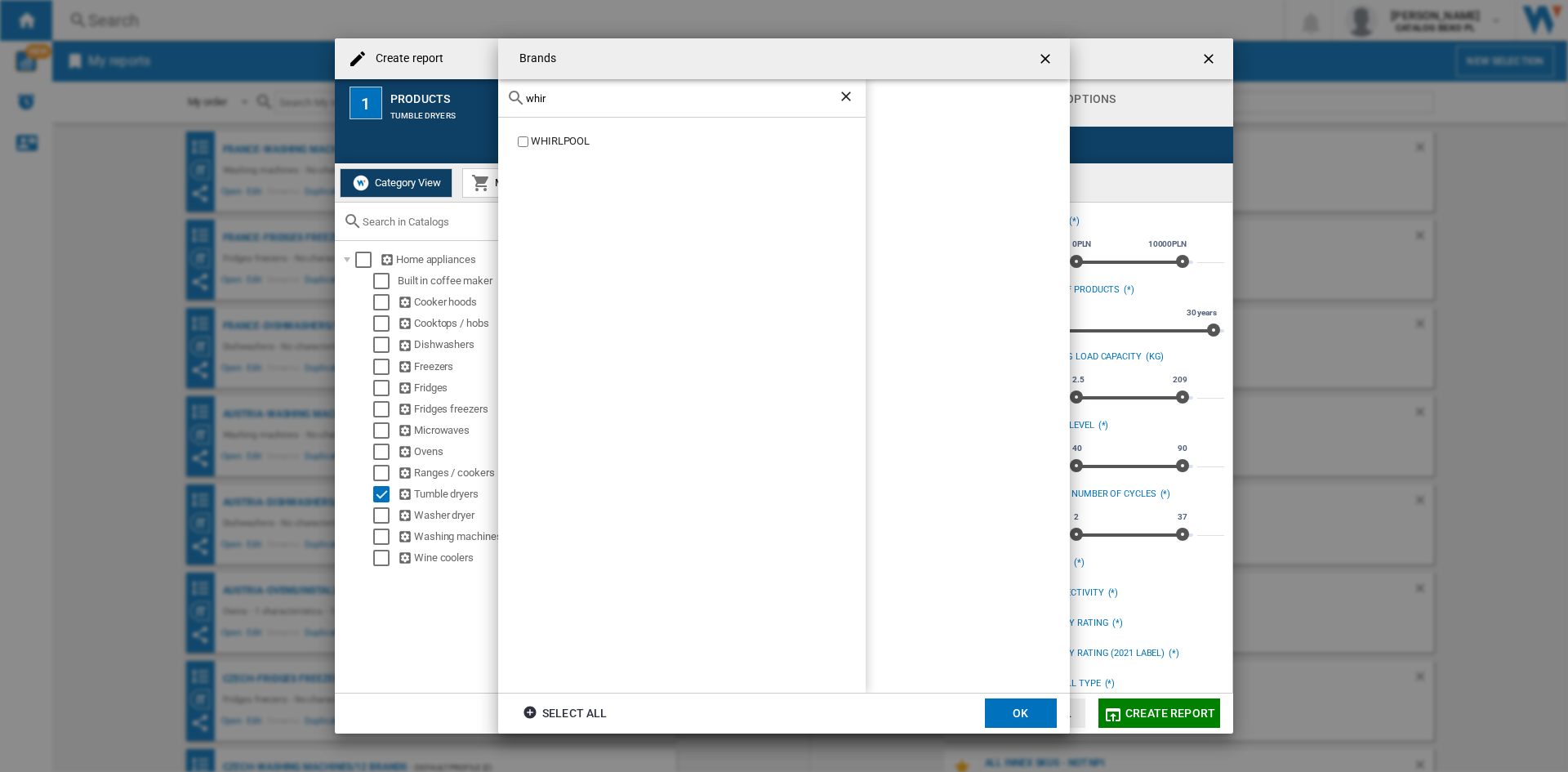
type input "whir"
click at [578, 138] on div "WHIRLPOOL" at bounding box center [698, 142] width 335 height 15
click at [1011, 697] on md-dialog-actions "Select all OK" at bounding box center [784, 712] width 572 height 41
click at [1011, 703] on button "OK" at bounding box center [1021, 712] width 72 height 30
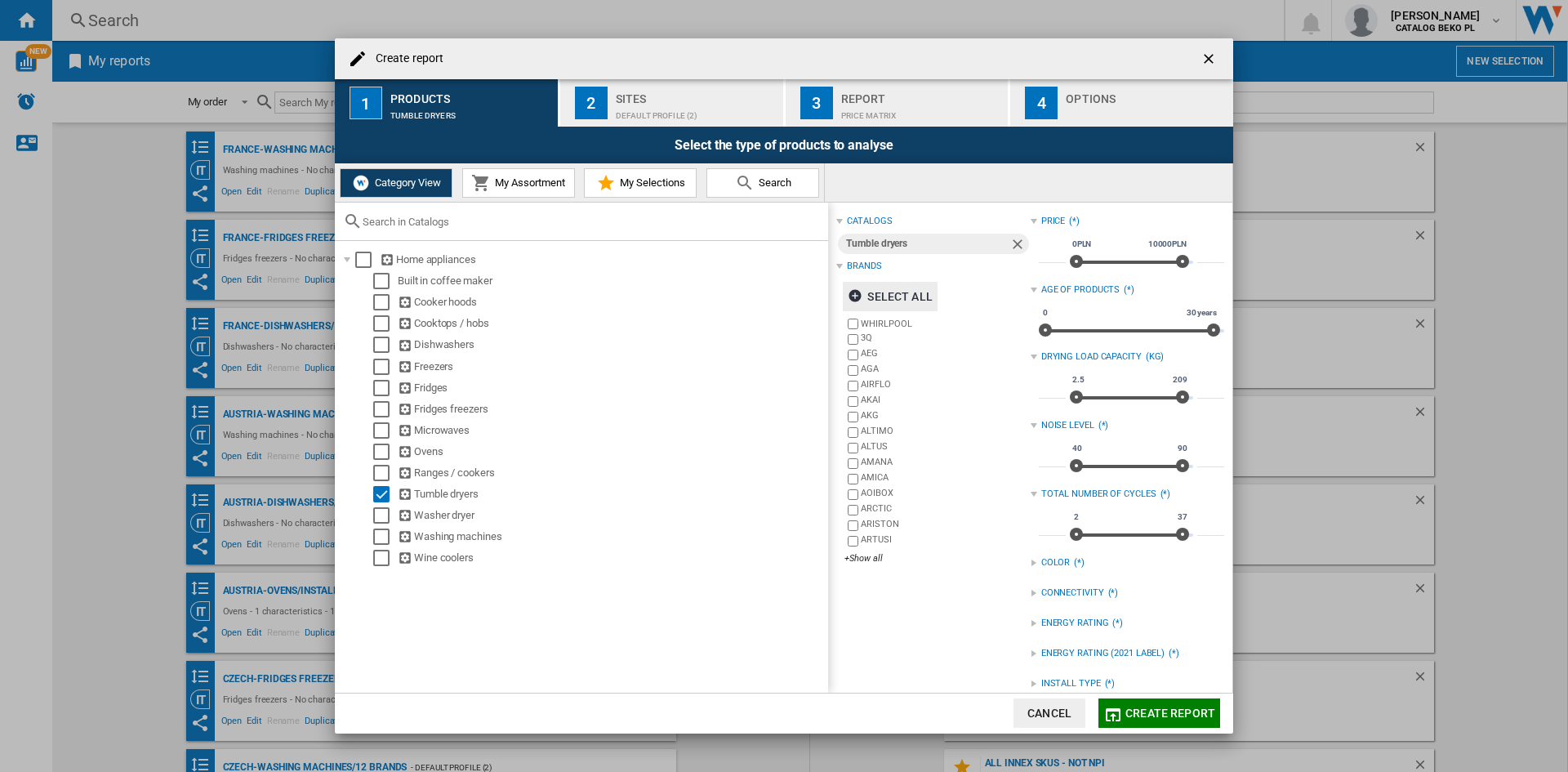
click at [628, 107] on div "Default profile (2)" at bounding box center [696, 111] width 160 height 17
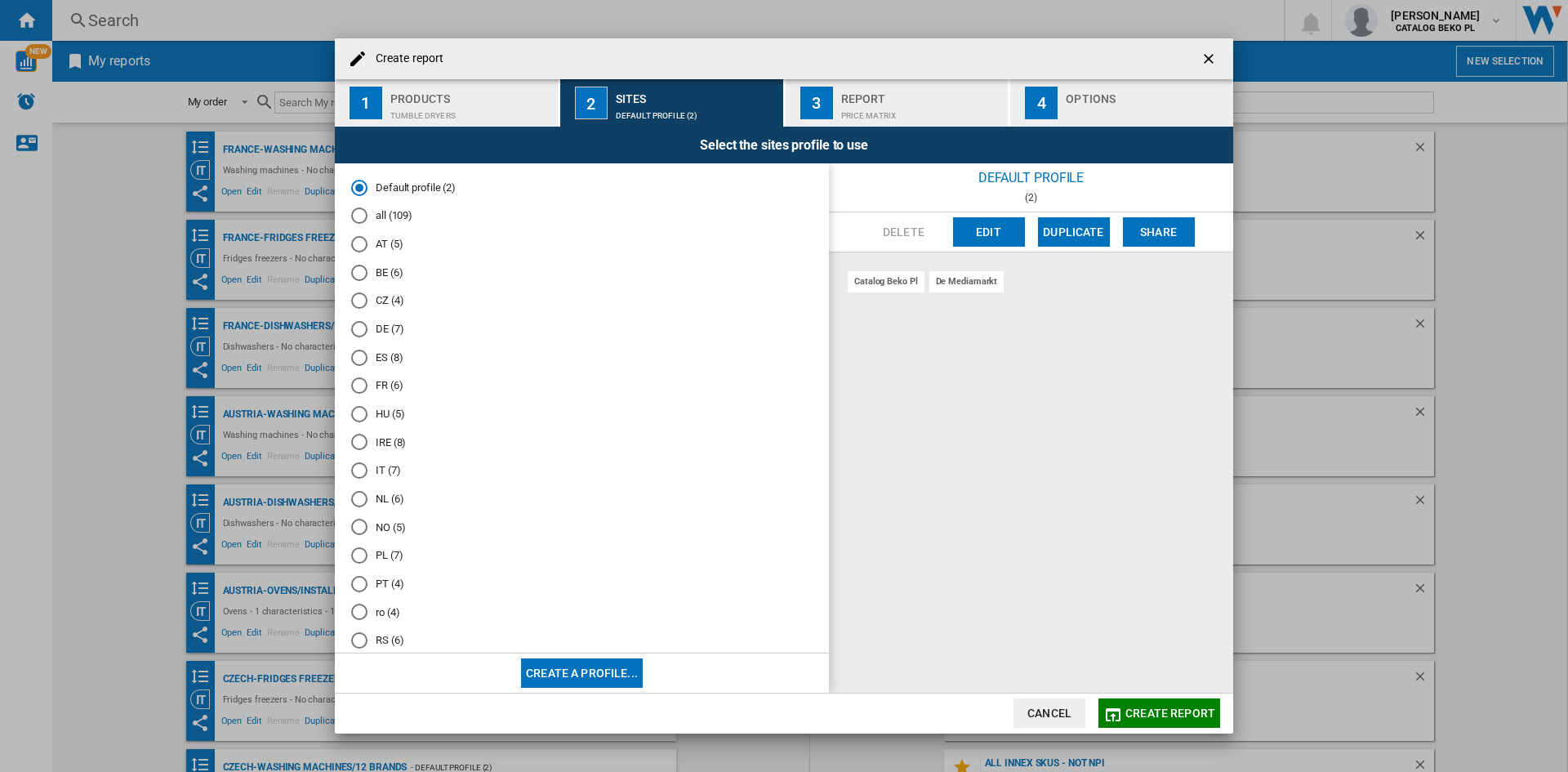
click at [413, 104] on div "Tumble dryers" at bounding box center [471, 111] width 160 height 17
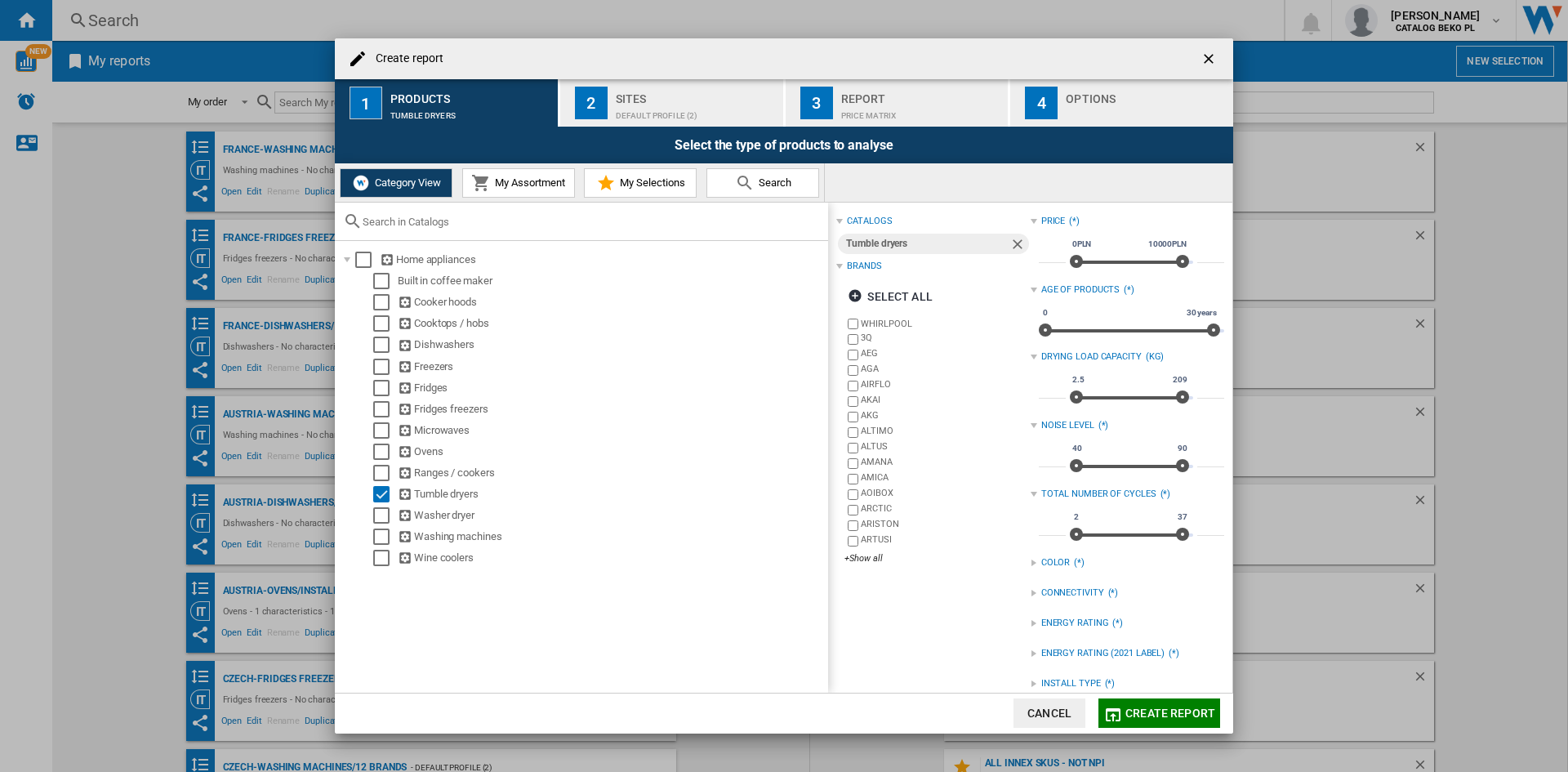
click at [1224, 55] on button "button" at bounding box center [1210, 59] width 32 height 32
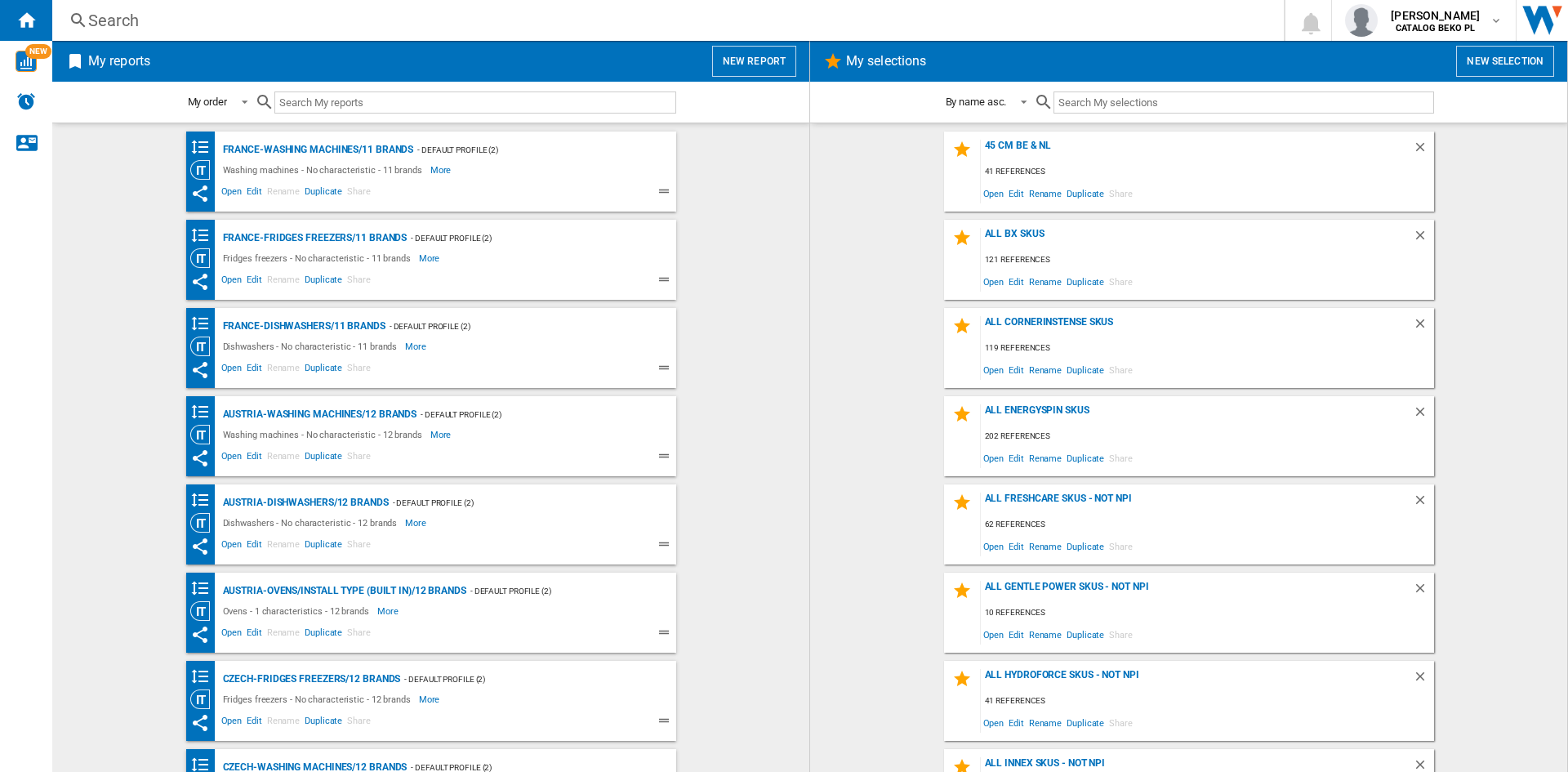
click at [761, 48] on button "New report" at bounding box center [754, 61] width 84 height 31
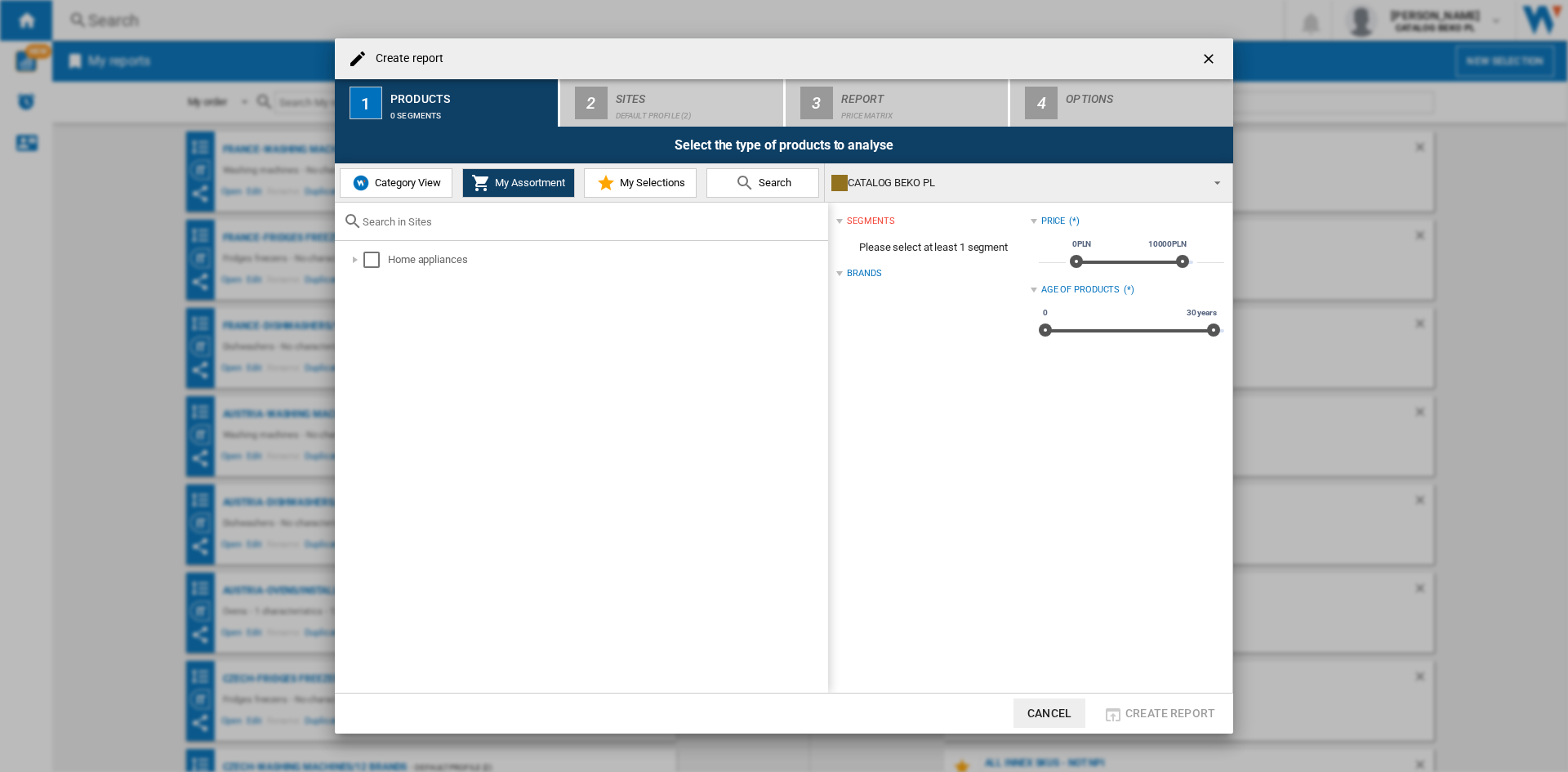
click at [642, 186] on span "My Selections" at bounding box center [650, 183] width 69 height 13
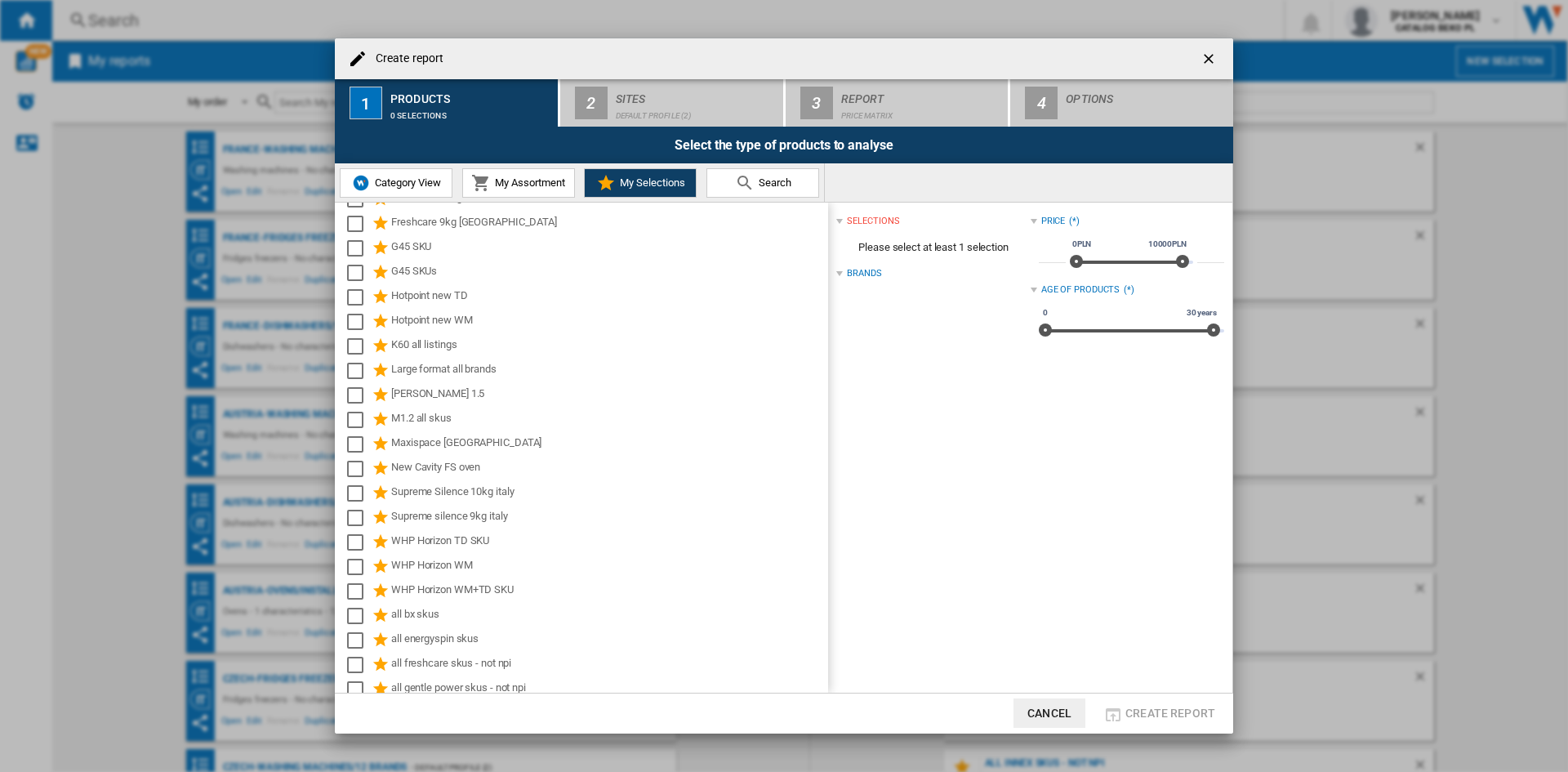
scroll to position [326, 0]
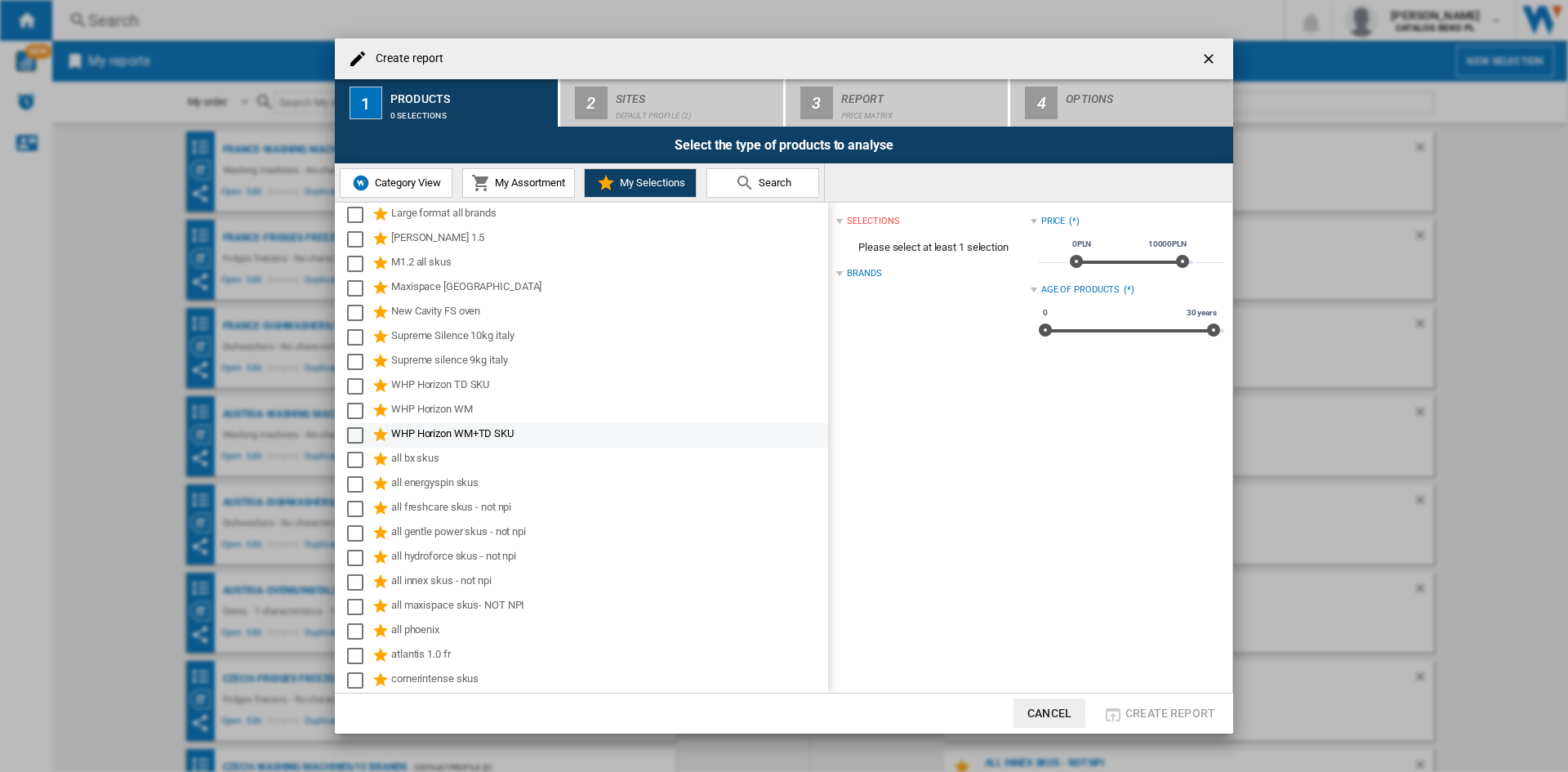
click at [463, 431] on div "WHP Horizon WM+TD SKU" at bounding box center [609, 436] width 435 height 20
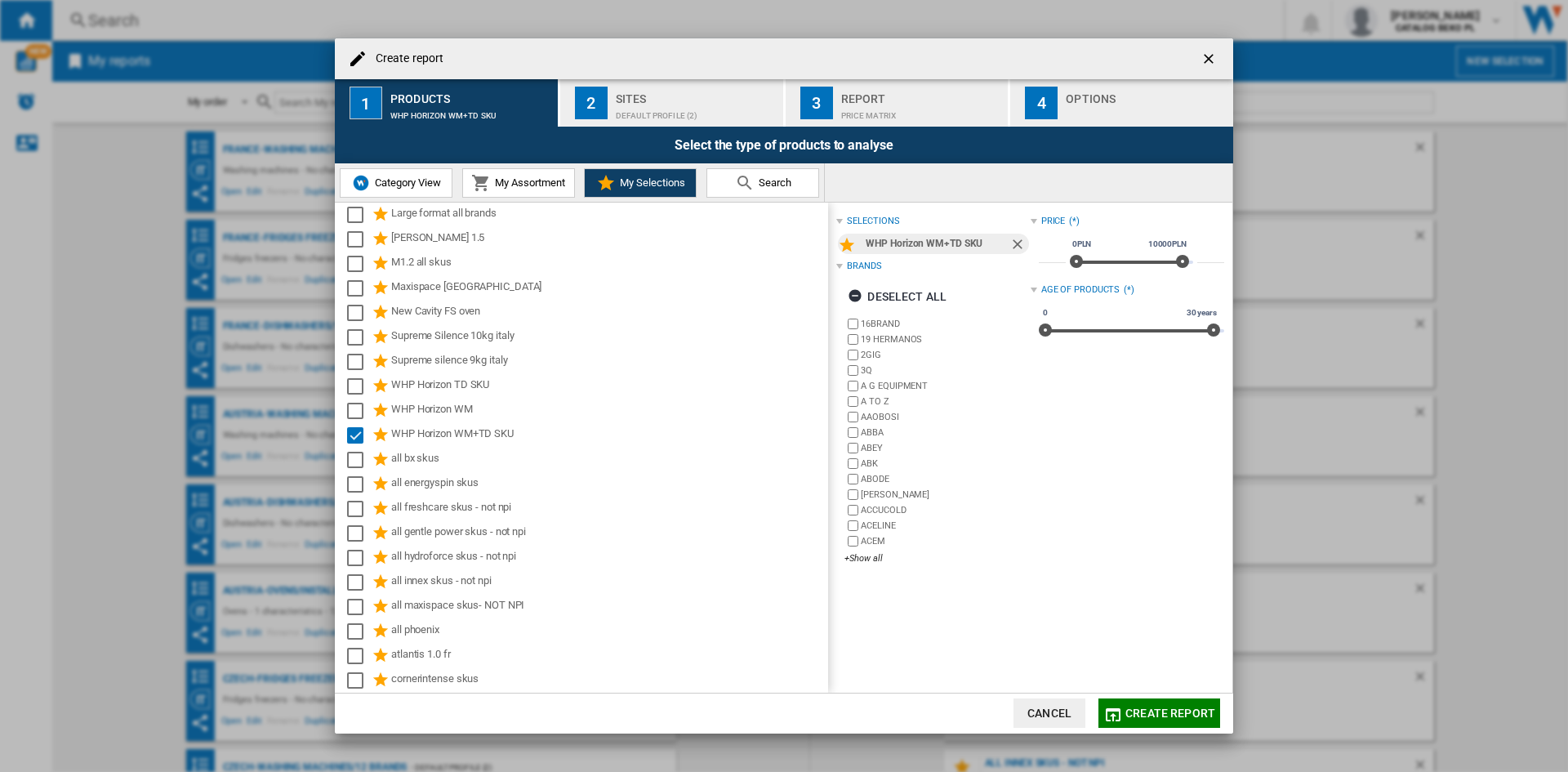
click at [651, 83] on button "2 Sites Default profile (2)" at bounding box center [672, 103] width 225 height 48
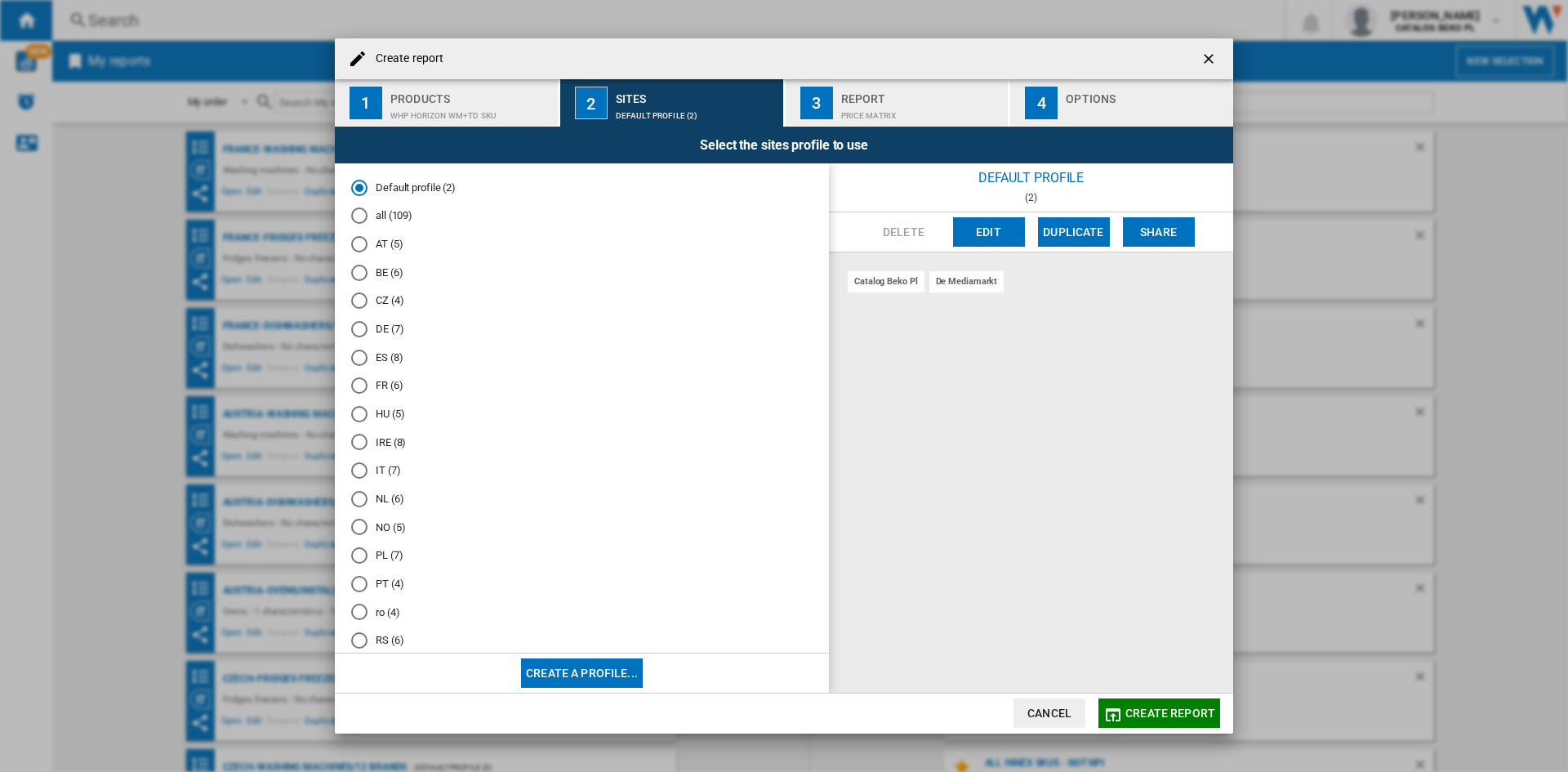
click at [385, 469] on md-radio-button "IT (7)" at bounding box center [582, 471] width 462 height 15
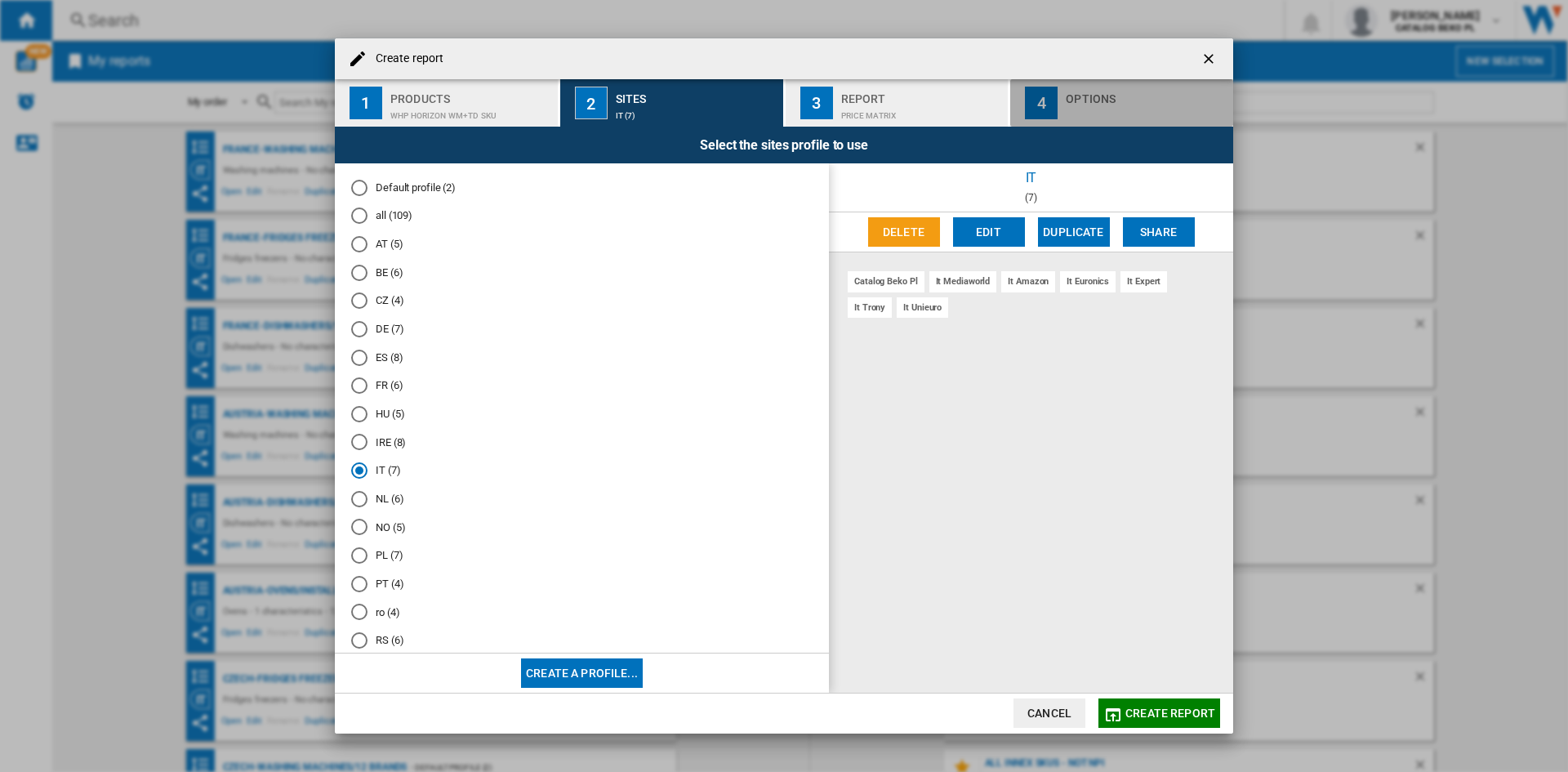
click at [1105, 102] on div "Options" at bounding box center [1146, 94] width 160 height 17
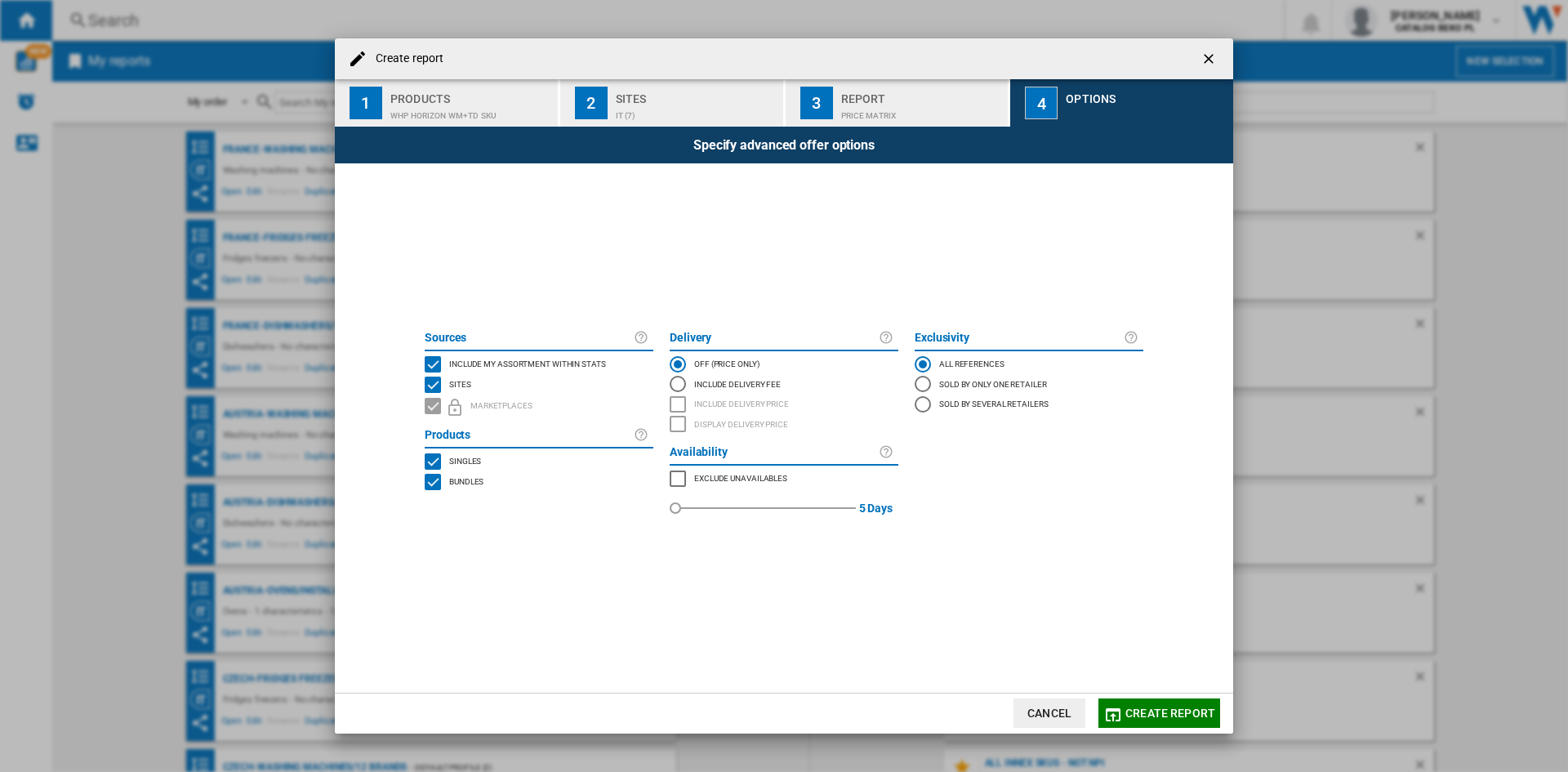
click at [533, 364] on span "Include my assortment within stats" at bounding box center [527, 363] width 157 height 12
click at [1142, 709] on span "Create report" at bounding box center [1170, 712] width 90 height 13
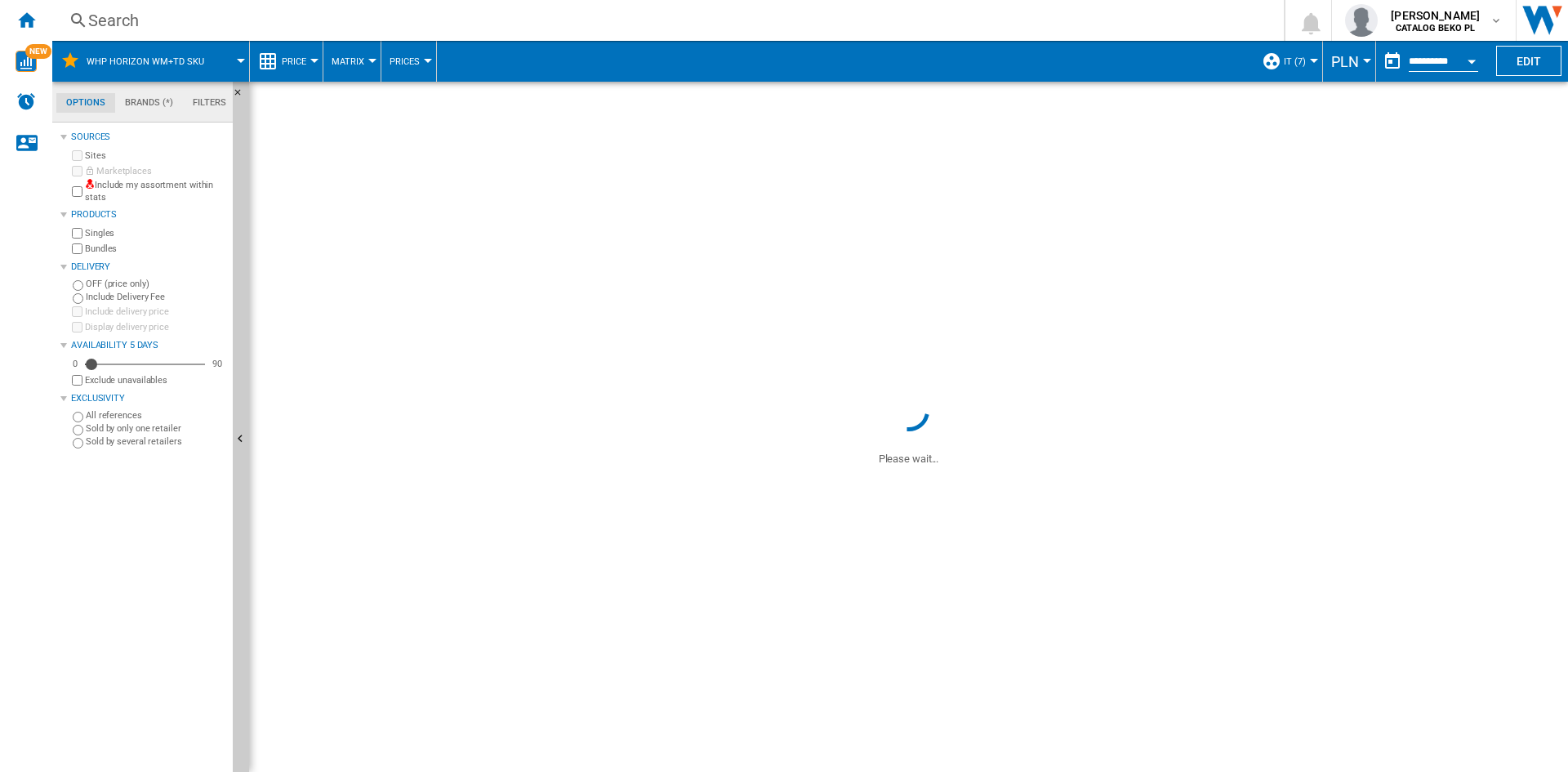
click at [1353, 53] on span "PLN" at bounding box center [1344, 61] width 28 height 17
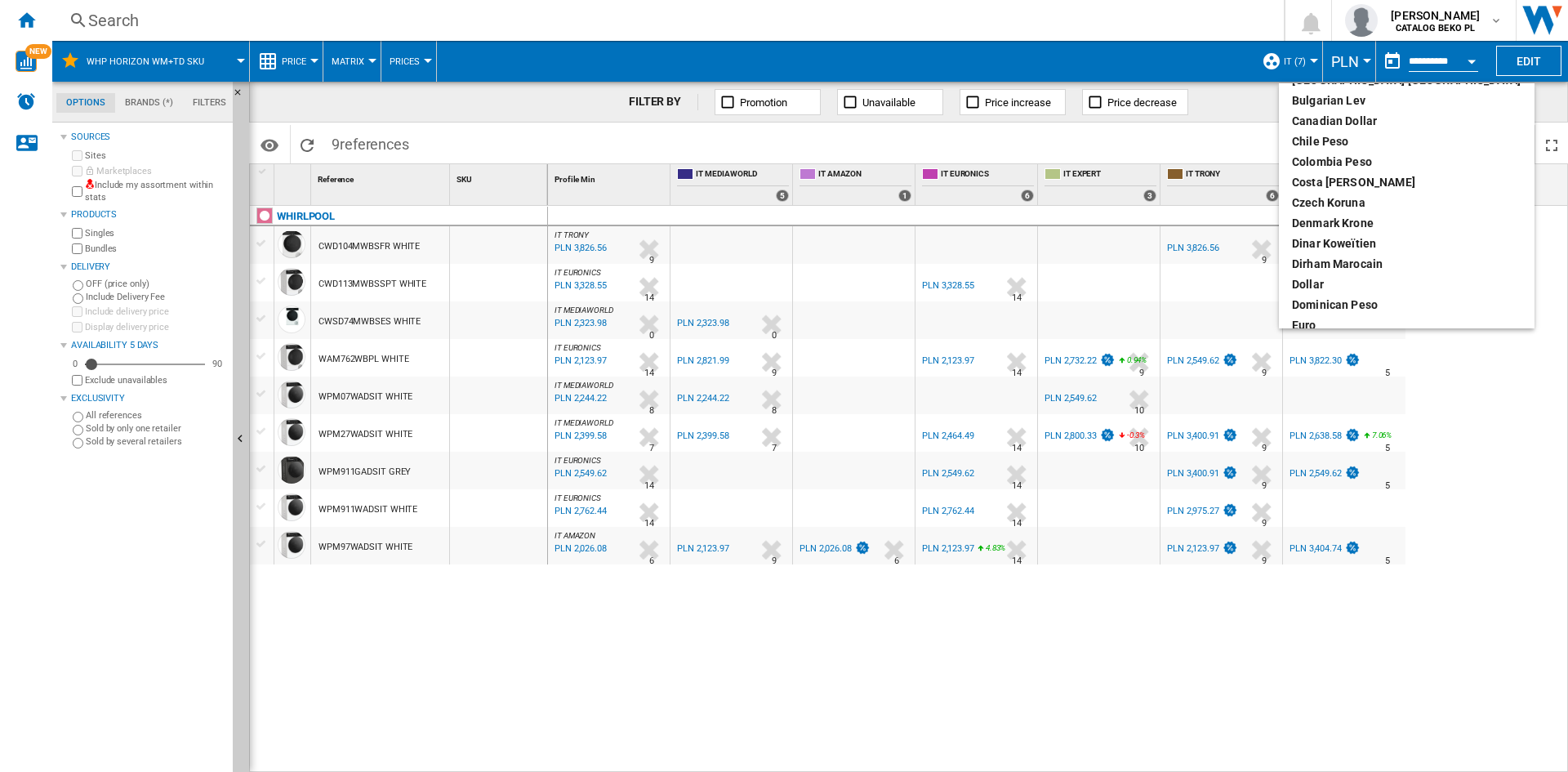
scroll to position [245, 0]
click at [1317, 155] on div "euro" at bounding box center [1407, 161] width 230 height 16
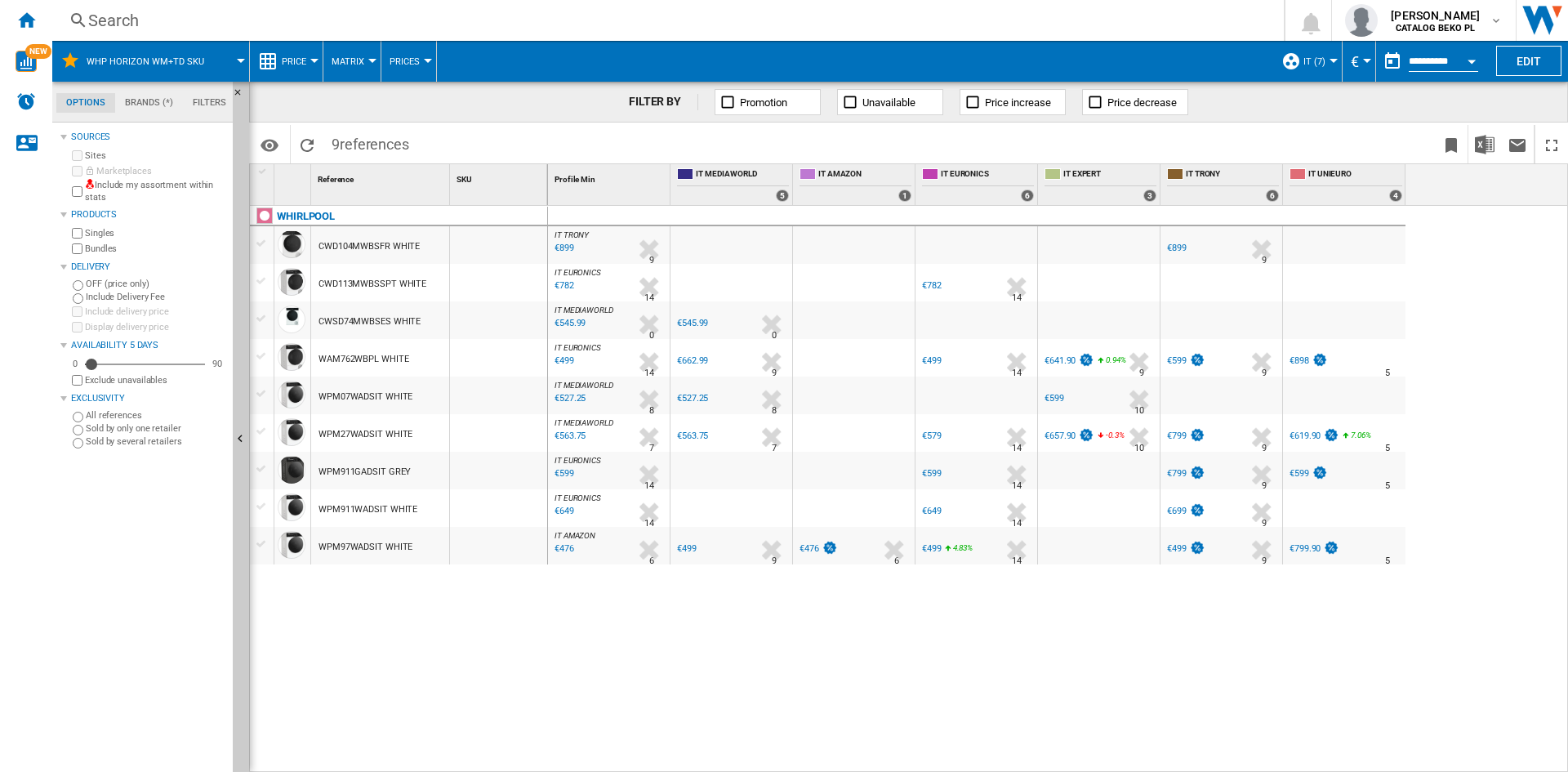
click at [298, 39] on div "Search Search 0 ugur colak CATALOG BEKO PL CATALOG BEKO PL CATALOG BEKO RO Logo…" at bounding box center [810, 20] width 1516 height 41
click at [300, 57] on span "Price" at bounding box center [293, 61] width 24 height 11
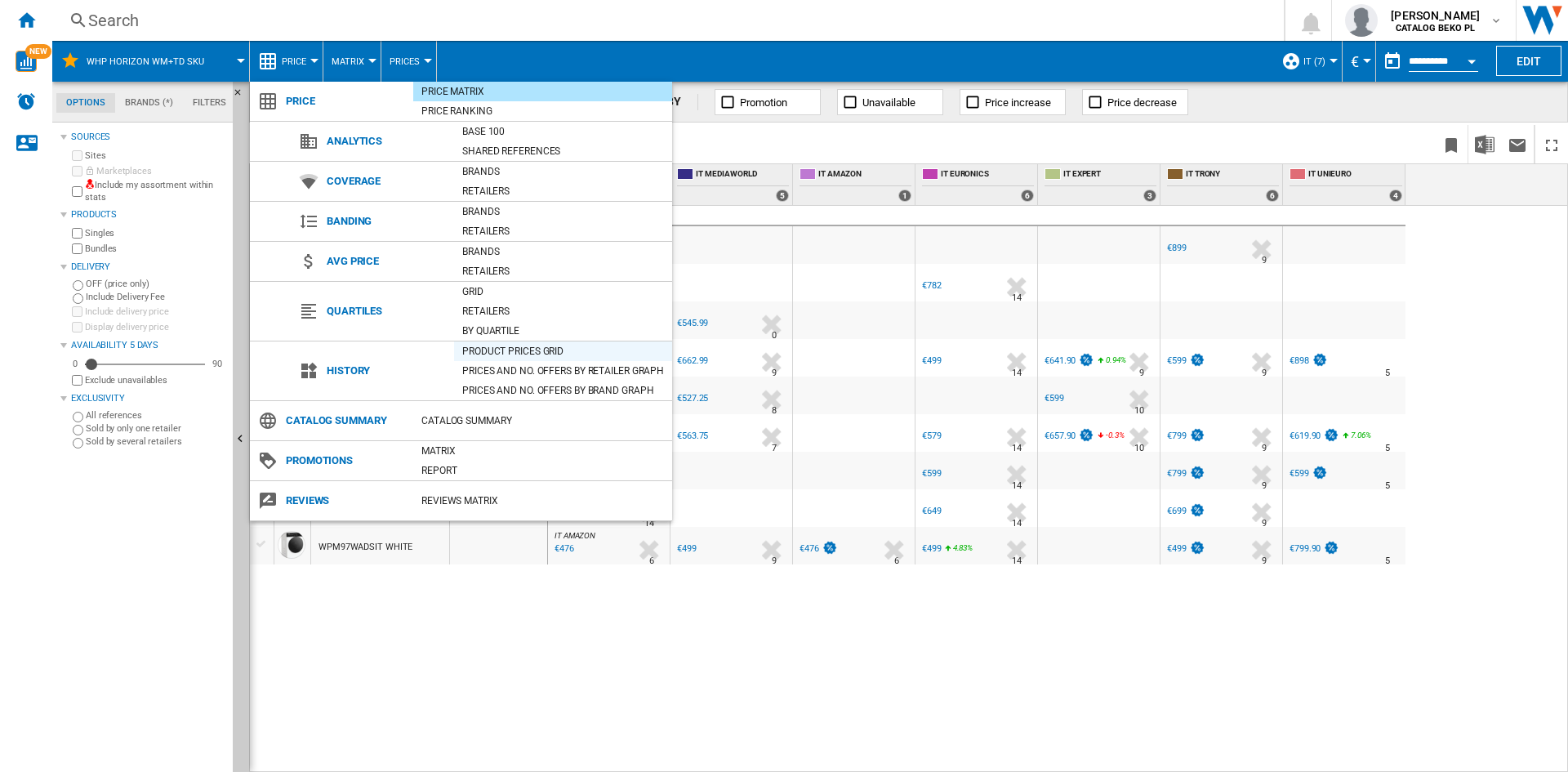
click at [517, 346] on div "Product prices grid" at bounding box center [564, 351] width 218 height 16
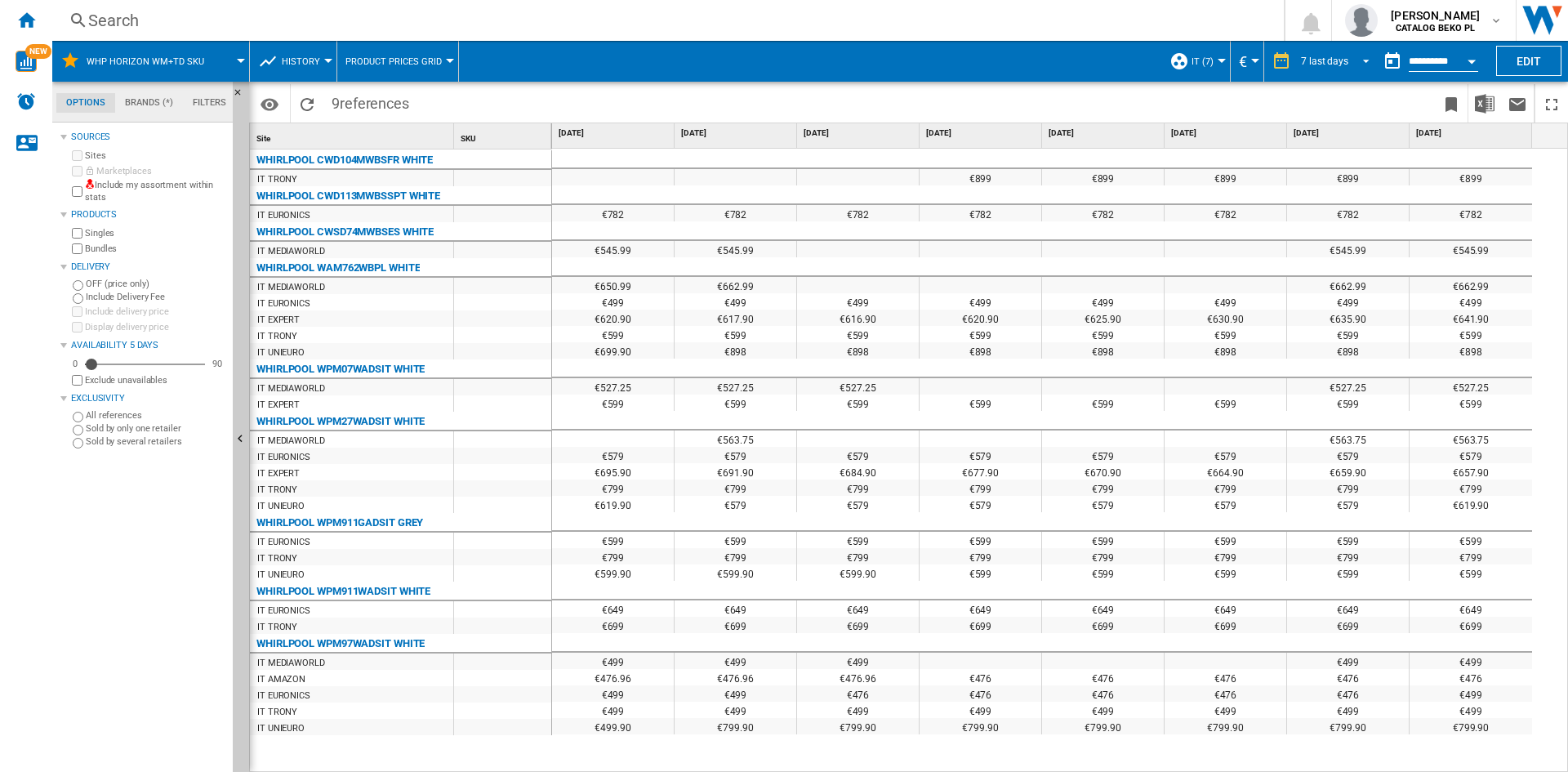
click at [1342, 60] on div "7 last days" at bounding box center [1325, 61] width 48 height 12
click at [1334, 264] on div "32 last weeks" at bounding box center [1327, 258] width 59 height 14
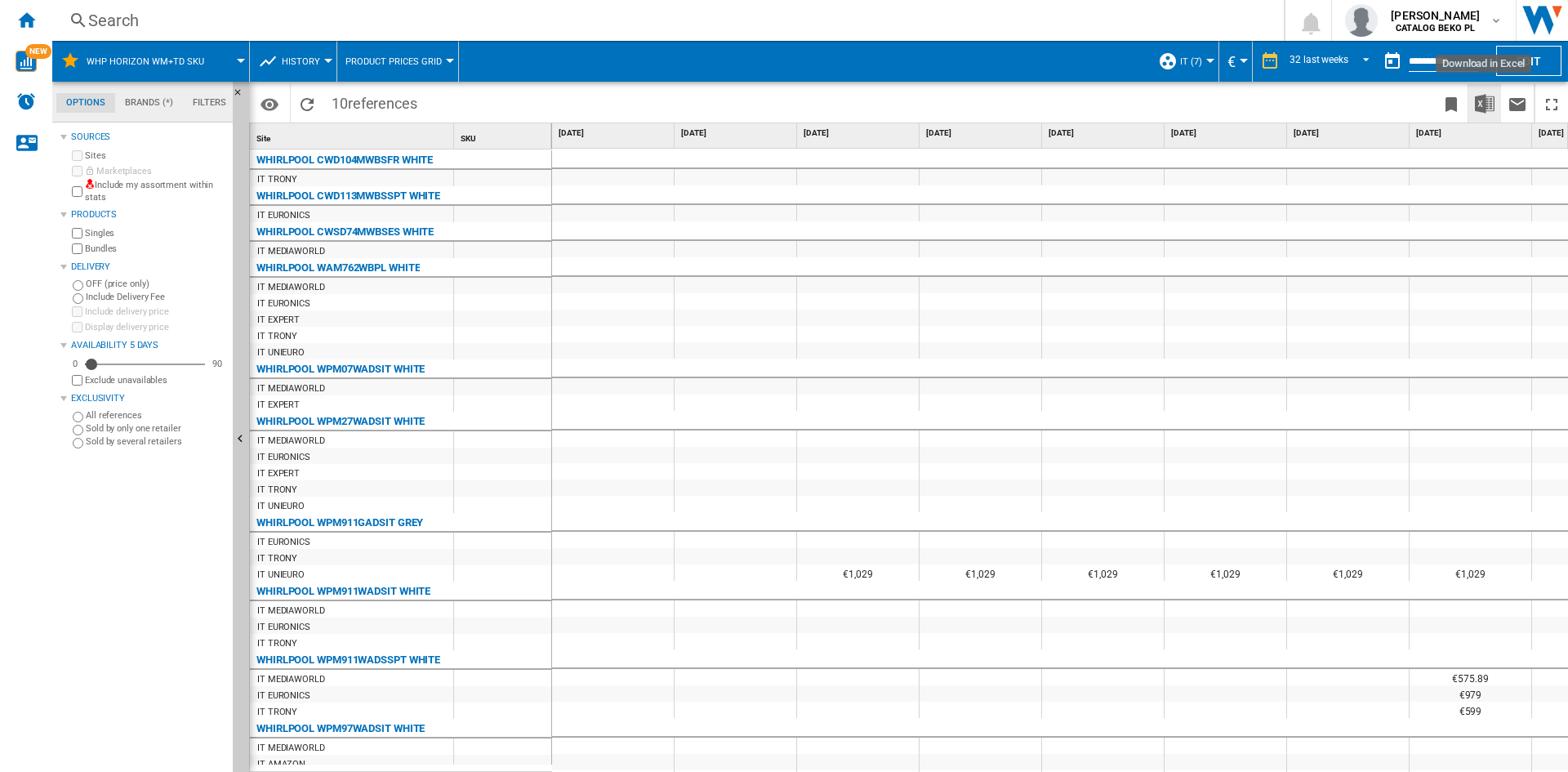
click at [1489, 105] on img "Download in Excel" at bounding box center [1485, 104] width 20 height 20
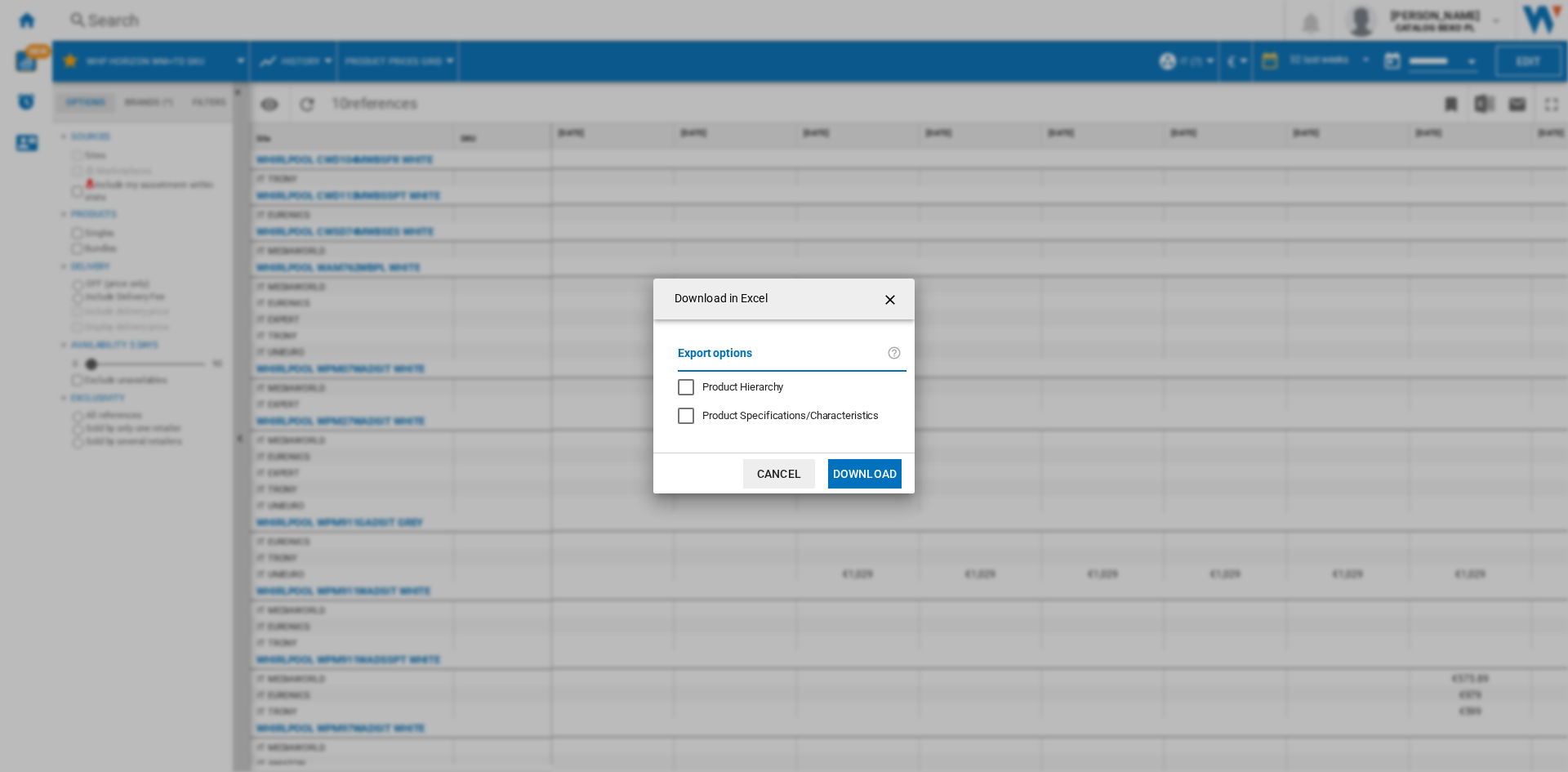
click at [848, 469] on button "Download" at bounding box center [865, 473] width 74 height 30
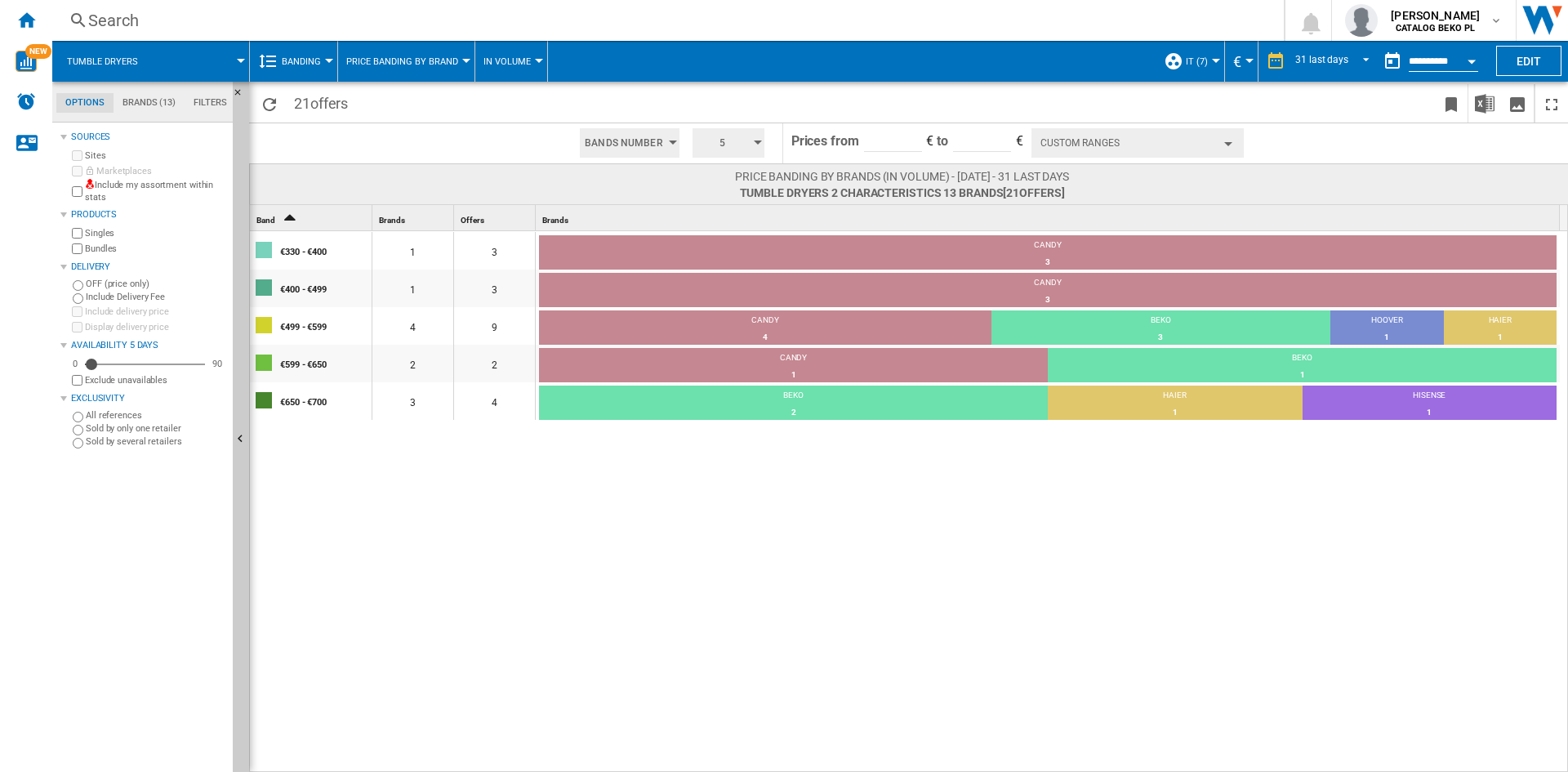
click at [1162, 149] on button "Custom Ranges" at bounding box center [1137, 142] width 212 height 30
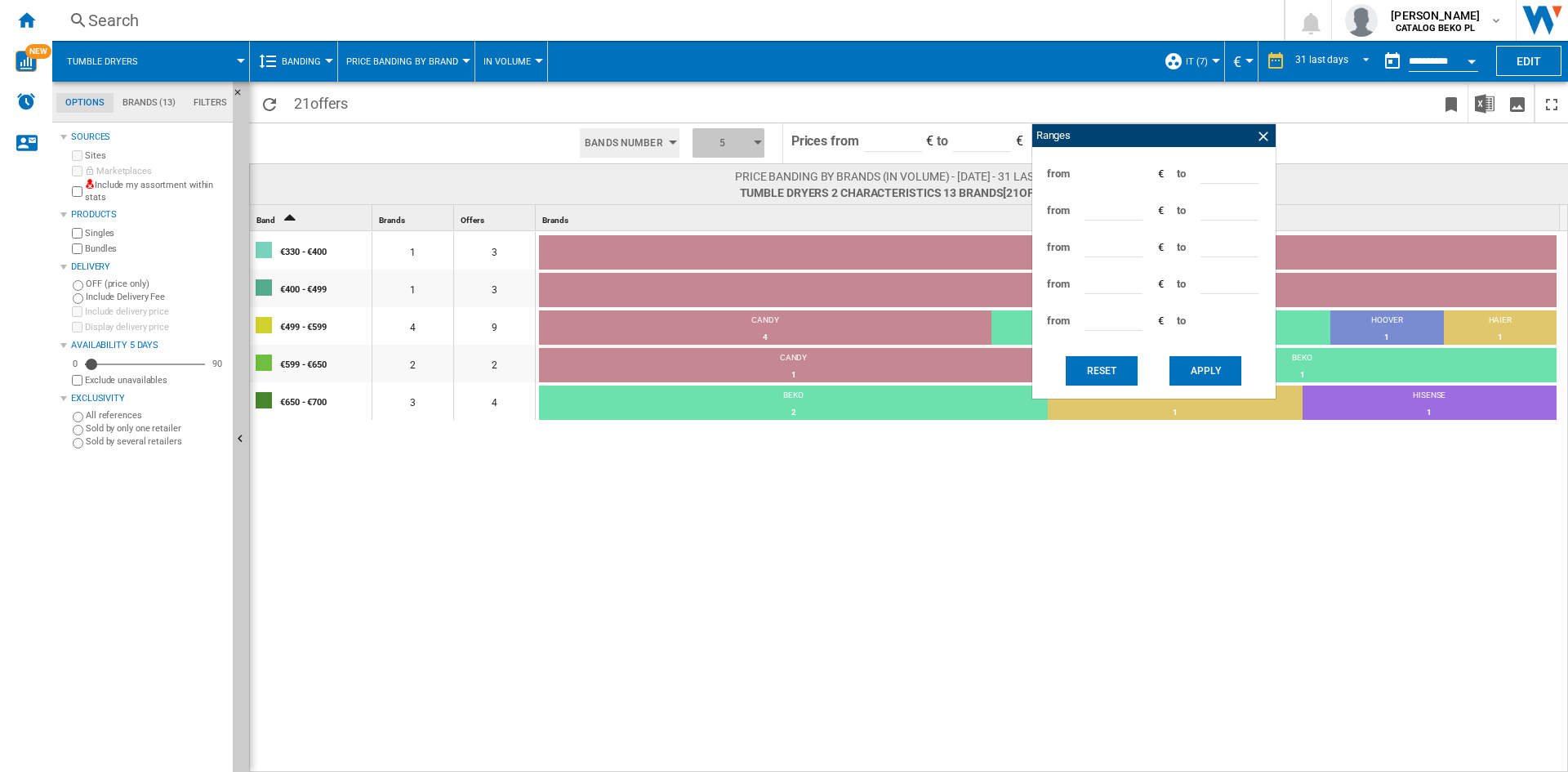
click at [716, 151] on span "5" at bounding box center [722, 142] width 50 height 30
click at [711, 222] on button "6" at bounding box center [729, 221] width 78 height 16
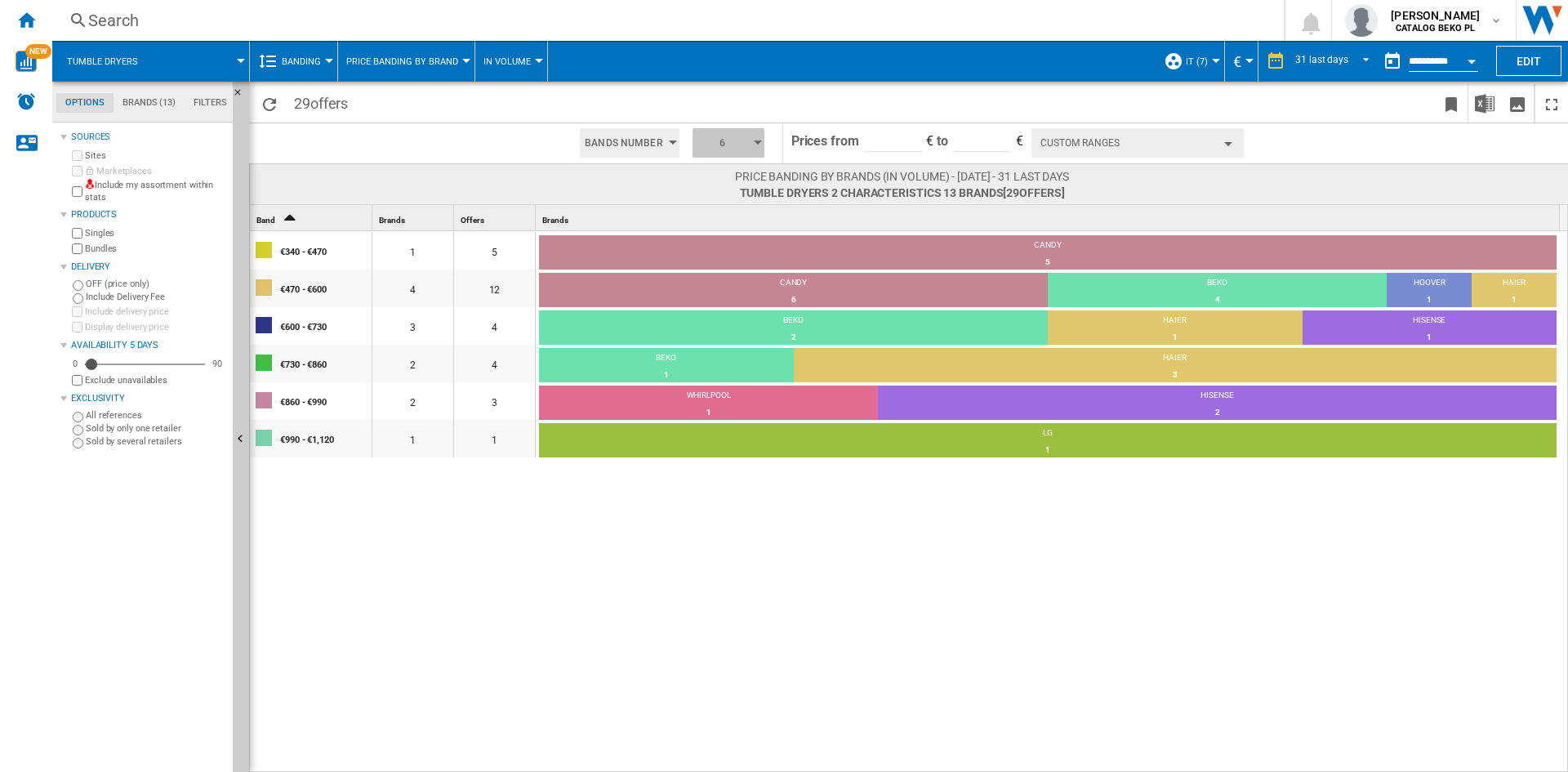
click at [736, 140] on span "6" at bounding box center [722, 142] width 50 height 30
click at [717, 210] on button "5" at bounding box center [729, 205] width 78 height 16
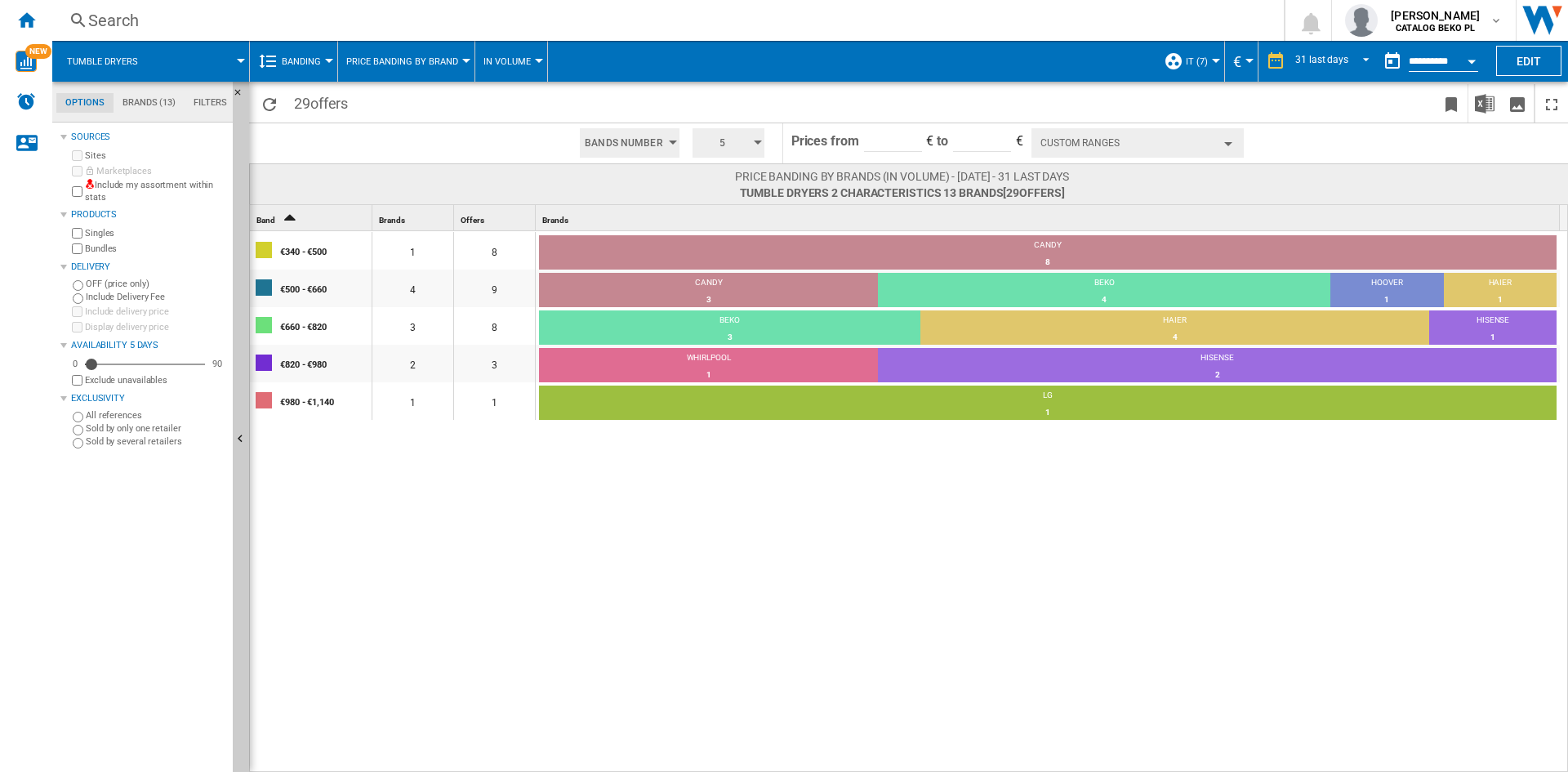
click at [1101, 141] on button "Custom Ranges" at bounding box center [1137, 142] width 212 height 30
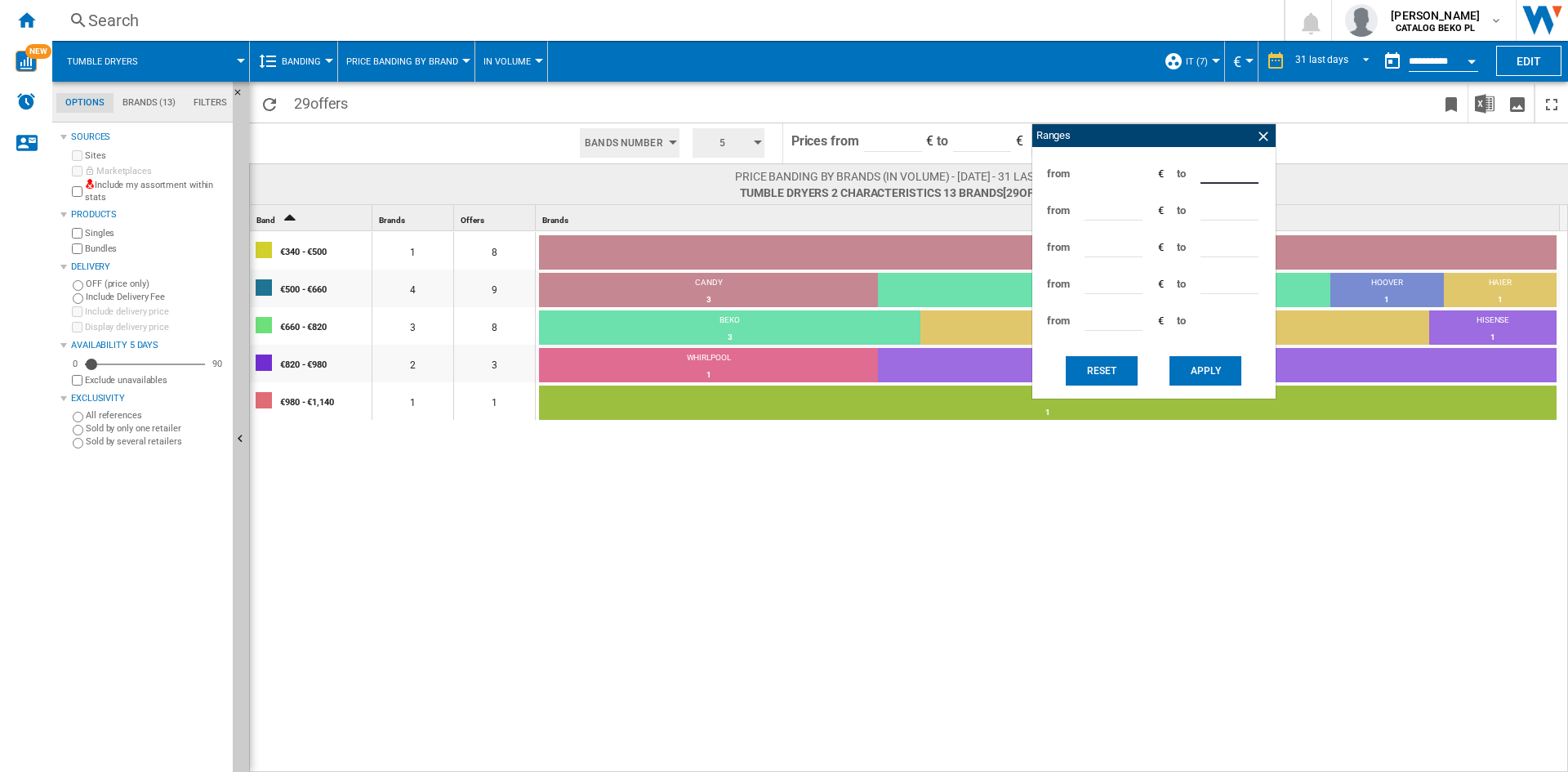
drag, startPoint x: 1223, startPoint y: 170, endPoint x: 1172, endPoint y: 175, distance: 51.2
click at [1172, 175] on div "from *** € to ***" at bounding box center [1154, 173] width 227 height 37
type input "***"
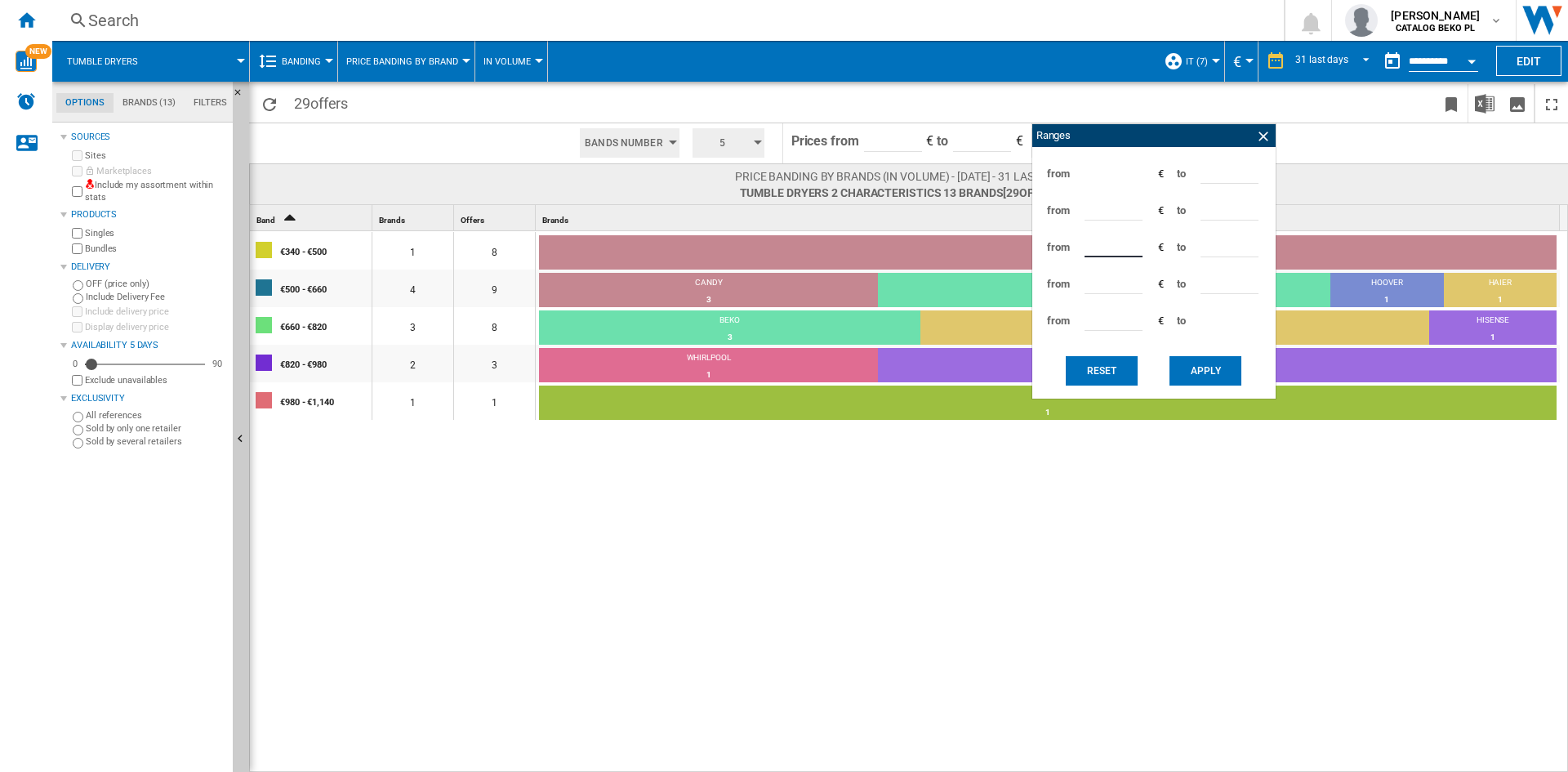
type input "***"
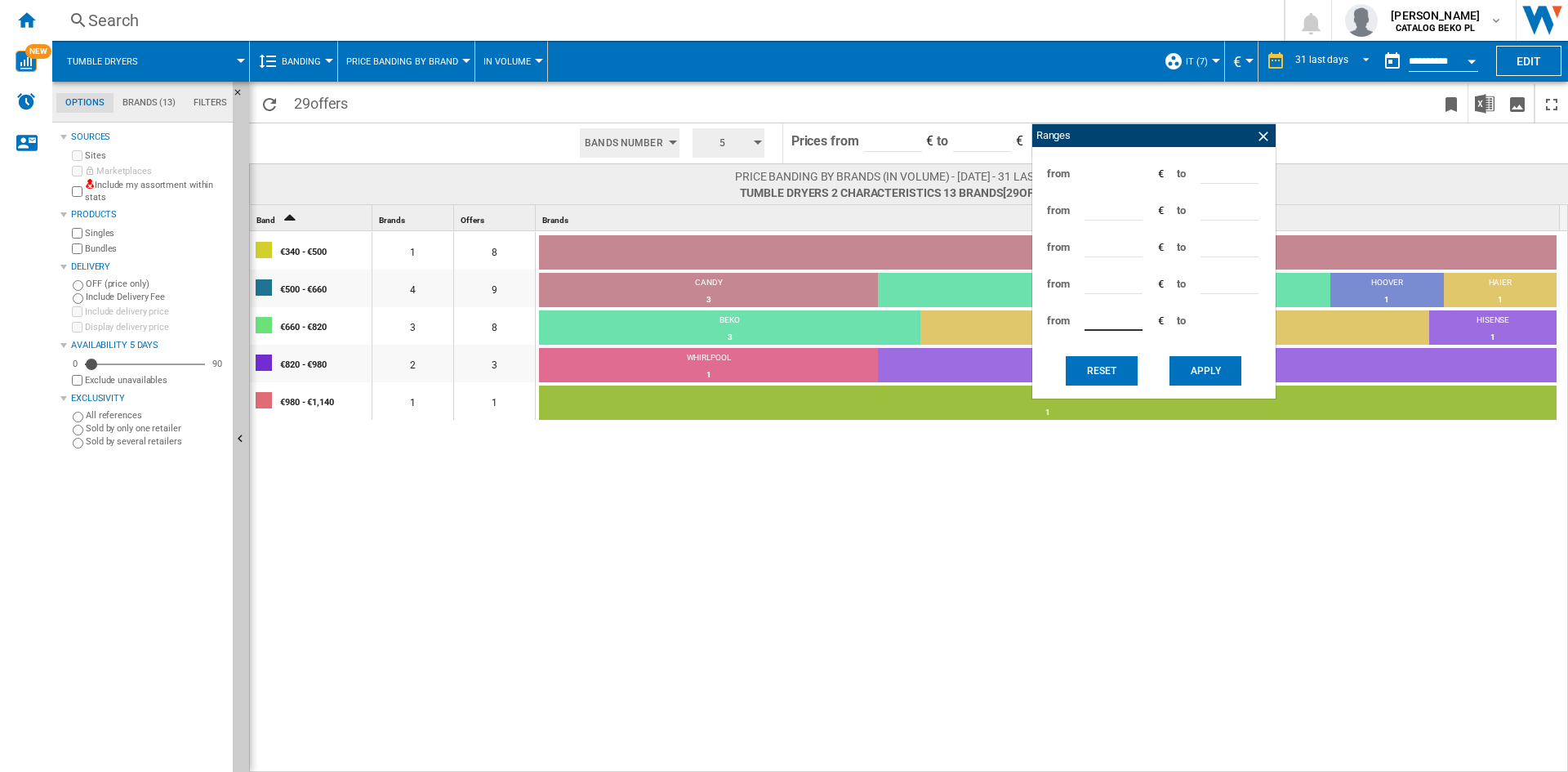
click at [1210, 386] on div "Reset Apply" at bounding box center [1154, 370] width 227 height 39
click at [1208, 375] on button "Apply" at bounding box center [1206, 371] width 72 height 30
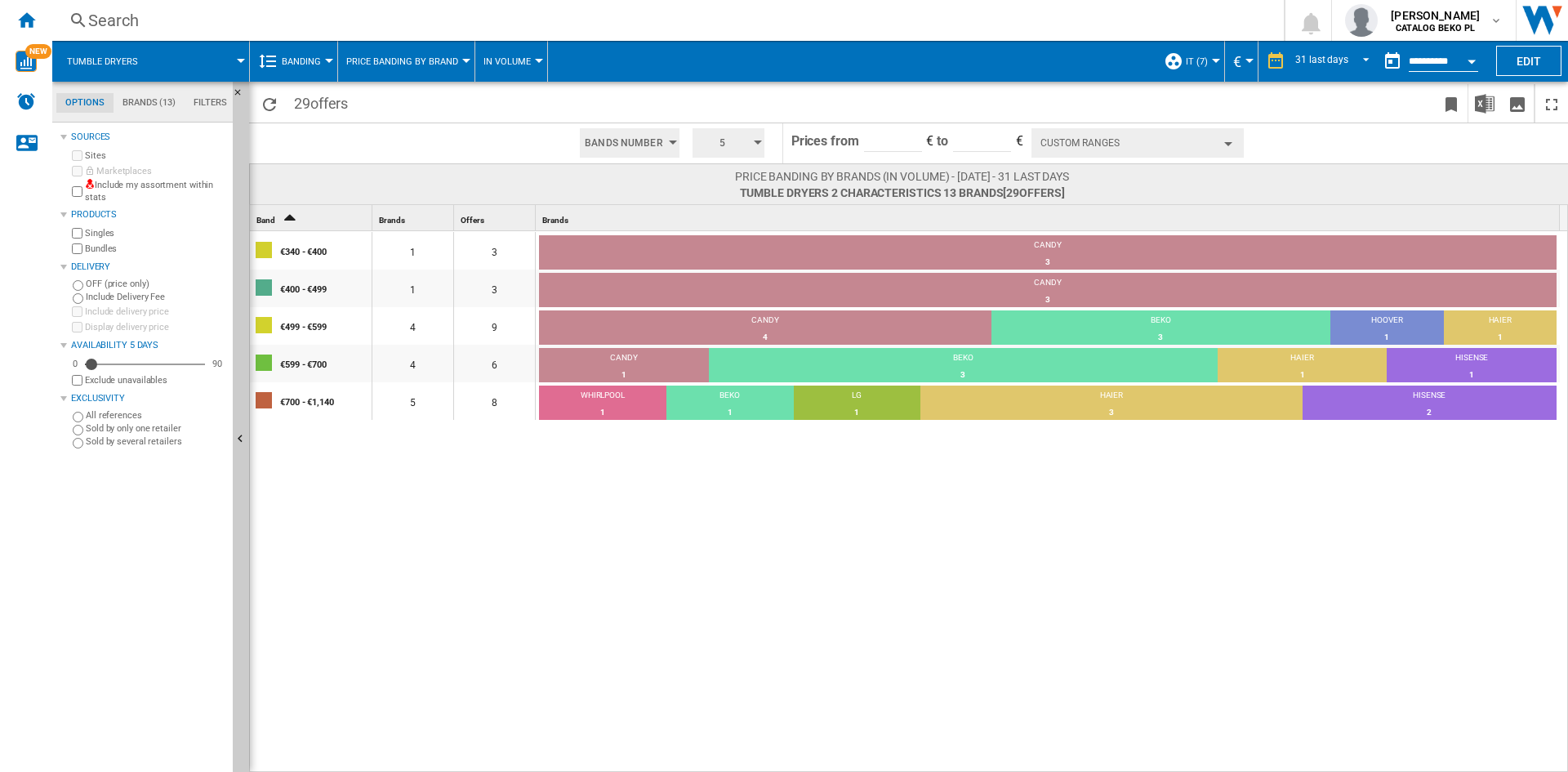
click at [201, 102] on md-tab-item "Filters" at bounding box center [210, 103] width 51 height 20
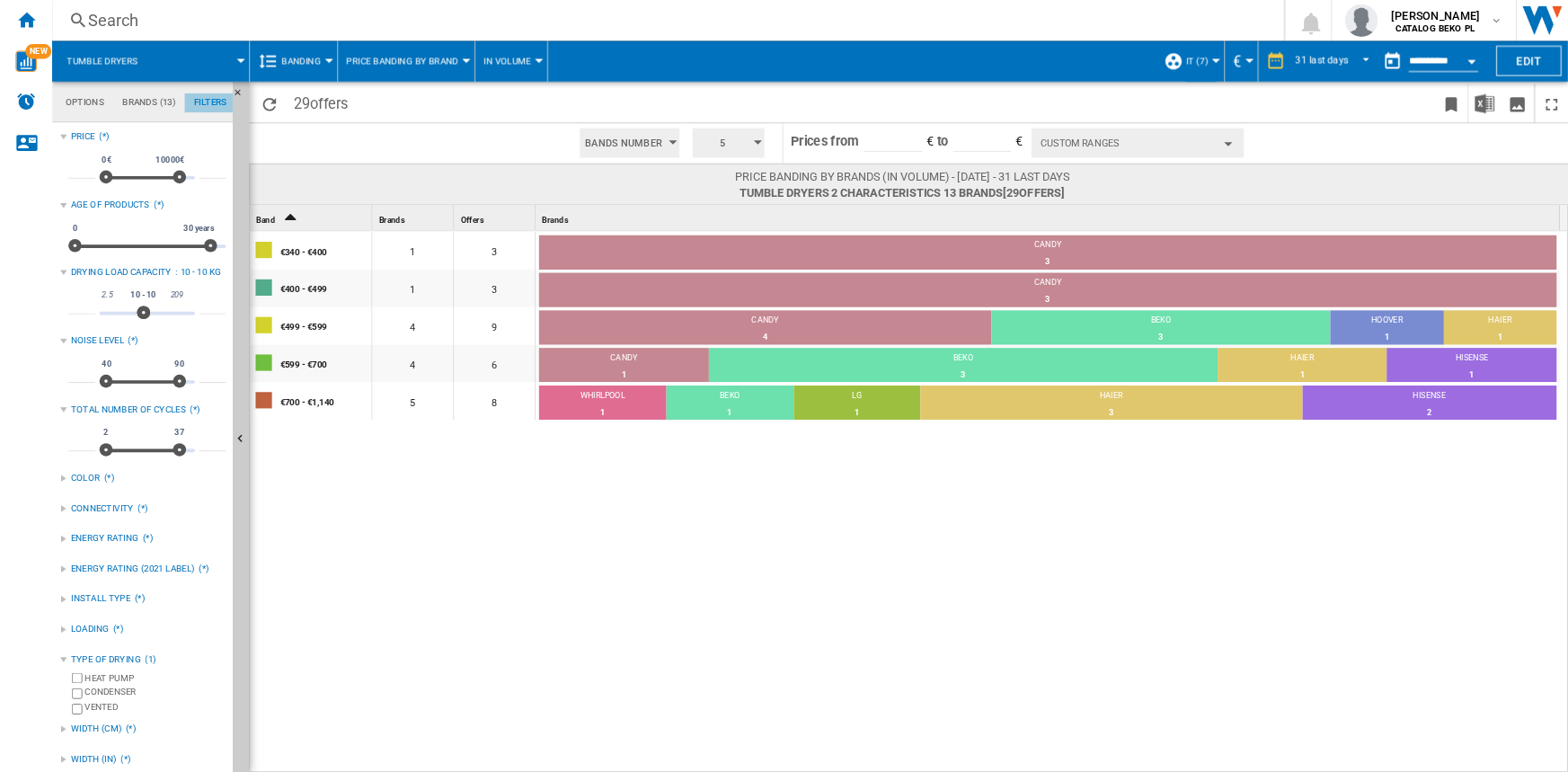
scroll to position [117, 0]
click at [964, 539] on div "€340 - €400 1 3 CANDY 3 100% €400 - €499 1 3 CANDY 3 100% €499 - €599 4 9 CANDY…" at bounding box center [1000, 552] width 1452 height 596
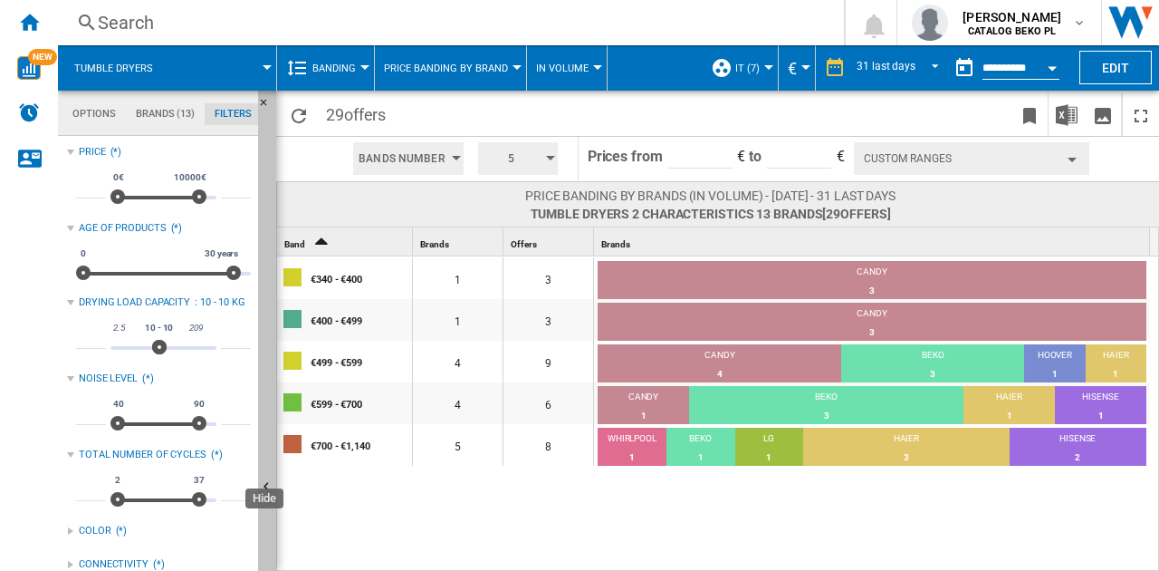
click at [270, 389] on button "Hide" at bounding box center [267, 488] width 18 height 794
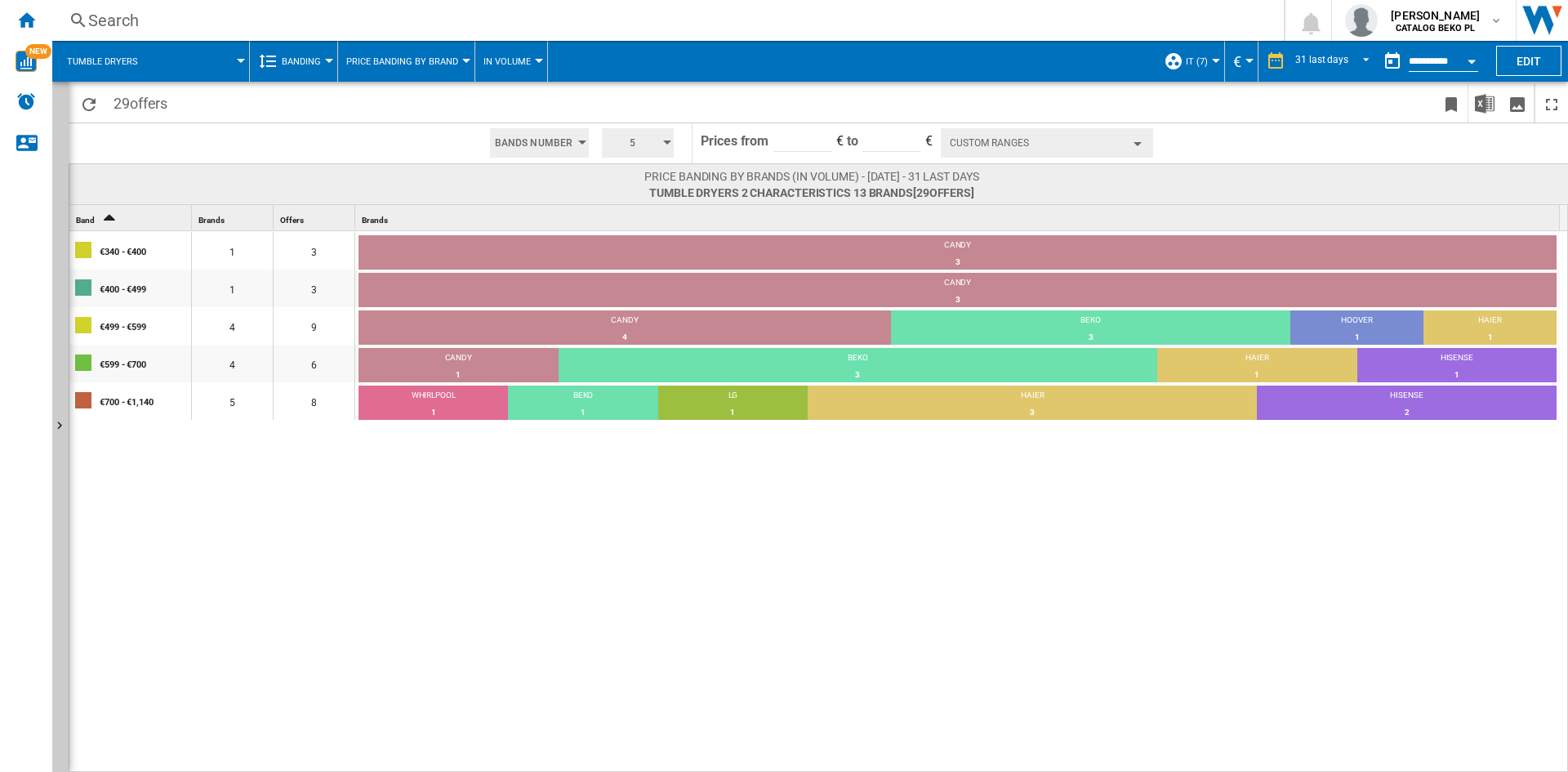
click at [50, 474] on wk-sidenav "NEW" at bounding box center [26, 386] width 52 height 772
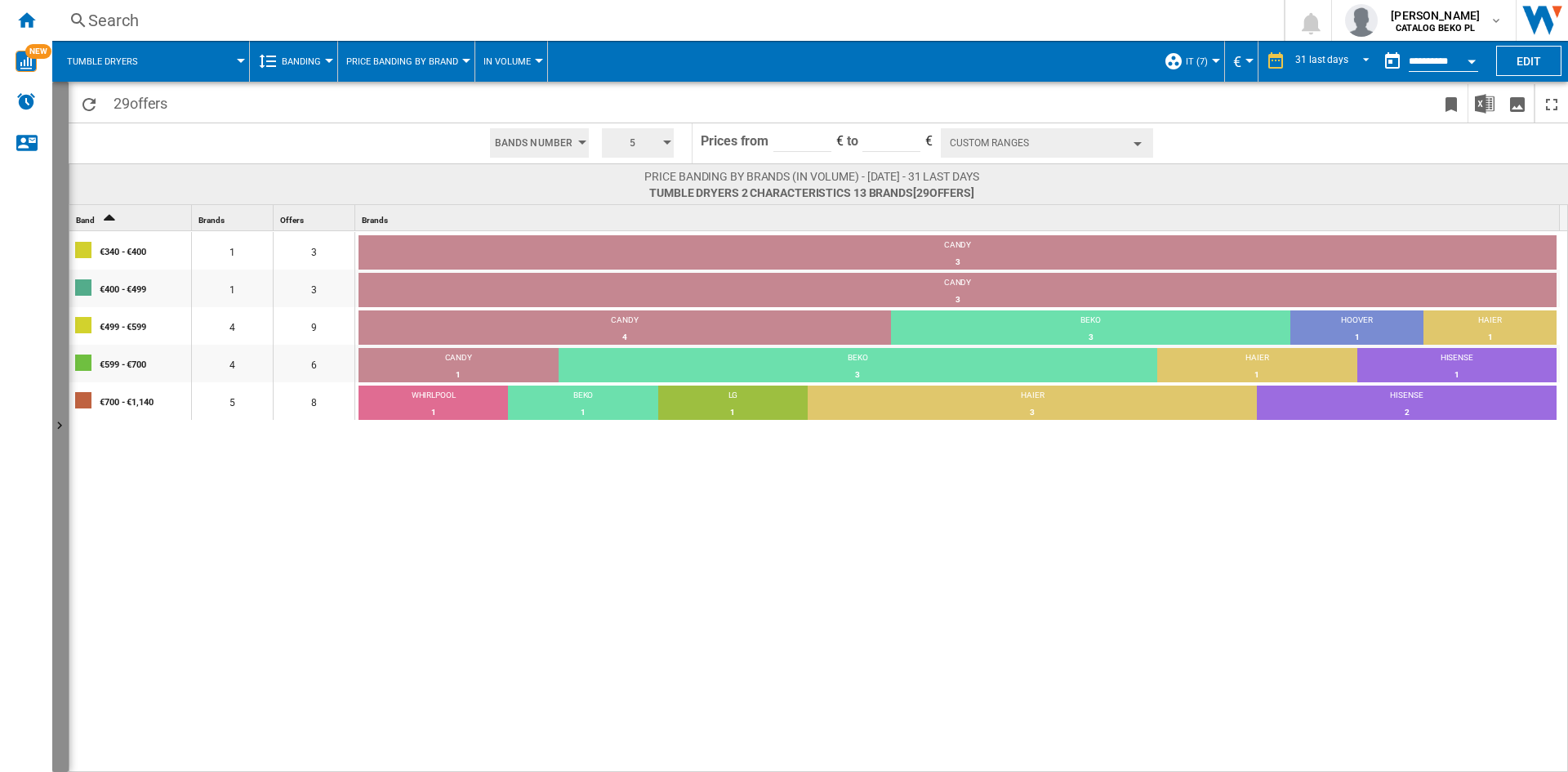
click at [68, 484] on button "Show" at bounding box center [60, 427] width 16 height 690
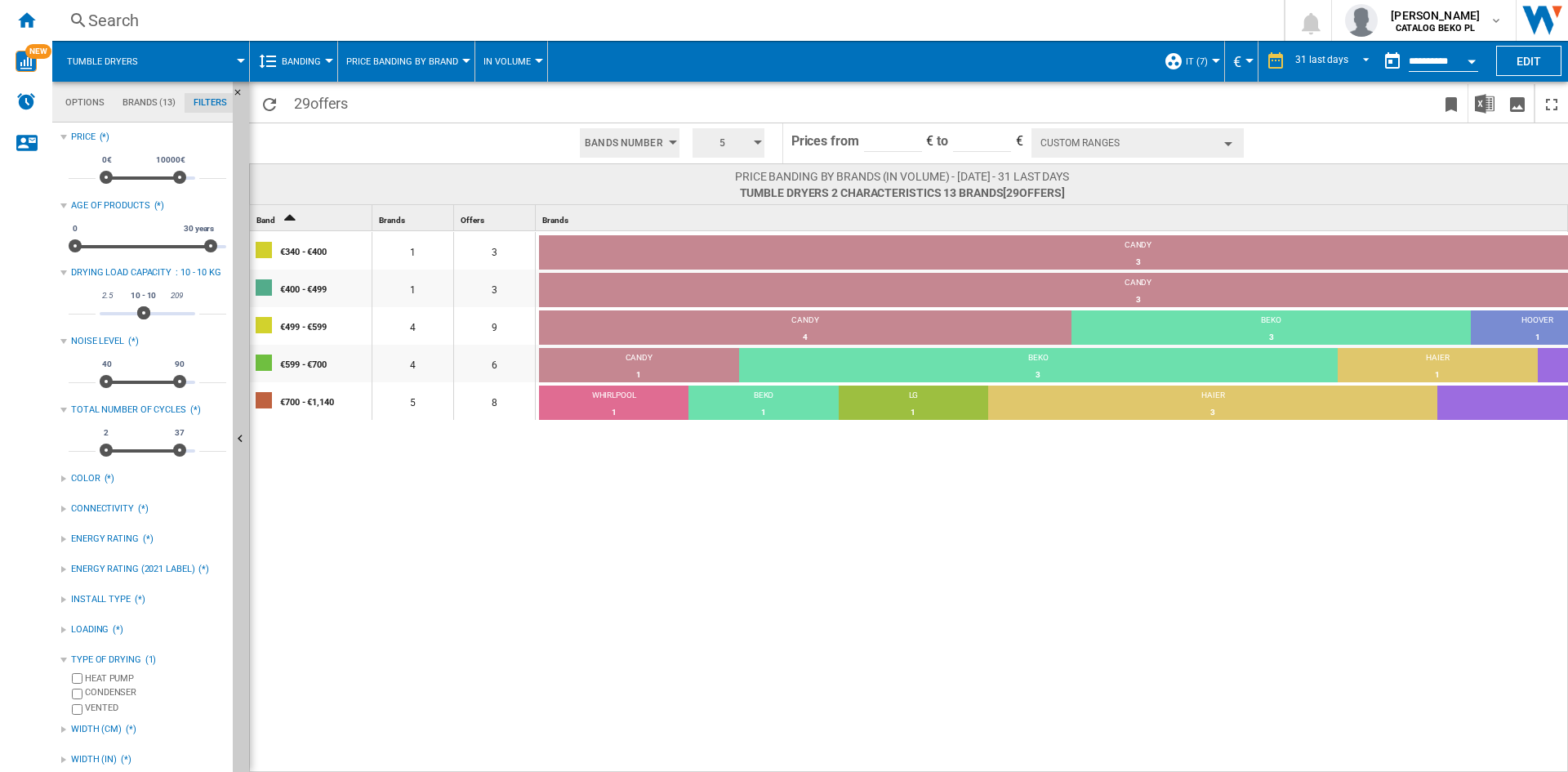
click at [815, 517] on div "€340 - €400 1 3 CANDY 3 100% €400 - €499 1 3 CANDY 3 100% €499 - €599 4 9 CANDY…" at bounding box center [999, 501] width 1499 height 542
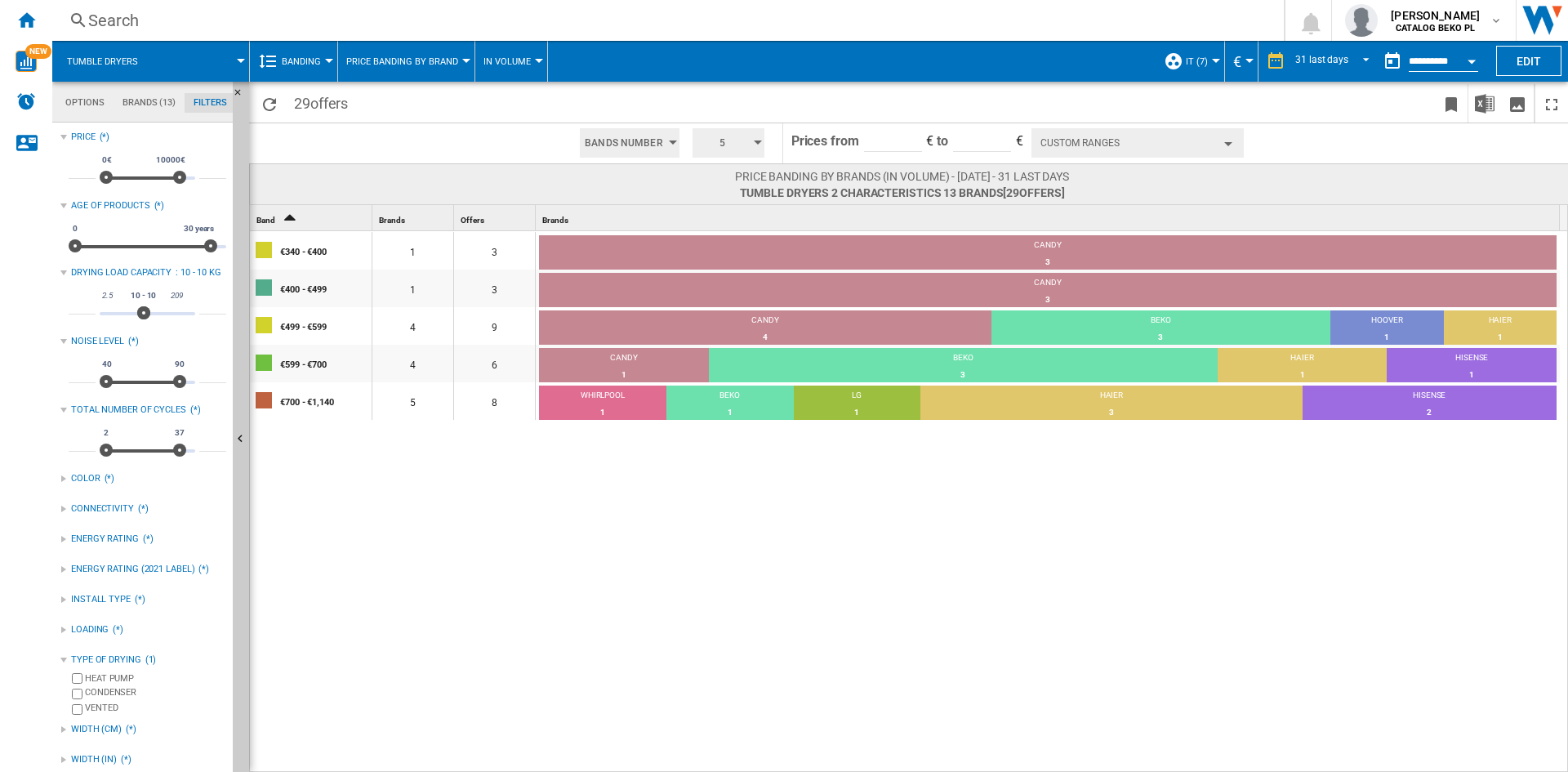
drag, startPoint x: 998, startPoint y: 616, endPoint x: 1003, endPoint y: 666, distance: 50.2
click at [998, 616] on div "€340 - €400 1 3 CANDY 3 100% €400 - €499 1 3 CANDY 3 100% €499 - €599 4 9 CANDY…" at bounding box center [909, 501] width 1319 height 542
click at [548, 498] on div "€340 - €400 1 3 CANDY 3 100% €400 - €499 1 3 CANDY 3 100% €499 - €599 4 9 CANDY…" at bounding box center [909, 501] width 1319 height 542
click at [303, 62] on span "Banding" at bounding box center [300, 61] width 39 height 11
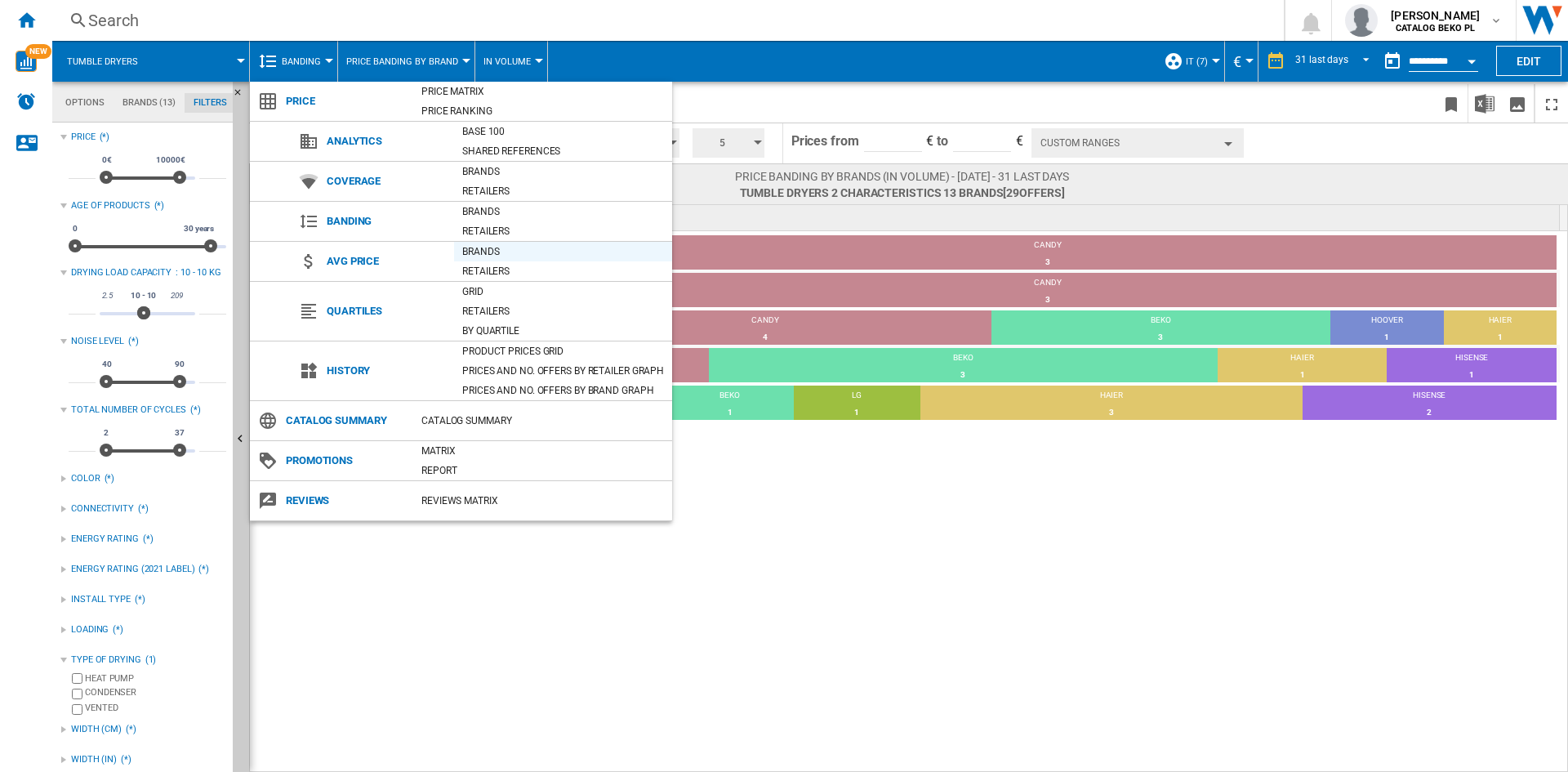
click at [494, 257] on div "Brands" at bounding box center [564, 252] width 218 height 16
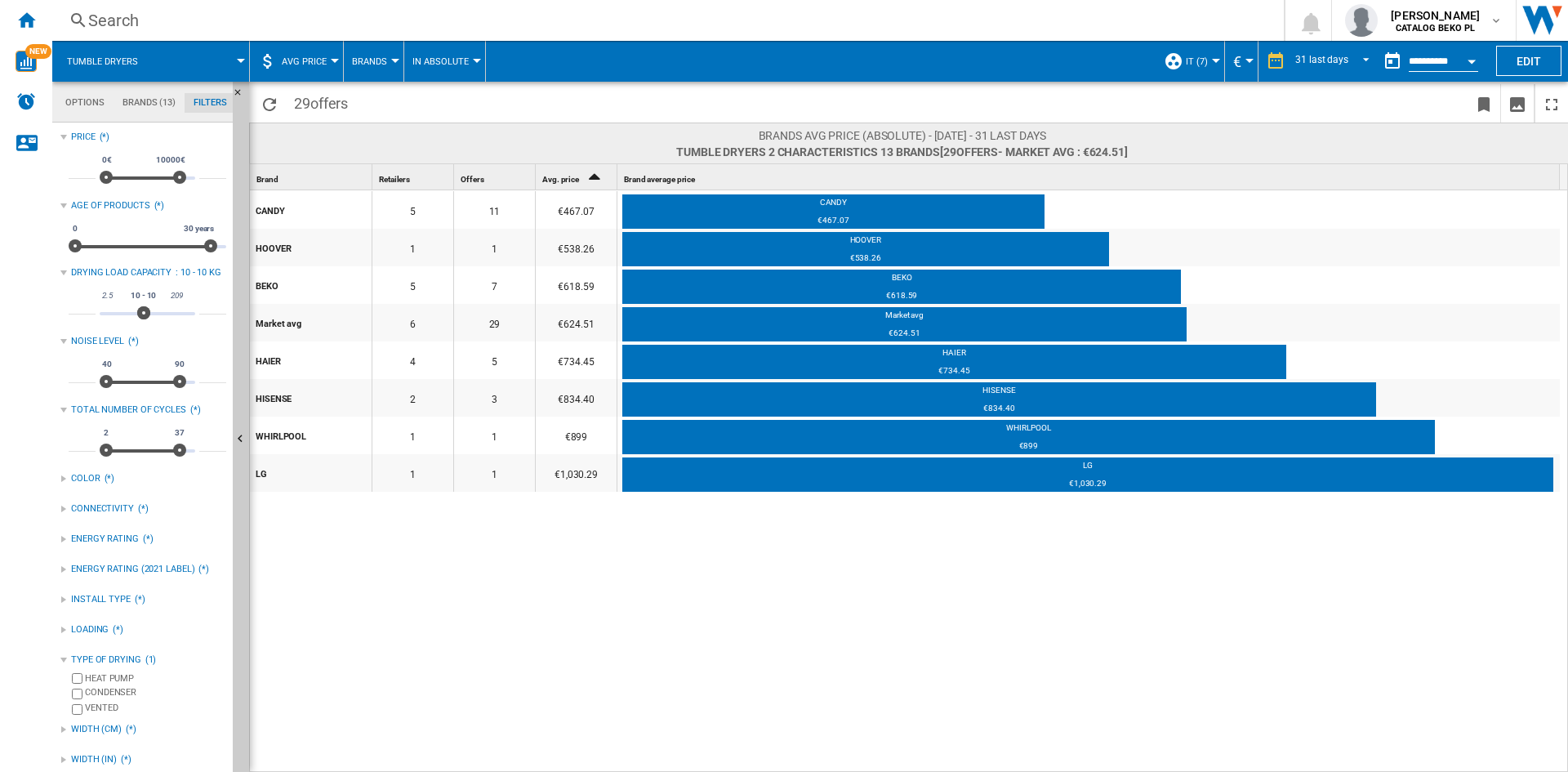
click at [1468, 60] on div "Open calendar" at bounding box center [1472, 61] width 8 height 5
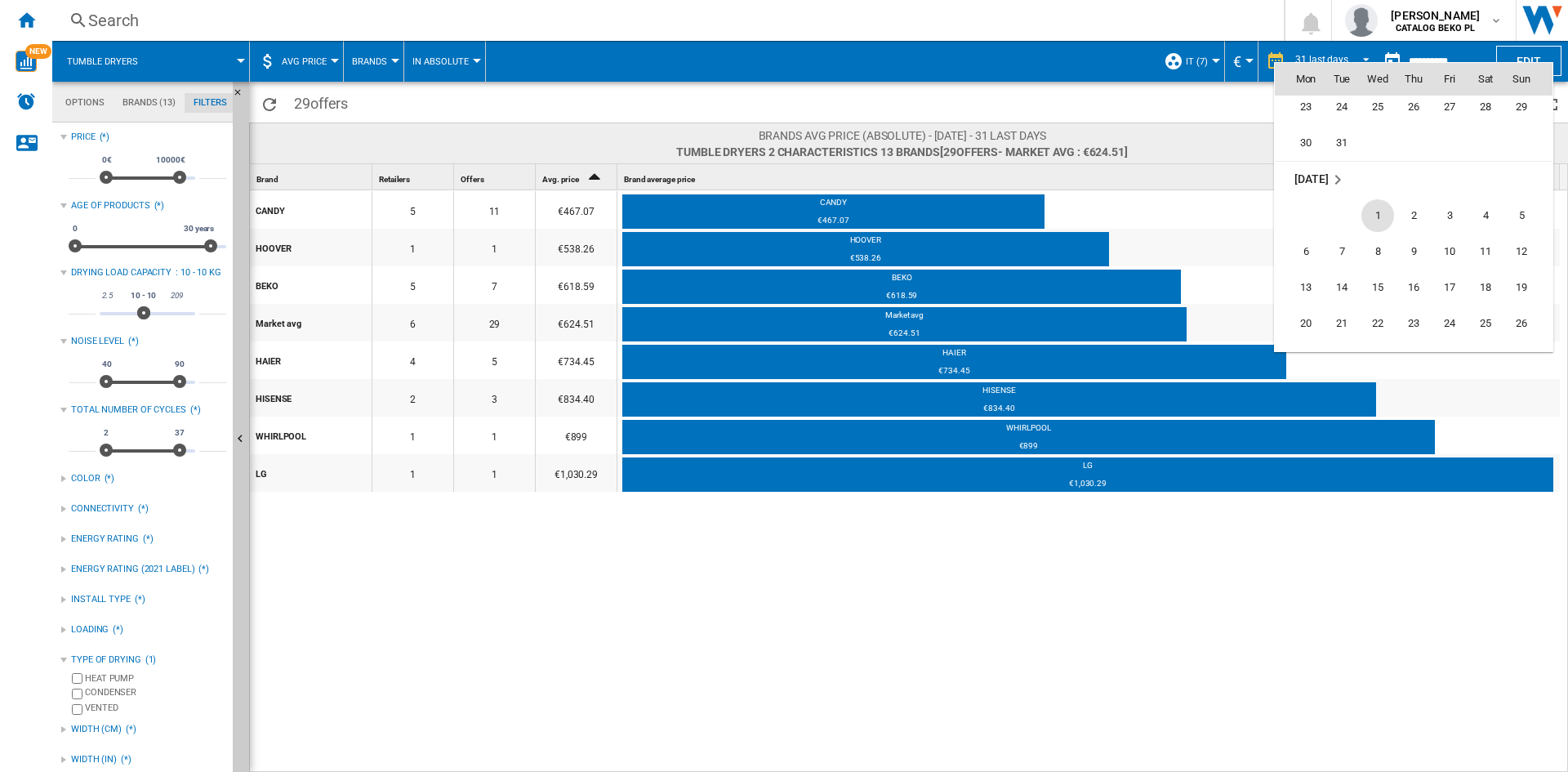
scroll to position [6078, 0]
click at [1443, 274] on span "31" at bounding box center [1450, 278] width 32 height 32
type input "**********"
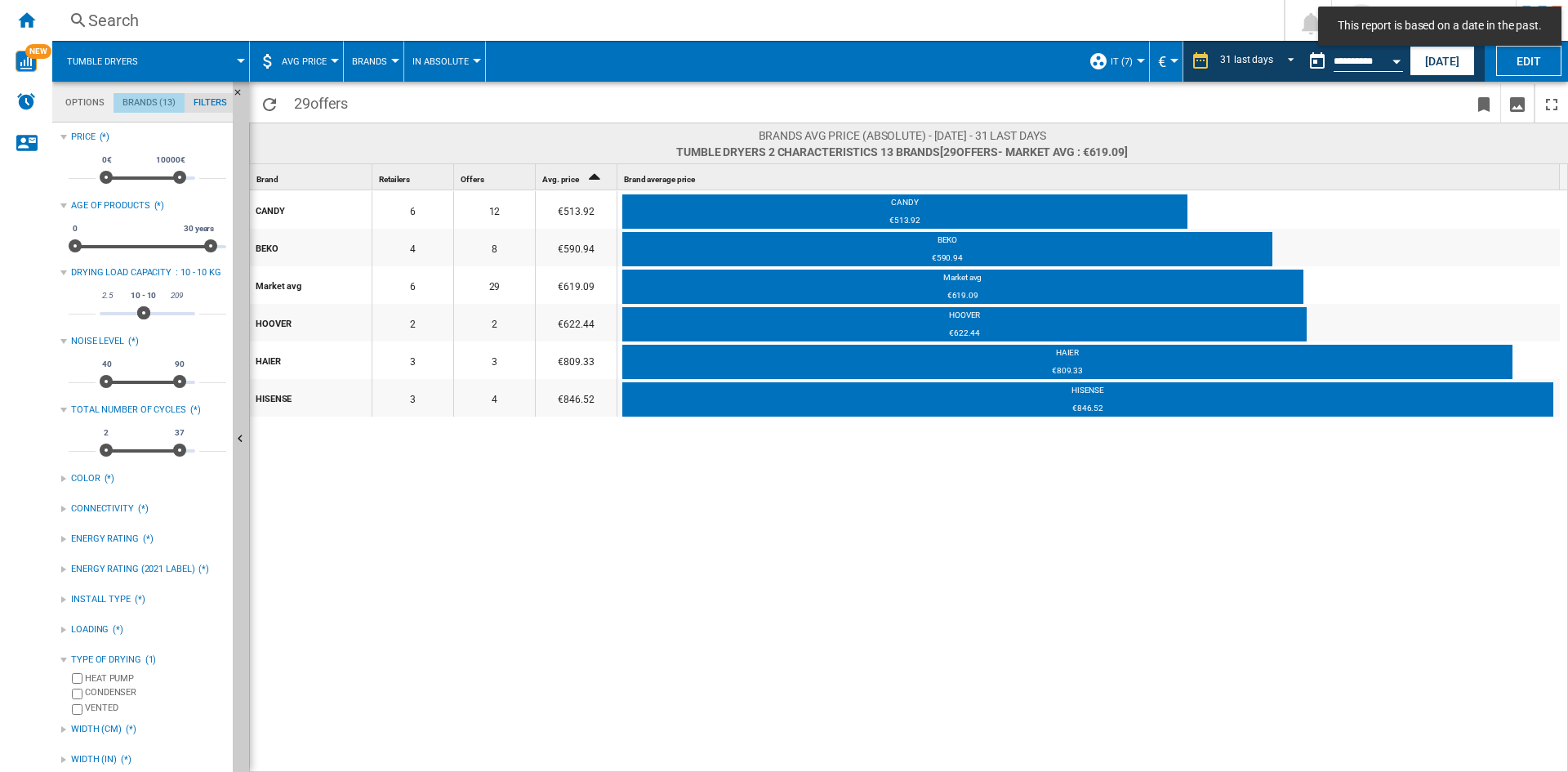
click at [158, 101] on md-tab-item "Brands (13)" at bounding box center [149, 103] width 71 height 20
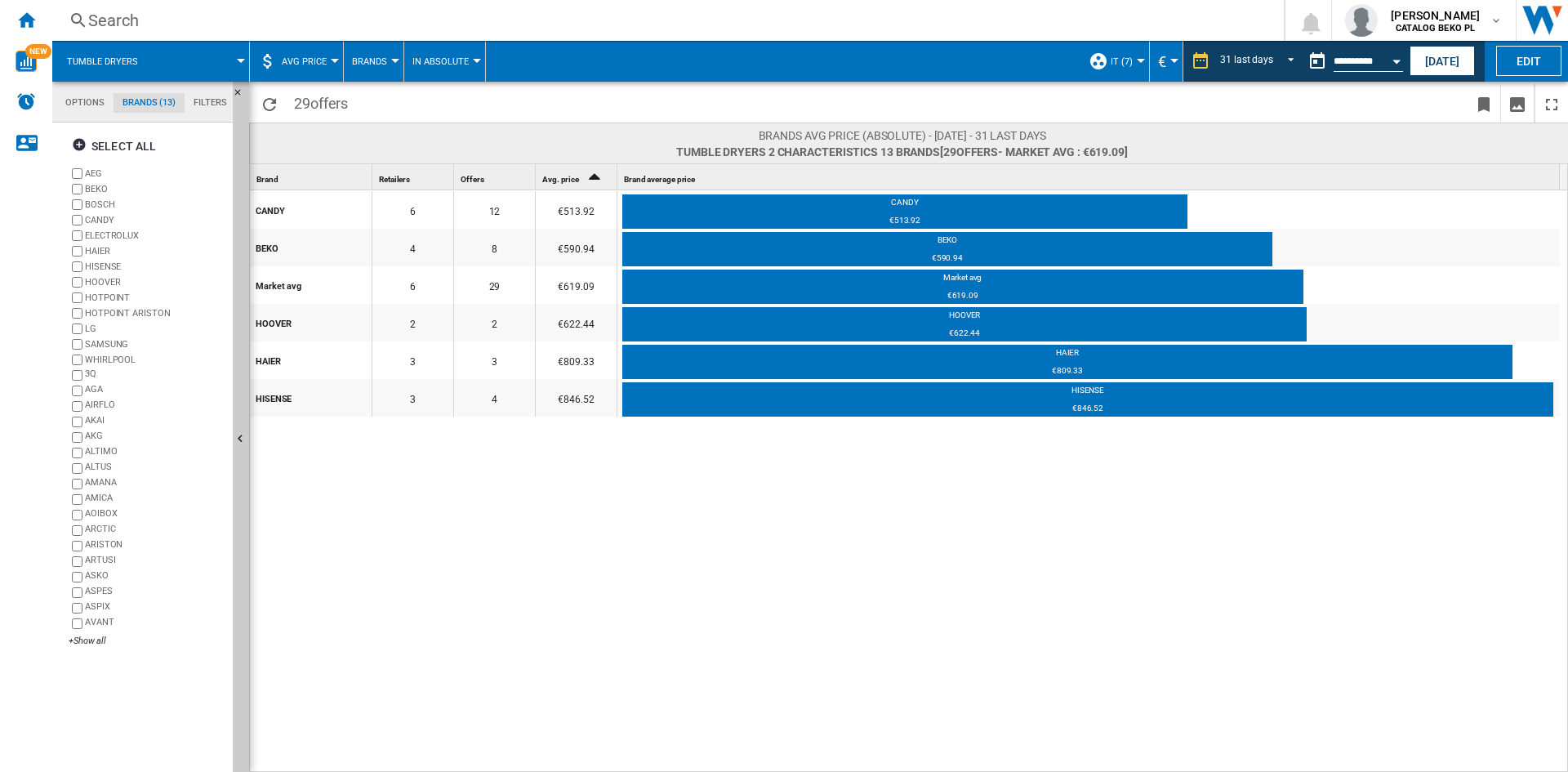
click at [216, 91] on md-tabs-canvas "Options Brands (13) Filters Options Brands (13) Filters" at bounding box center [150, 102] width 196 height 41
click at [212, 99] on md-tab-item "Filters" at bounding box center [210, 103] width 51 height 20
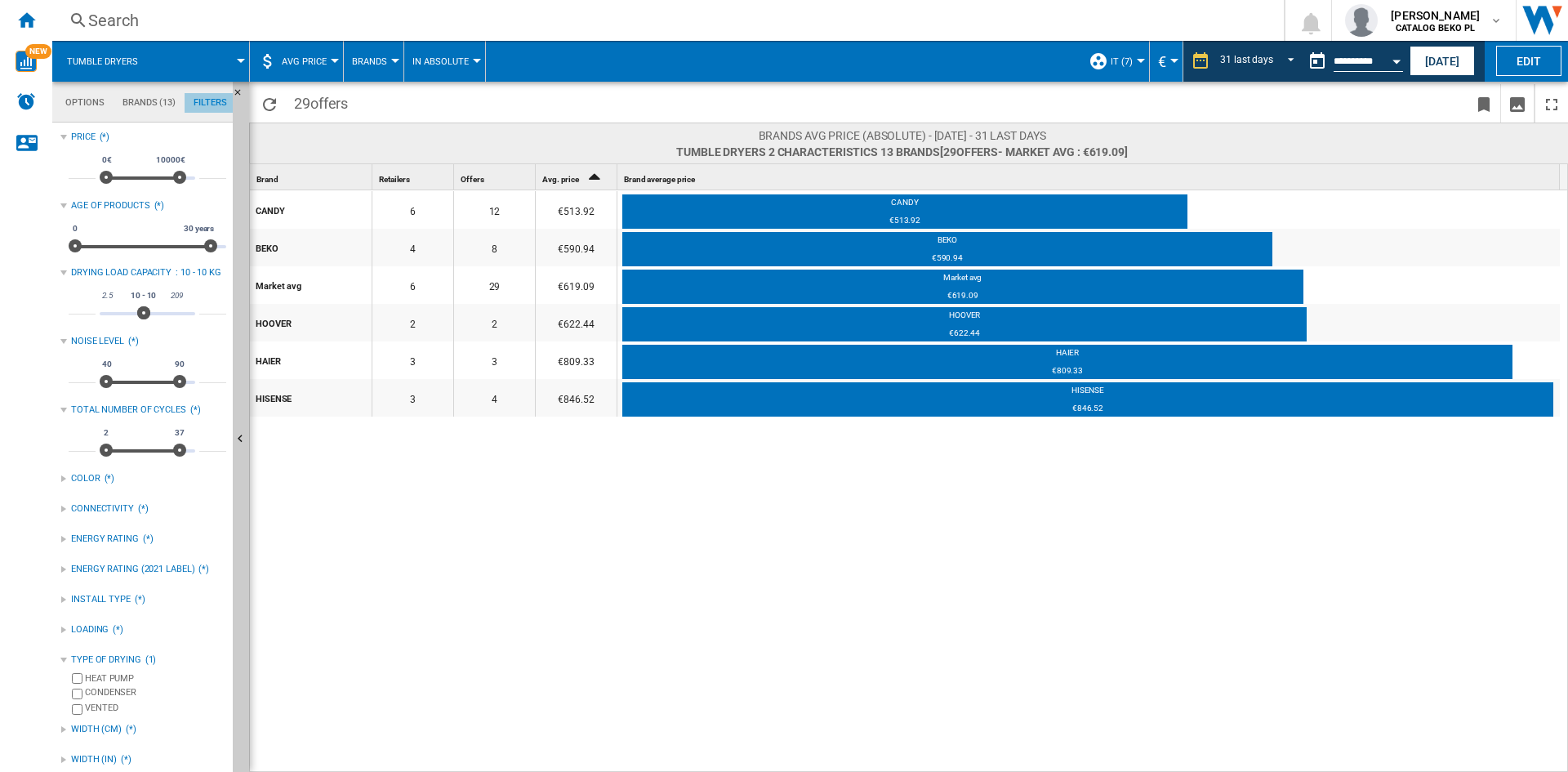
scroll to position [106, 0]
click at [86, 305] on input "**" at bounding box center [82, 307] width 27 height 16
type input "*"
click at [204, 301] on input "**" at bounding box center [213, 307] width 27 height 16
type input "*"
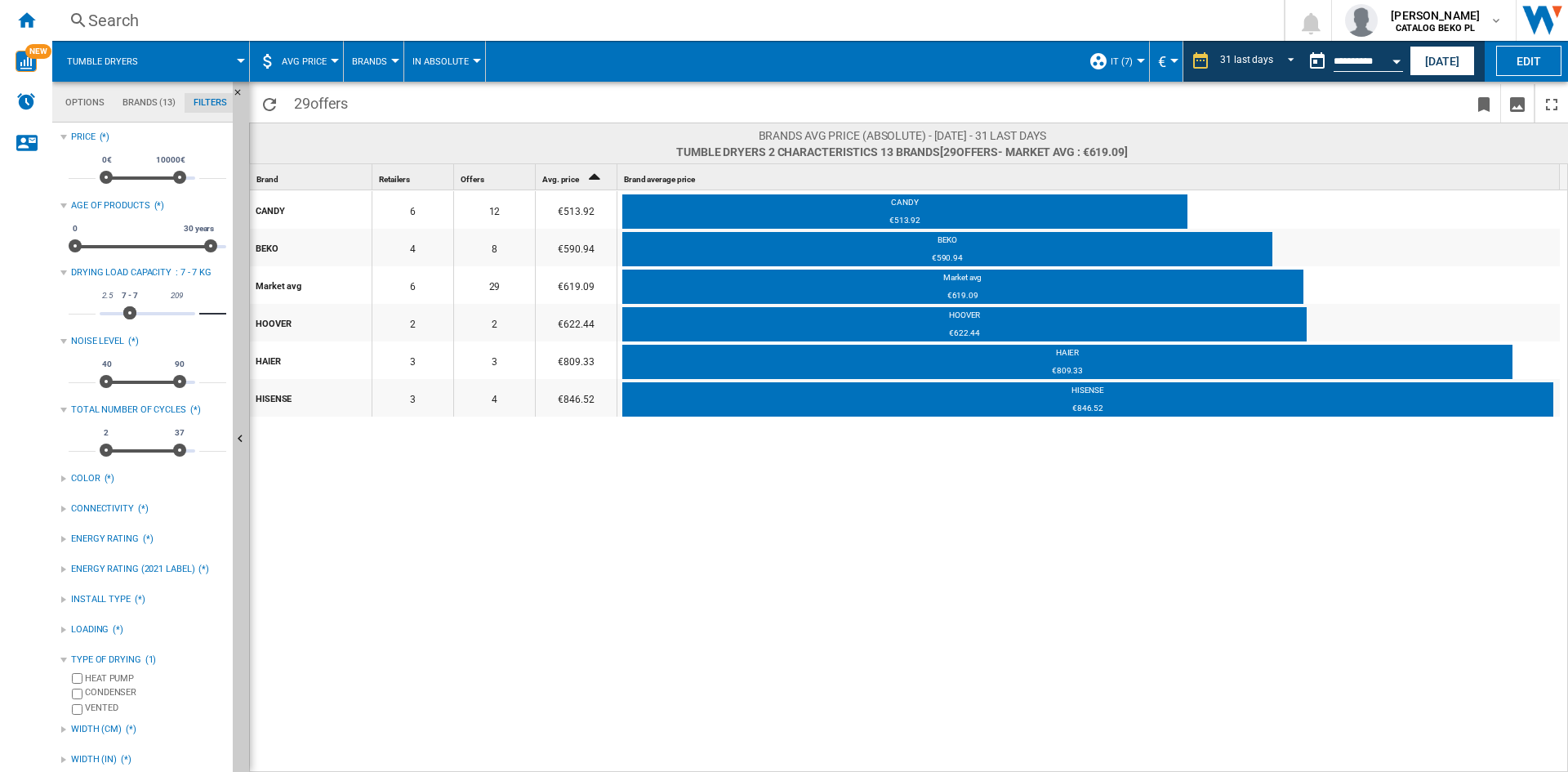
click at [619, 565] on div "CANDY 6 12 €513.92 CANDY €513.92 BEKO 4 8 €590.94 BEKO €590.94 Market avg 6 29 …" at bounding box center [909, 482] width 1319 height 584
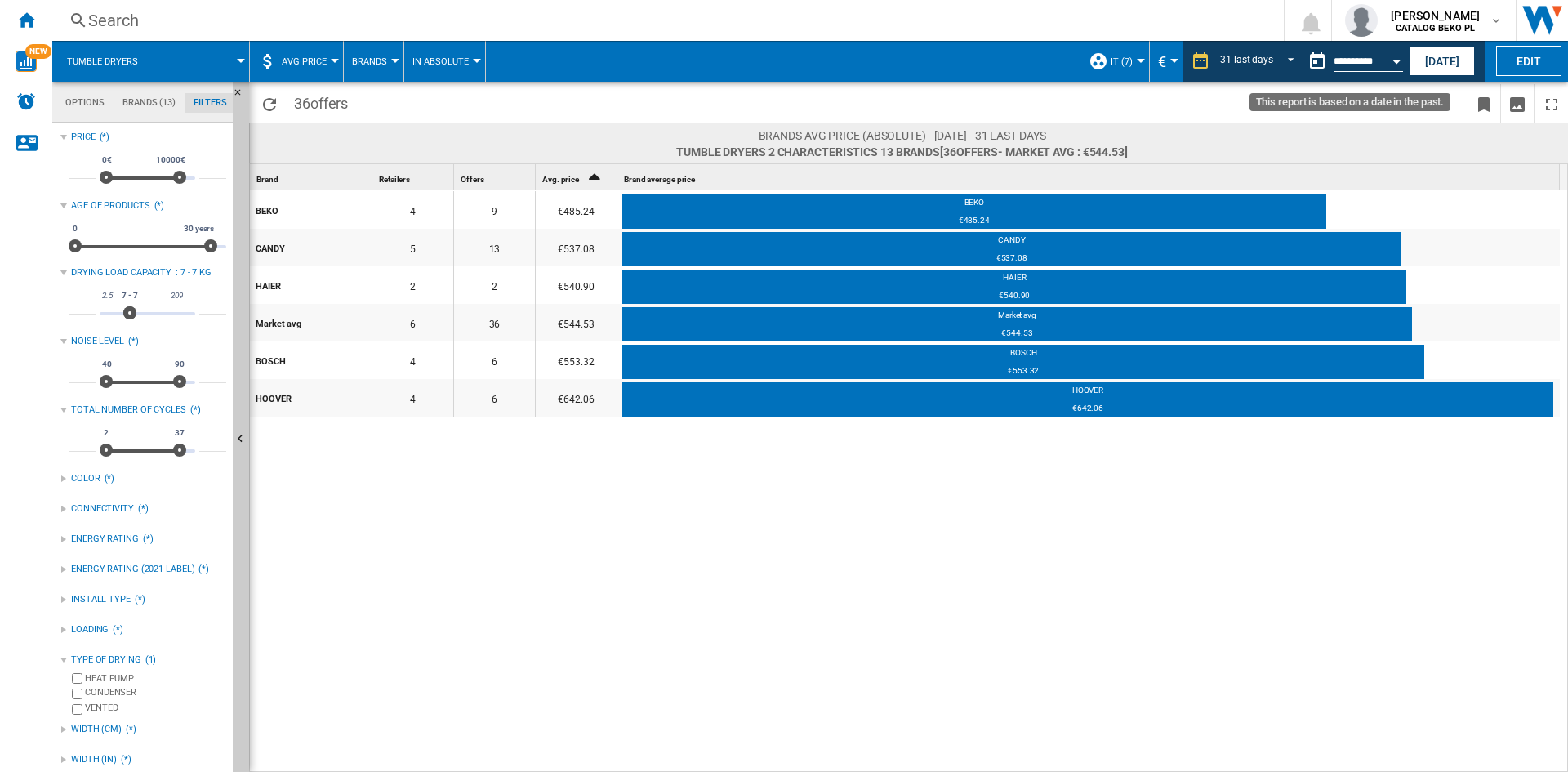
click at [1391, 65] on button "Open calendar" at bounding box center [1396, 59] width 30 height 30
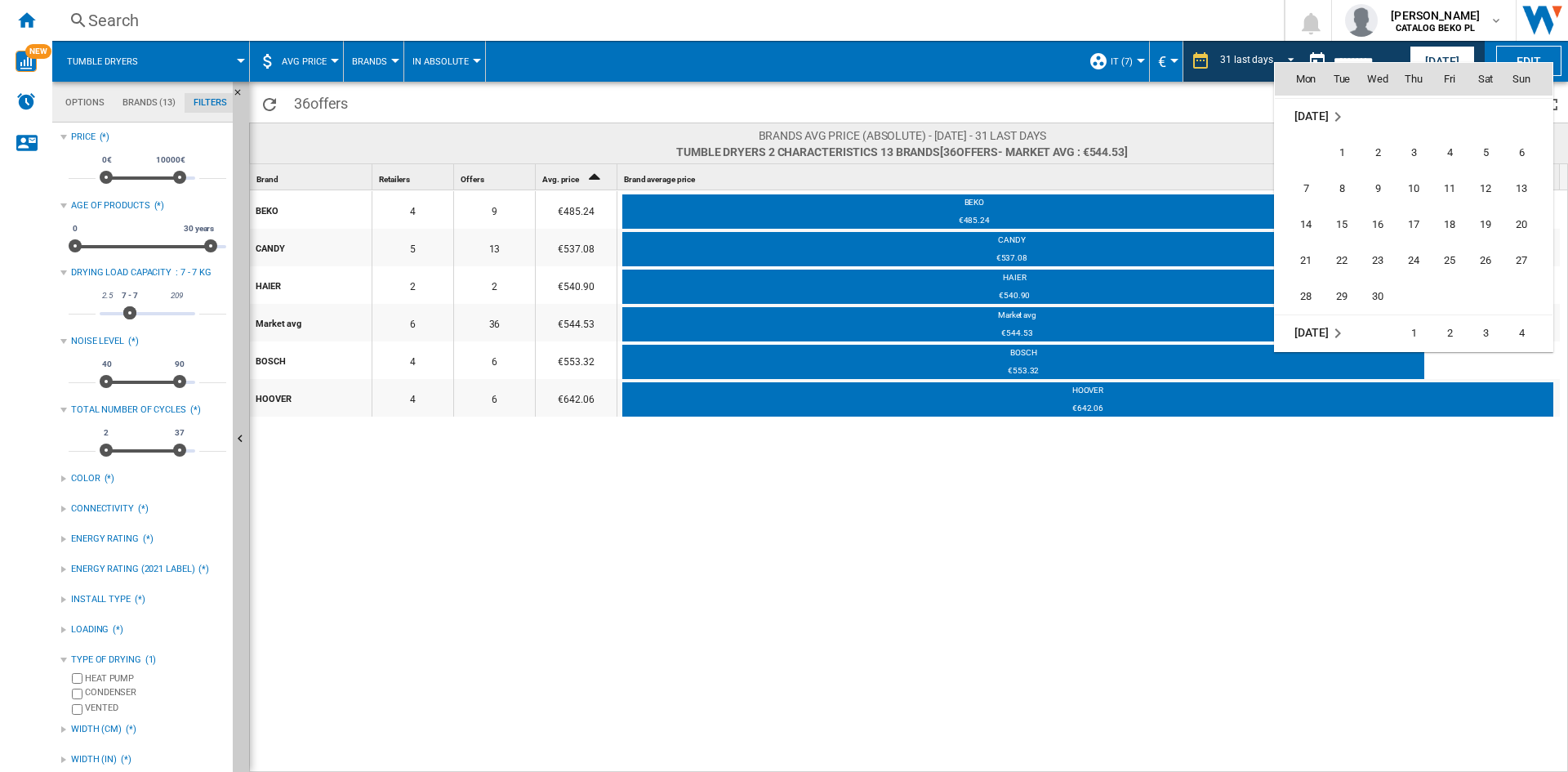
scroll to position [6714, 0]
click at [1364, 286] on span "30" at bounding box center [1378, 290] width 32 height 32
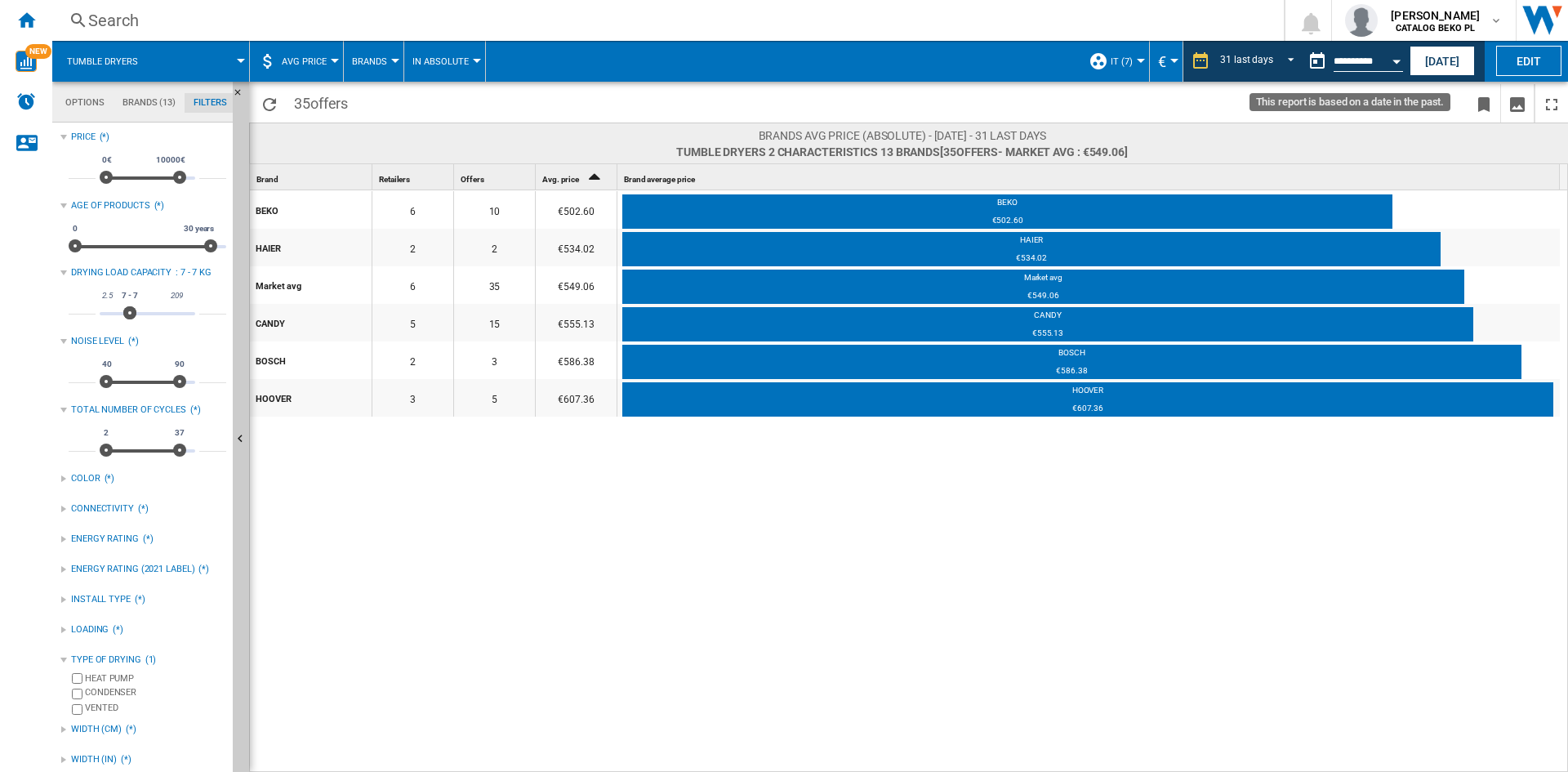
click at [1390, 66] on button "Open calendar" at bounding box center [1396, 59] width 30 height 30
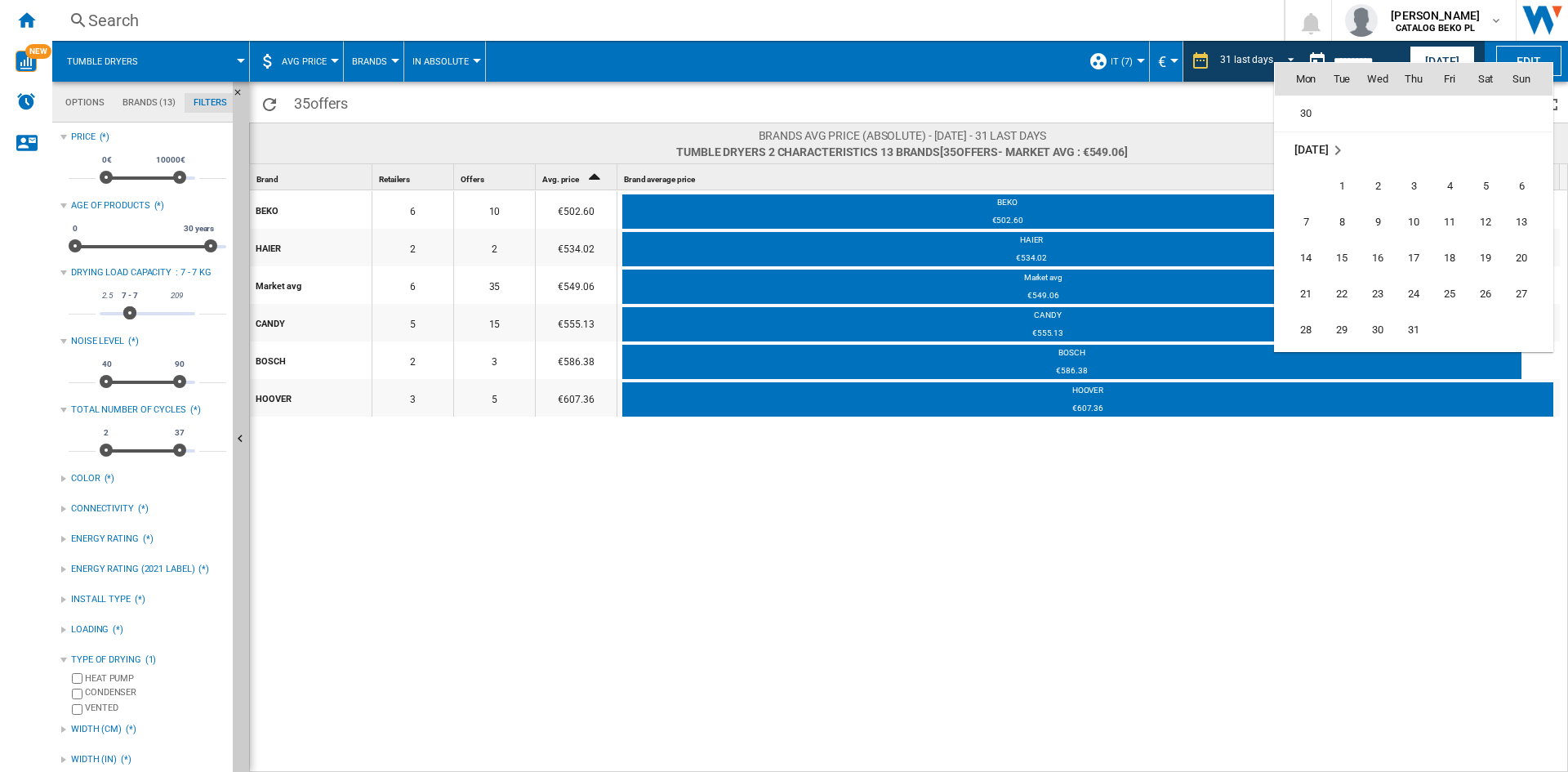
scroll to position [7364, 0]
click at [1412, 297] on span "31" at bounding box center [1414, 290] width 32 height 32
type input "**********"
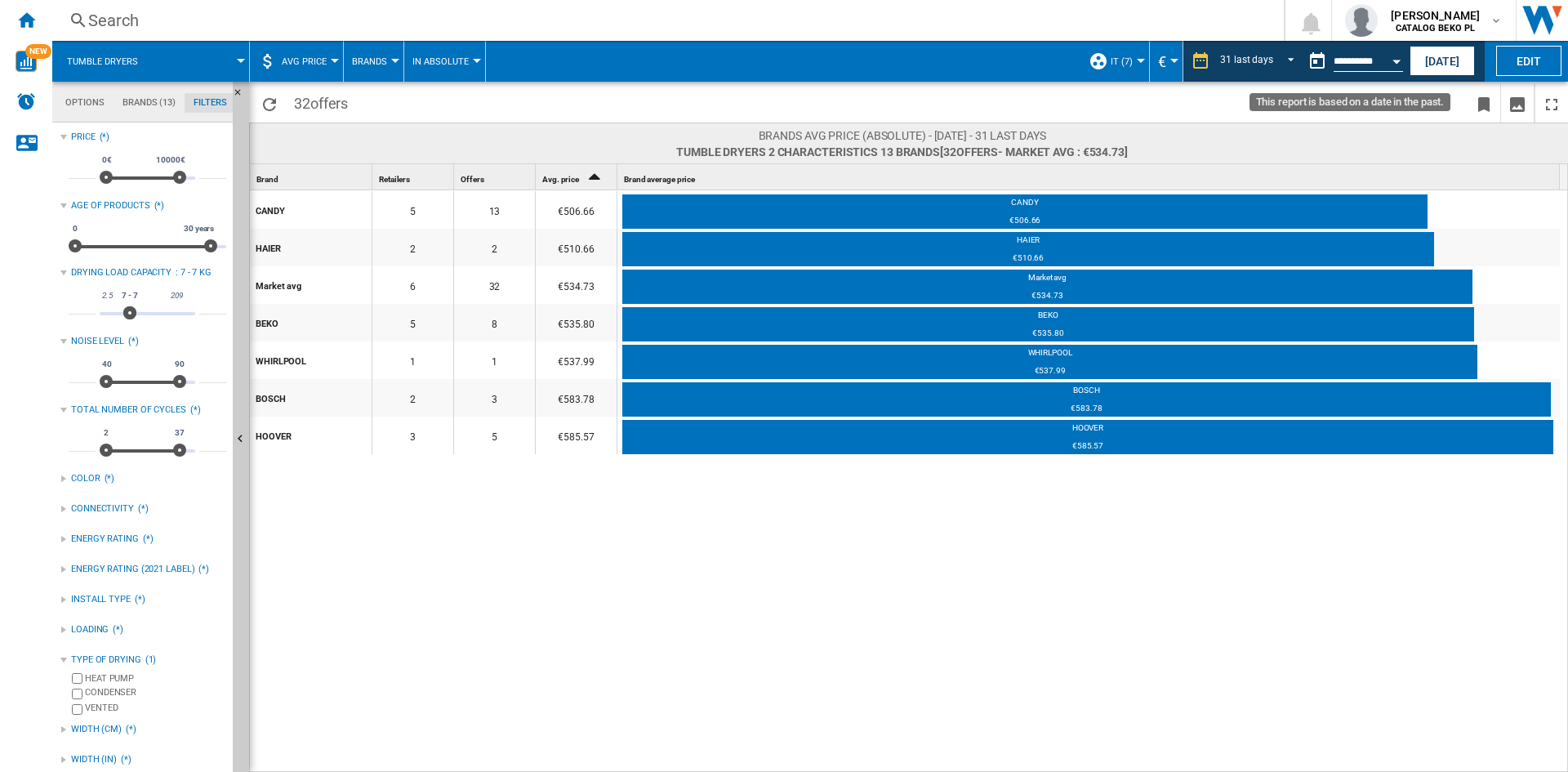
click at [1392, 60] on div "Open calendar" at bounding box center [1396, 61] width 8 height 5
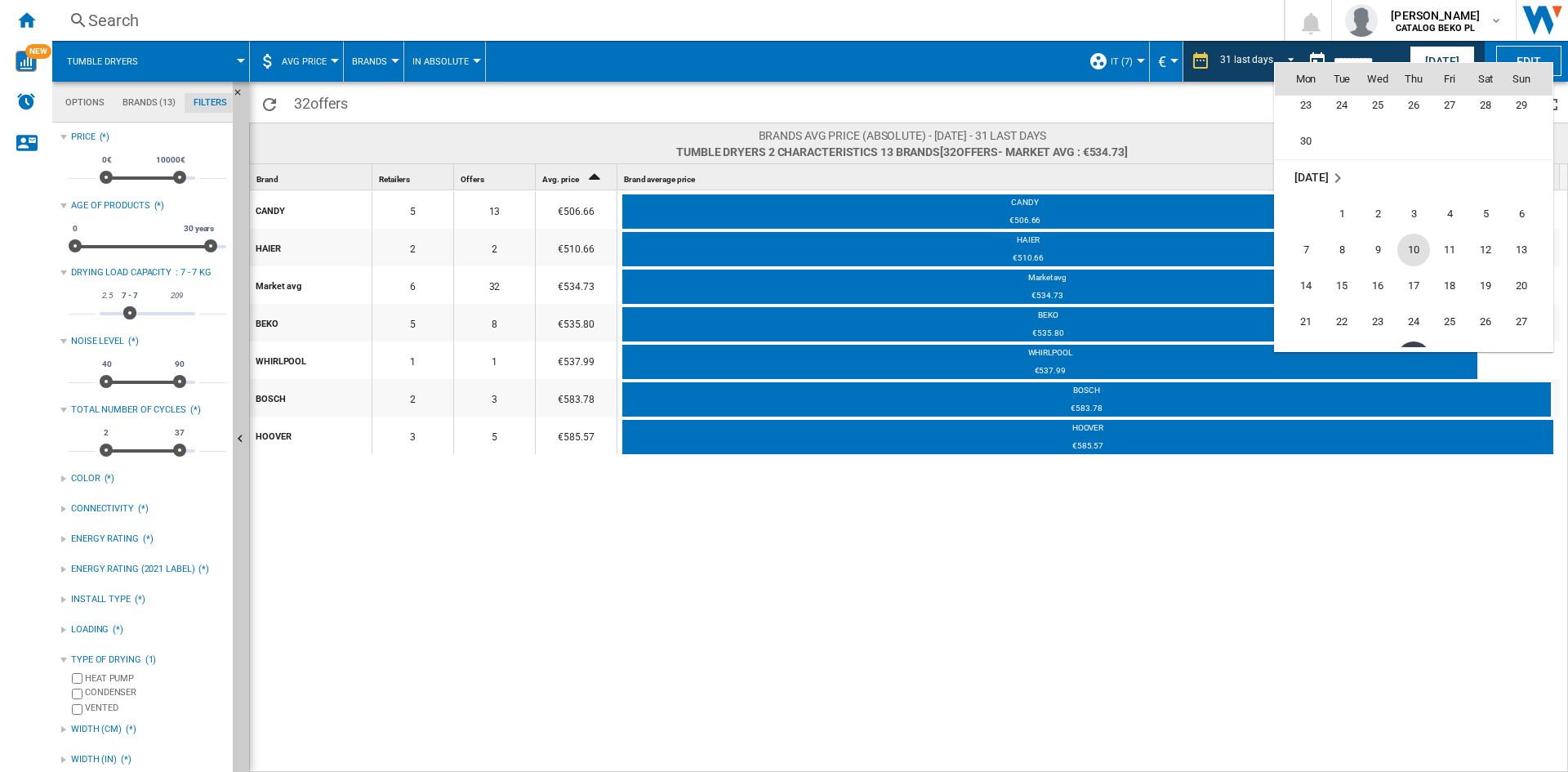
scroll to position [7278, 0]
click at [1307, 161] on span "30" at bounding box center [1306, 160] width 32 height 32
type input "**********"
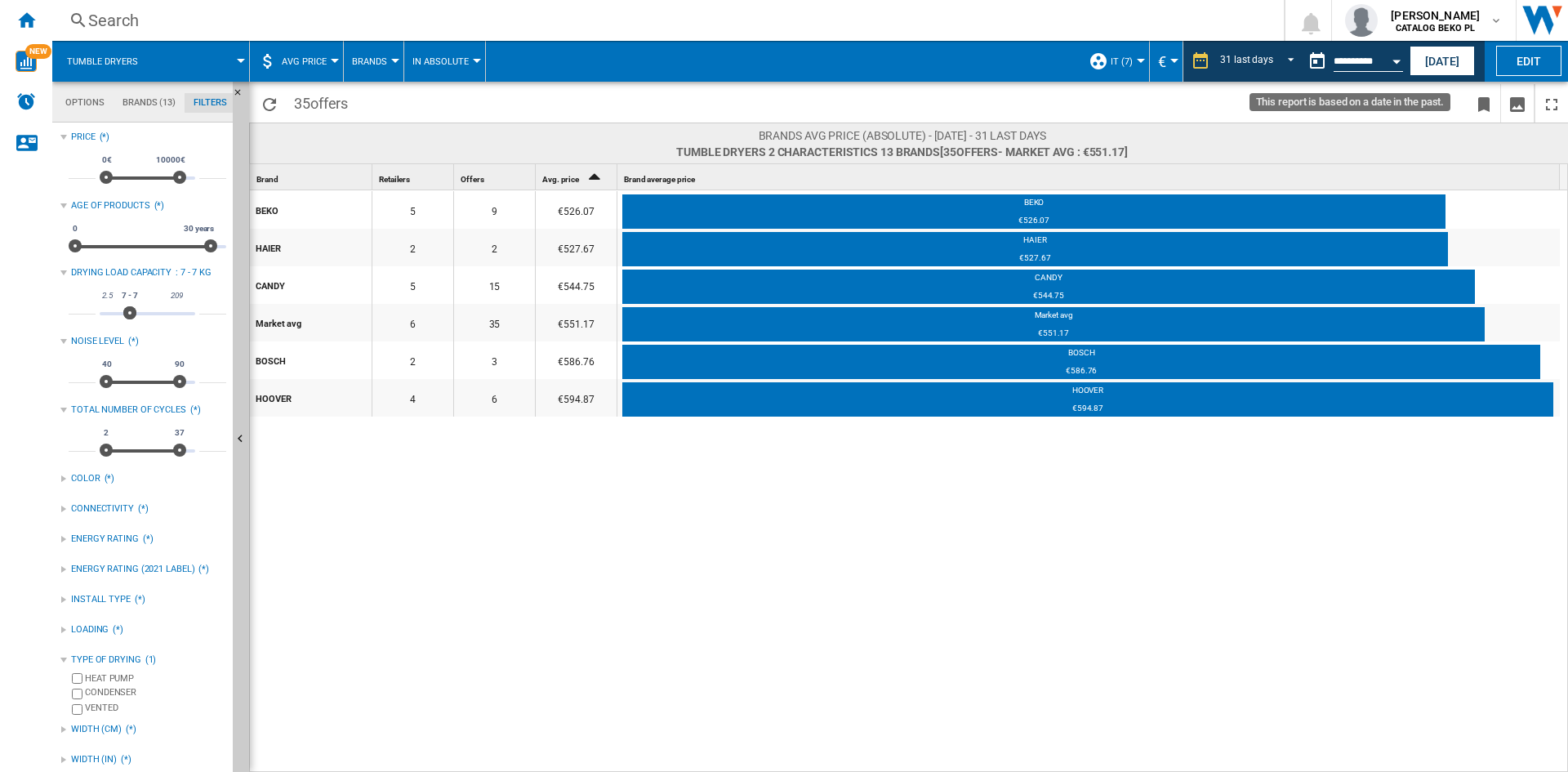
click at [1398, 67] on button "Open calendar" at bounding box center [1396, 59] width 30 height 30
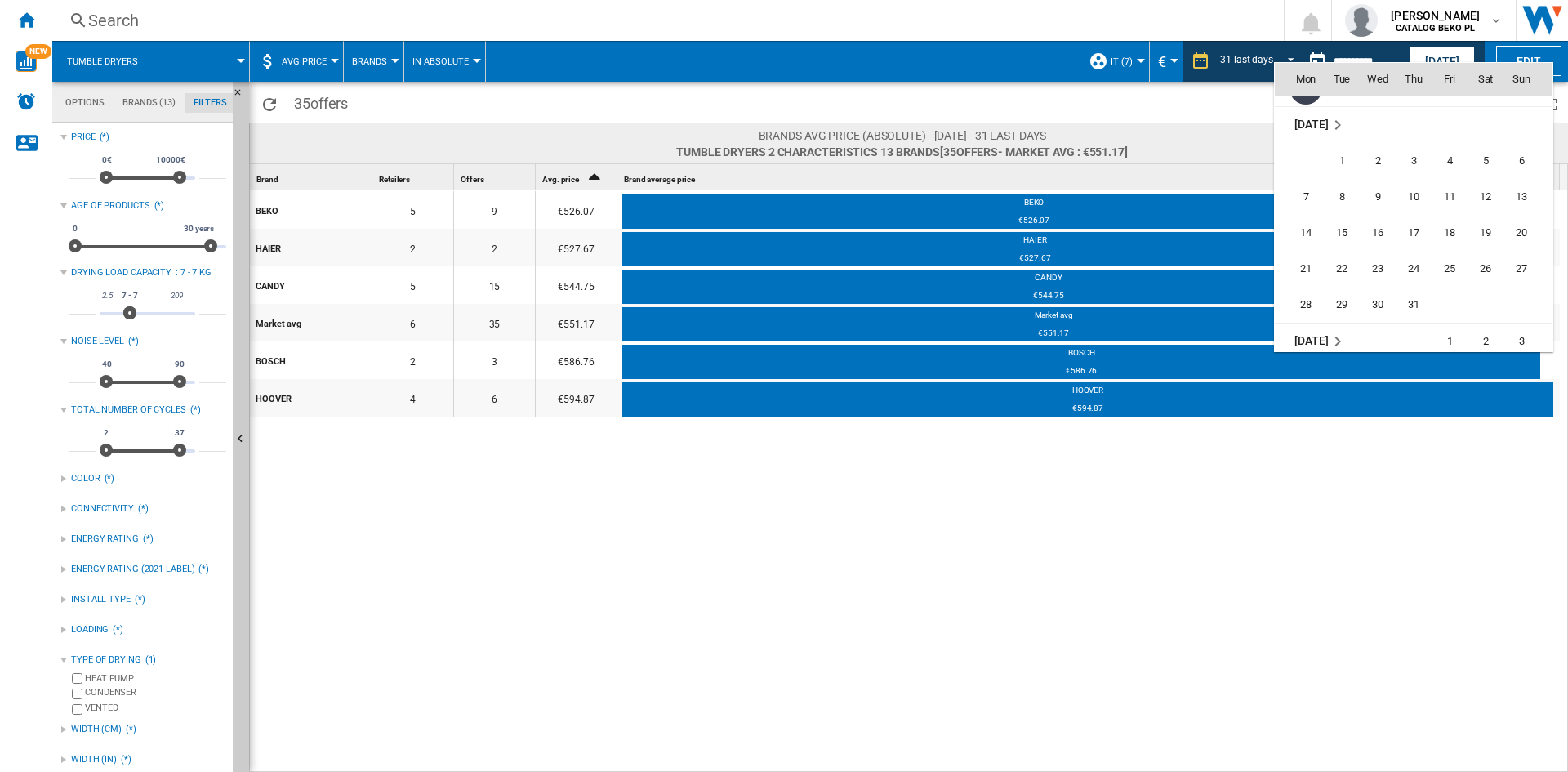
scroll to position [7388, 0]
click at [1408, 262] on span "31" at bounding box center [1414, 265] width 32 height 32
type input "**********"
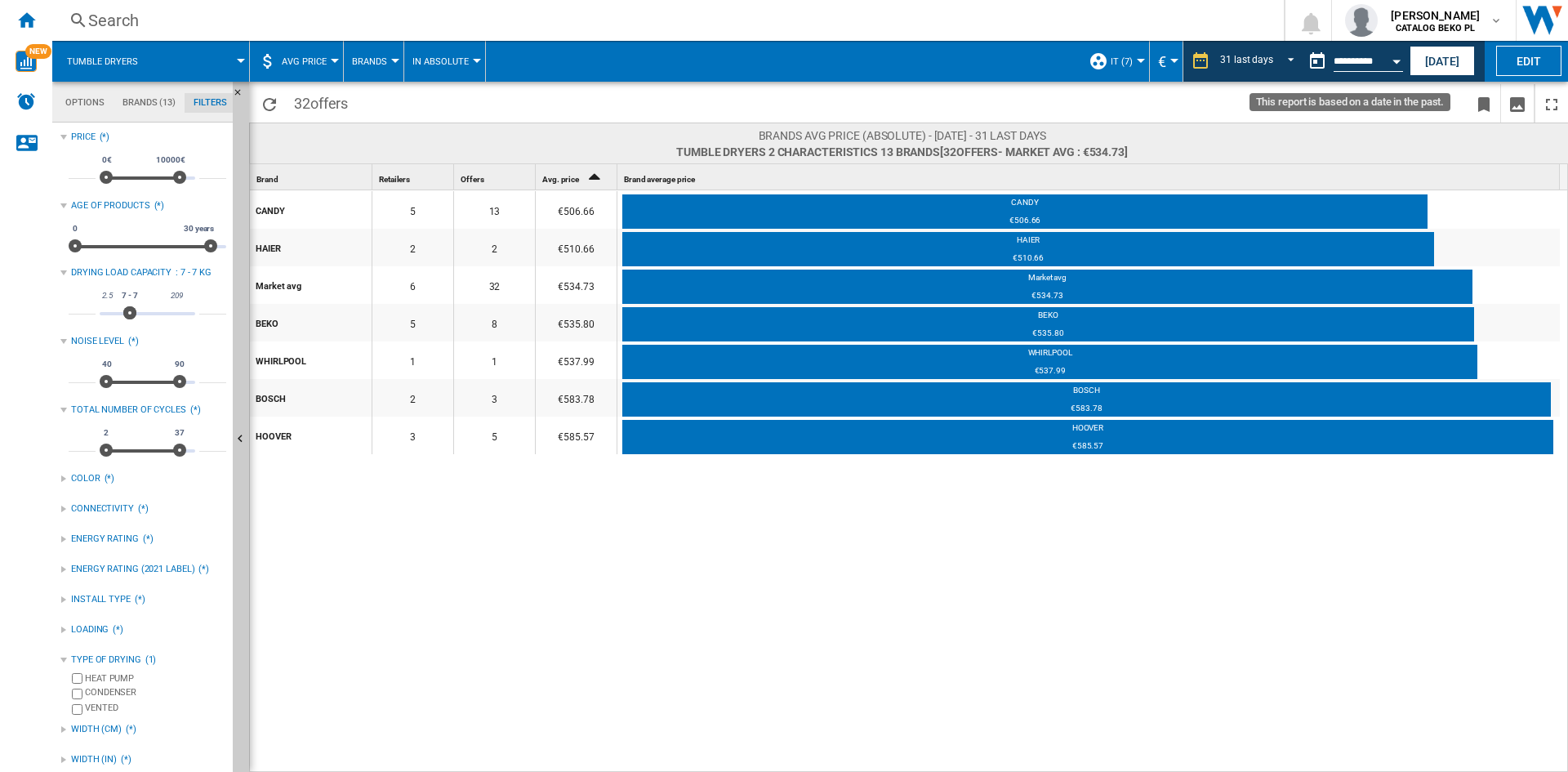
click at [1396, 56] on button "Open calendar" at bounding box center [1396, 59] width 30 height 30
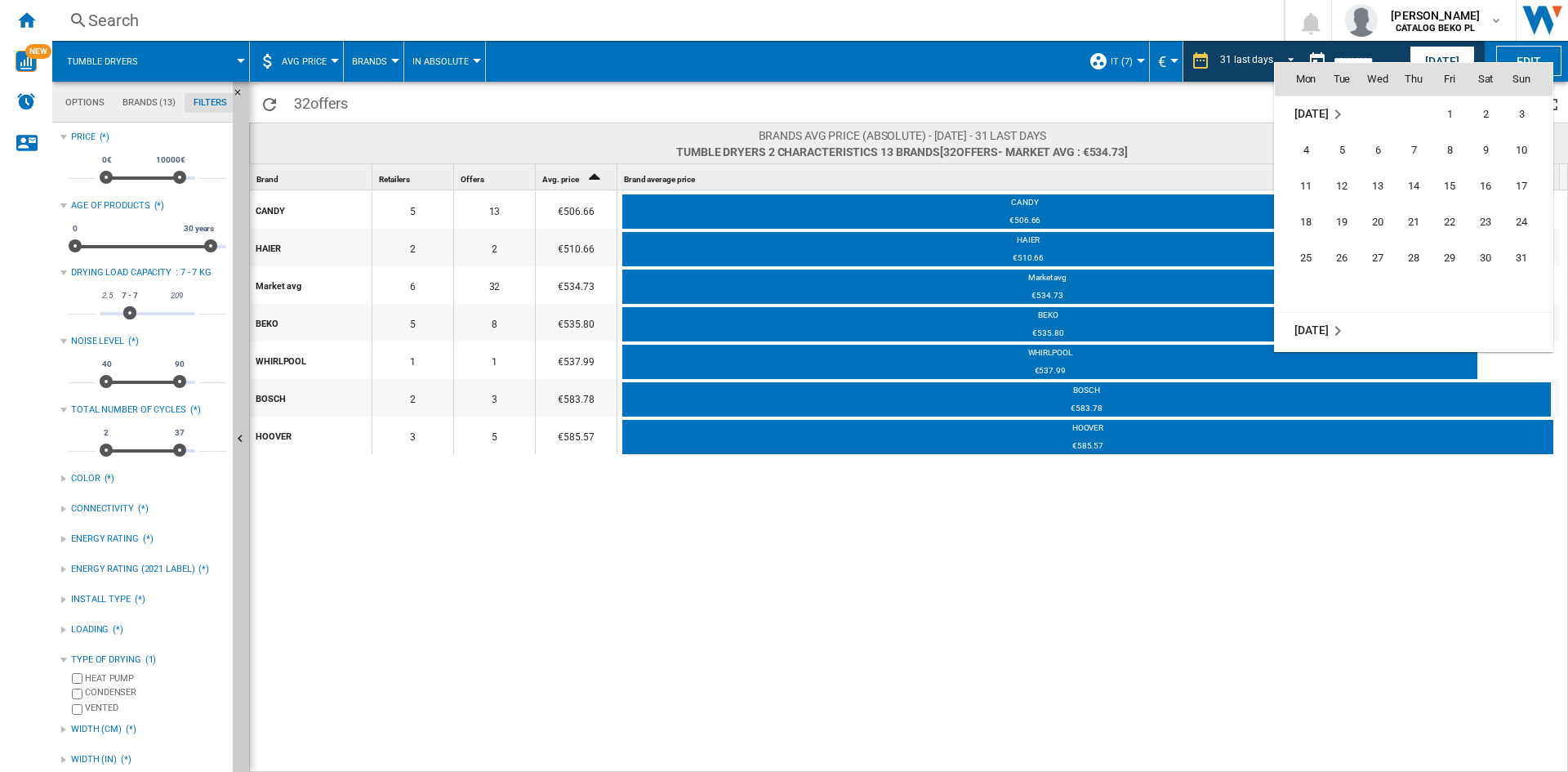
scroll to position [7605, 0]
click at [1523, 230] on span "31" at bounding box center [1521, 229] width 32 height 32
type input "**********"
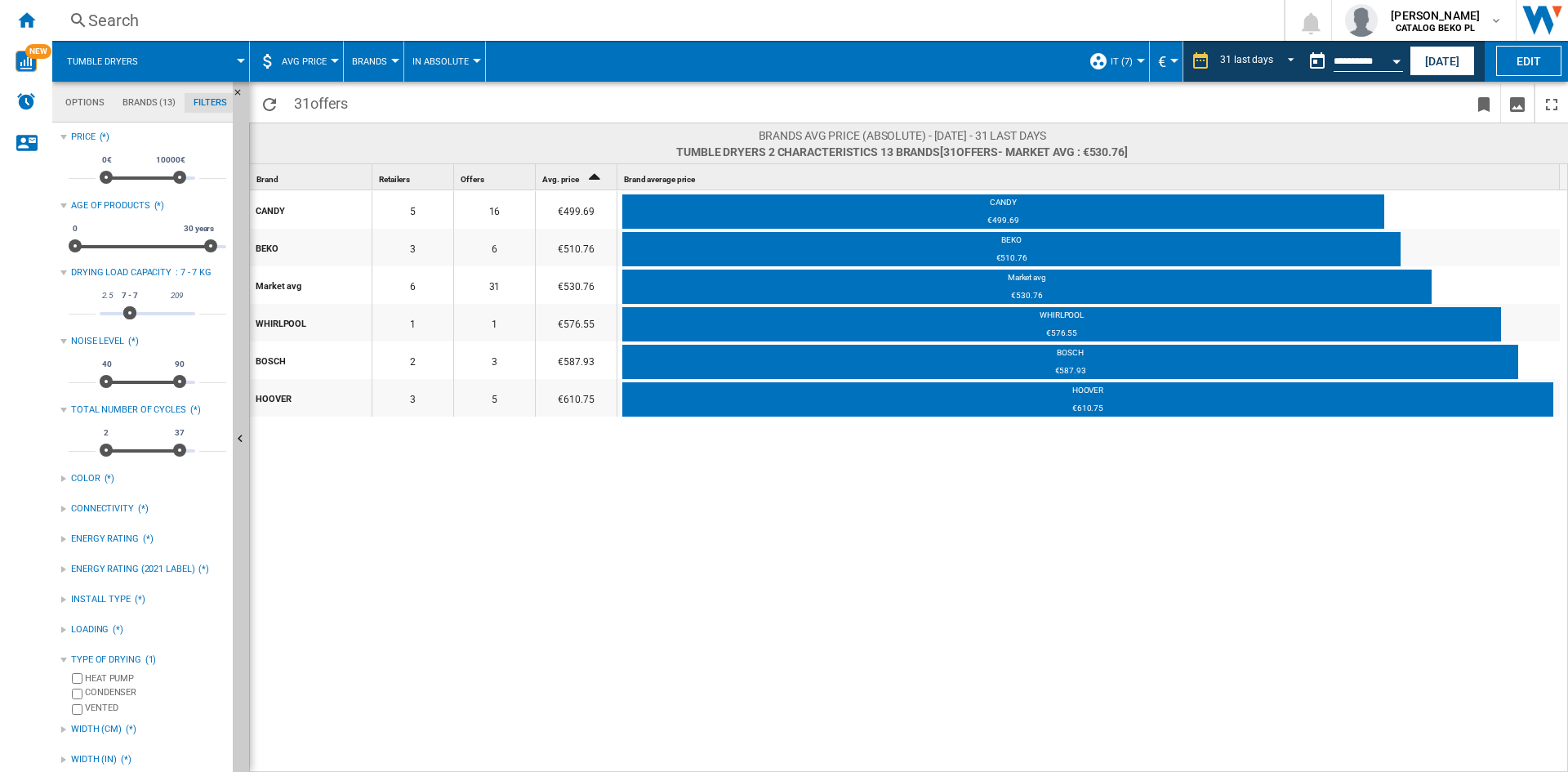
click at [1167, 519] on div "CANDY 5 16 €499.69 CANDY €499.69 BEKO 3 6 €510.76 BEKO €510.76 Market avg 6 31 …" at bounding box center [909, 482] width 1319 height 584
click at [1394, 57] on button "Open calendar" at bounding box center [1396, 59] width 30 height 30
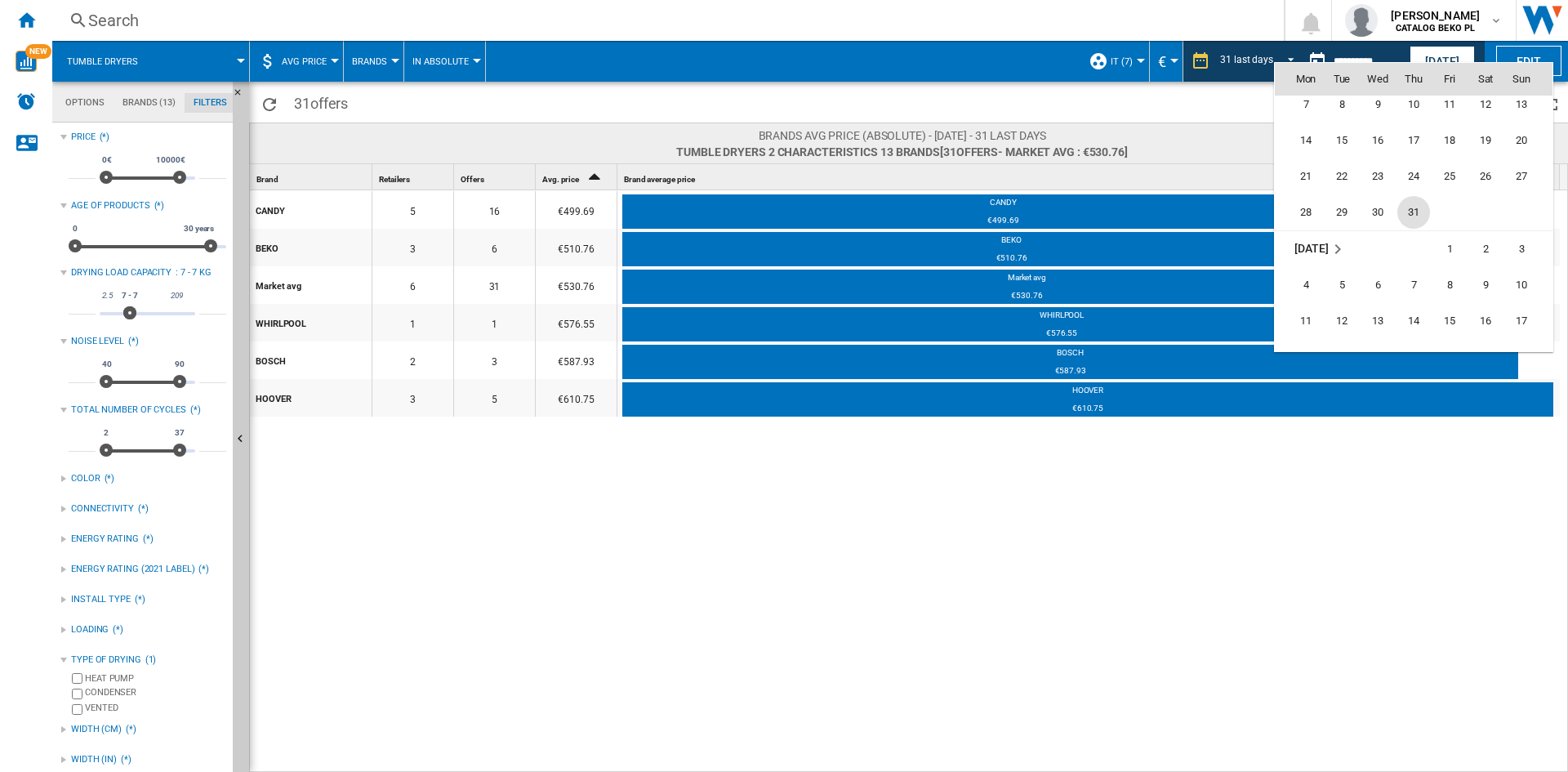
scroll to position [7412, 0]
click at [1415, 238] on span "31" at bounding box center [1414, 241] width 32 height 32
type input "**********"
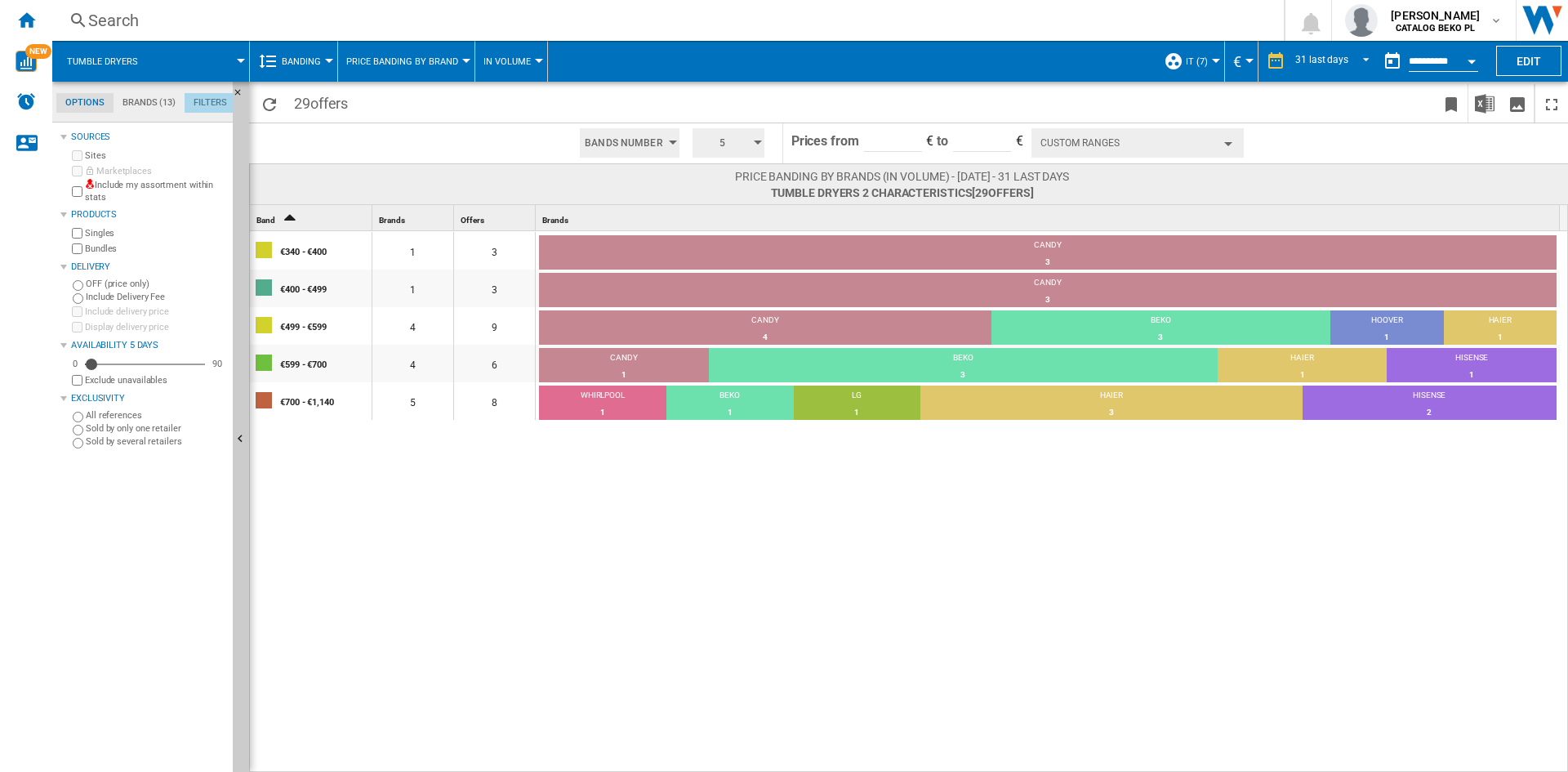
click at [212, 99] on md-tab-item "Filters" at bounding box center [210, 103] width 51 height 20
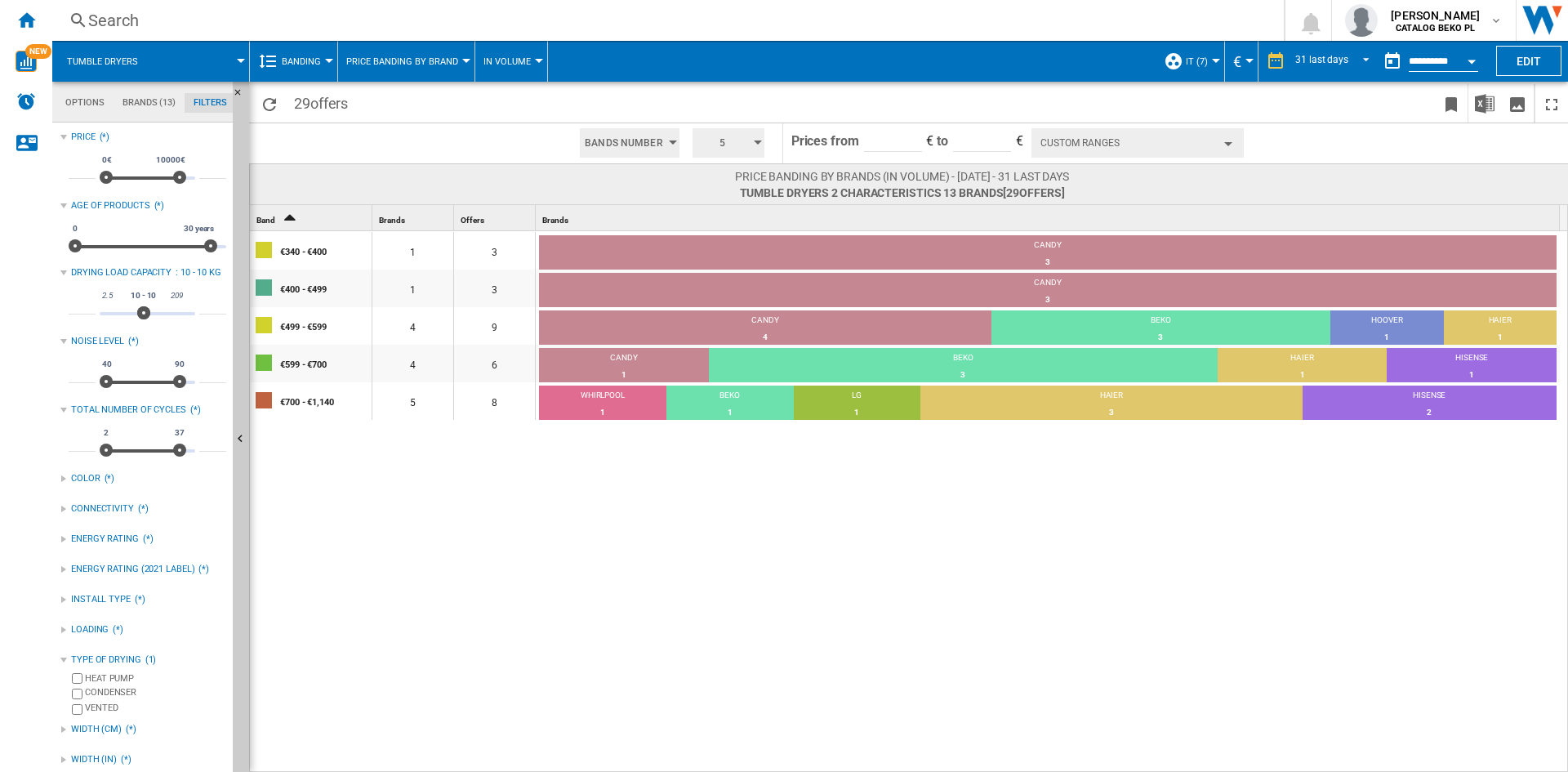
click at [84, 308] on input "**" at bounding box center [82, 307] width 27 height 16
type input "*"
click at [209, 307] on input "**" at bounding box center [213, 307] width 27 height 16
type input "*"
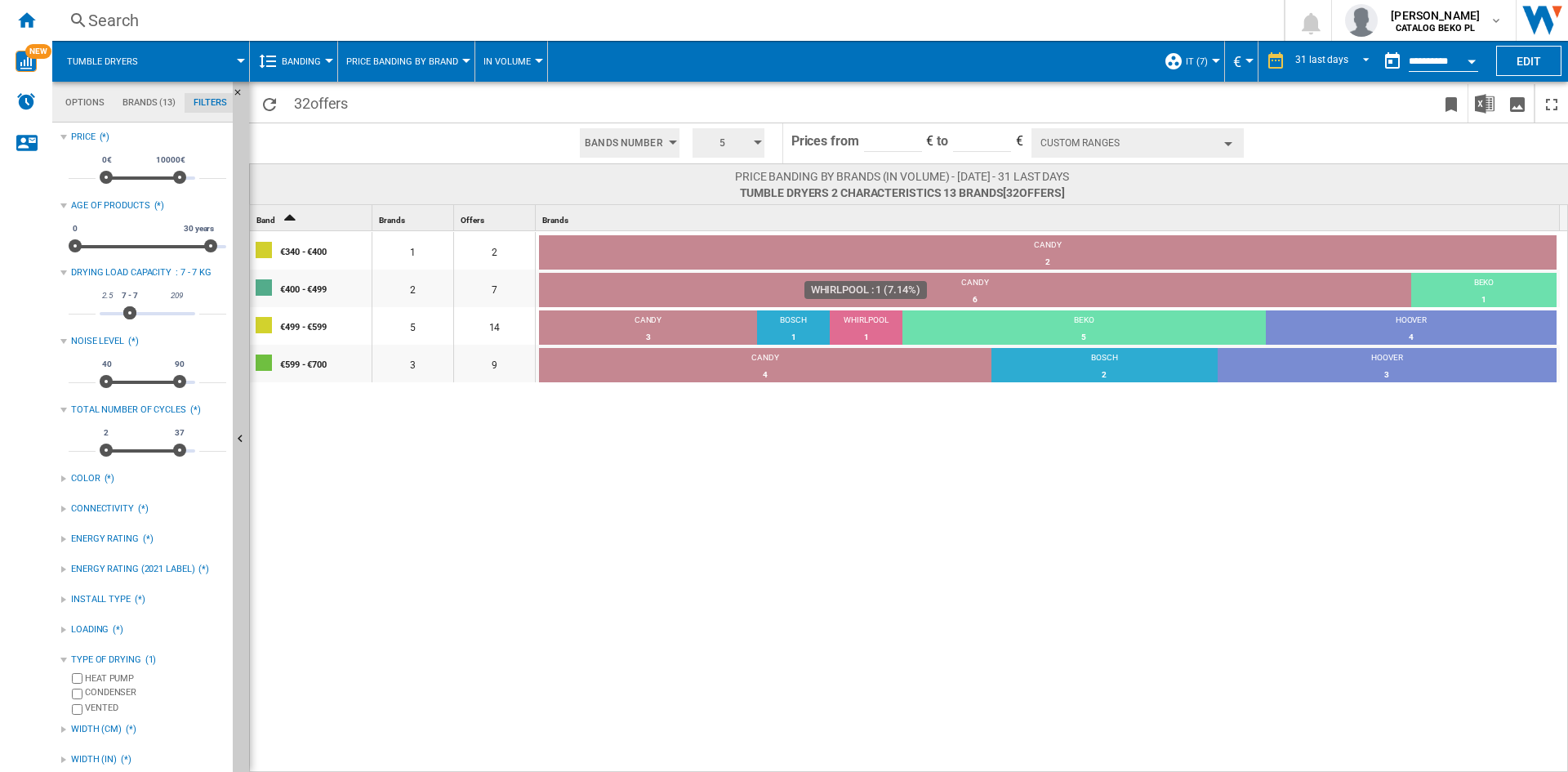
click at [867, 317] on div "WHIRLPOOL" at bounding box center [866, 322] width 73 height 14
click at [864, 335] on div "1" at bounding box center [866, 337] width 73 height 16
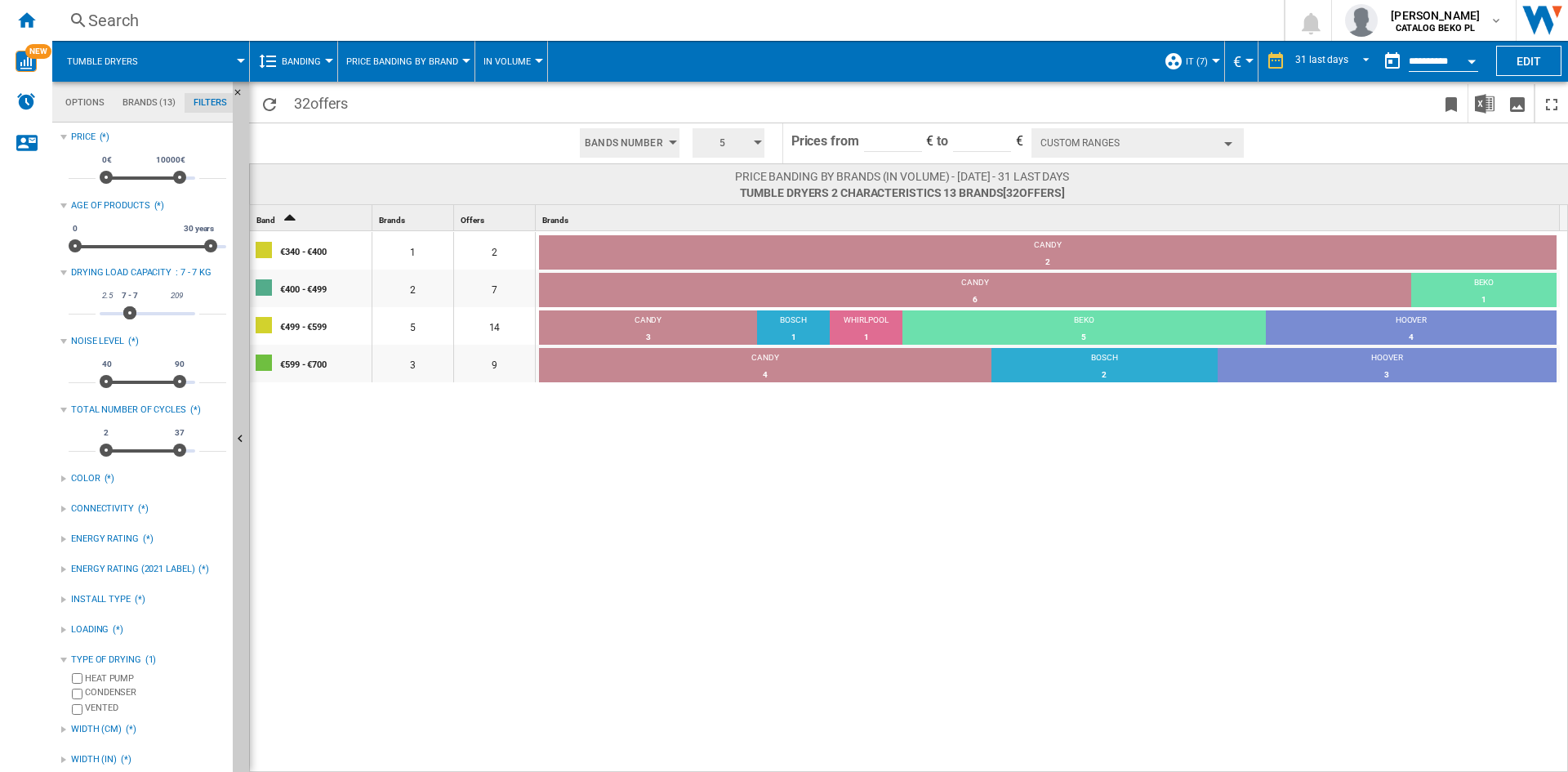
click at [1079, 527] on div "€340 - €400 1 2 CANDY 2 100% €400 - €499 2 7 CANDY 6 85.71% BEKO 1 14.29% €499 …" at bounding box center [909, 501] width 1319 height 542
click at [1331, 56] on div "31 last days" at bounding box center [1321, 61] width 53 height 12
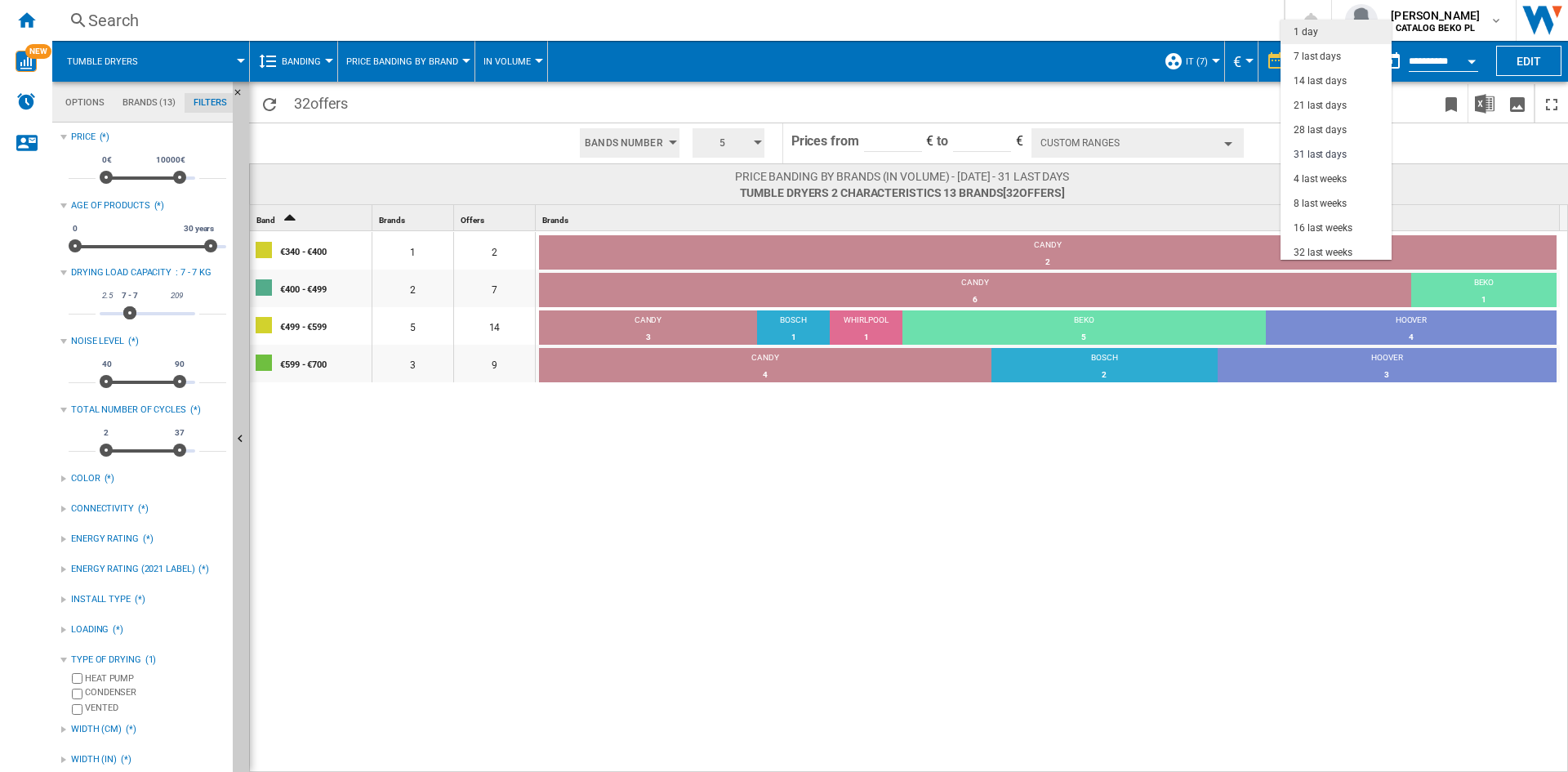
click at [1316, 35] on div "1 day" at bounding box center [1306, 32] width 24 height 14
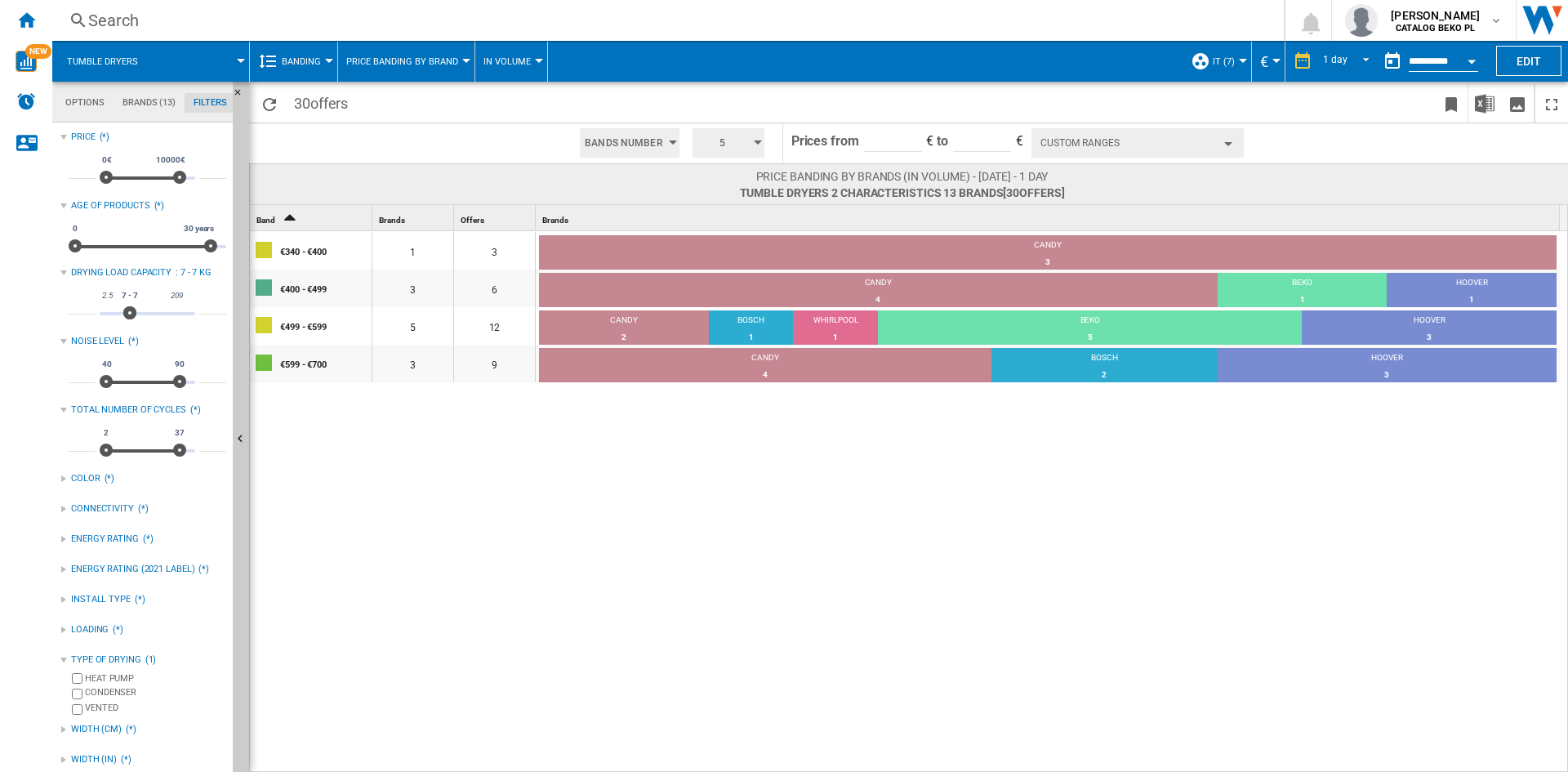
click at [959, 508] on div "€340 - €400 1 3 CANDY 3 100% €400 - €499 3 6 CANDY 4 66.67% BEKO 1 16.67% HOOVE…" at bounding box center [909, 501] width 1319 height 542
click at [837, 322] on div "WHIRLPOOL" at bounding box center [835, 322] width 85 height 14
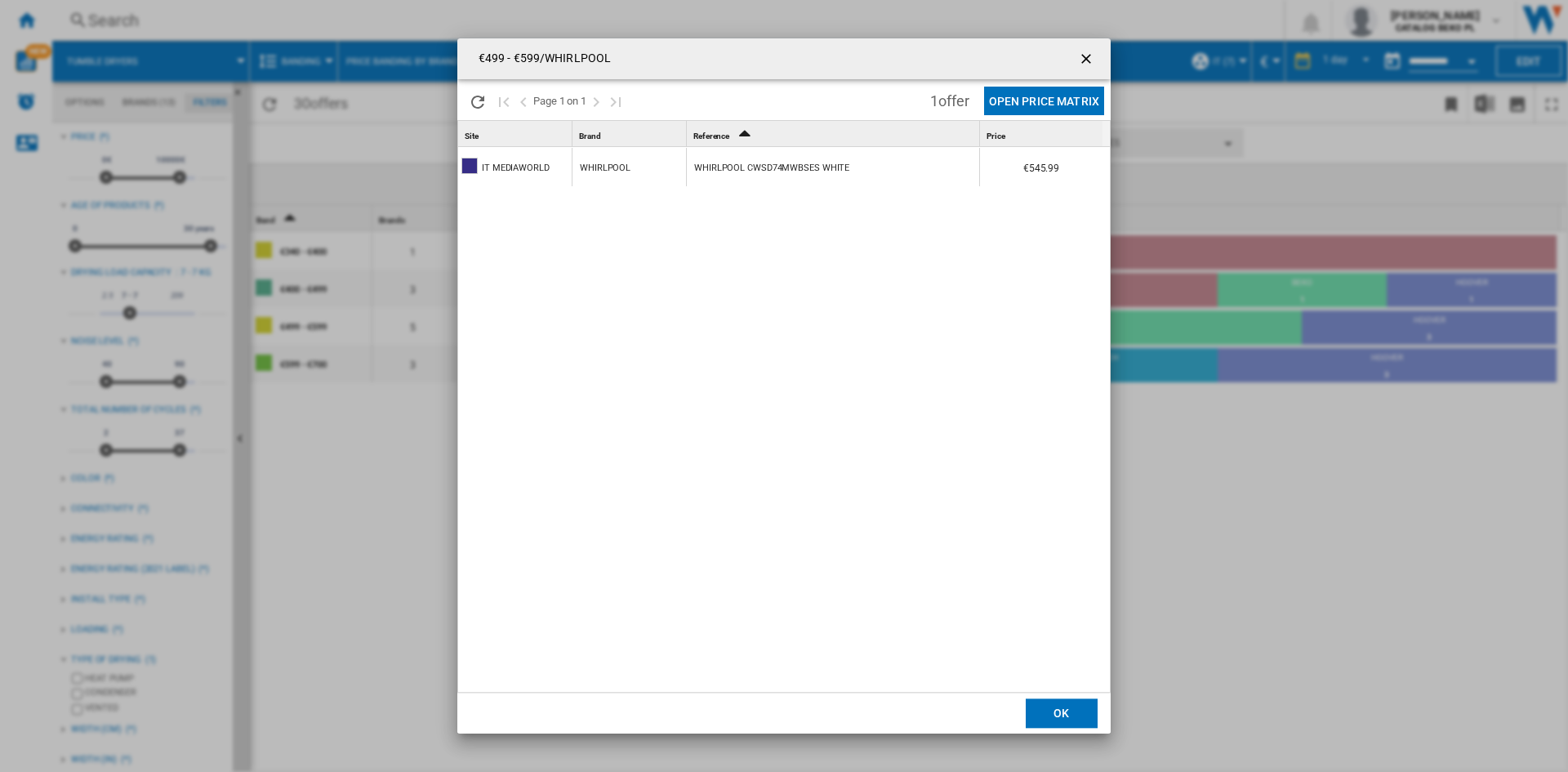
drag, startPoint x: 753, startPoint y: 170, endPoint x: 789, endPoint y: 169, distance: 36.0
click at [789, 169] on div "WHIRLPOOL CWSD74MWBSES WHITE" at bounding box center [772, 169] width 155 height 38
click at [776, 169] on div "WHIRLPOOL CWSD74MWBSES WHITE" at bounding box center [772, 169] width 155 height 38
click at [1091, 51] on ng-md-icon "getI18NText('BUTTONS.CLOSE_DIALOG')" at bounding box center [1088, 60] width 20 height 20
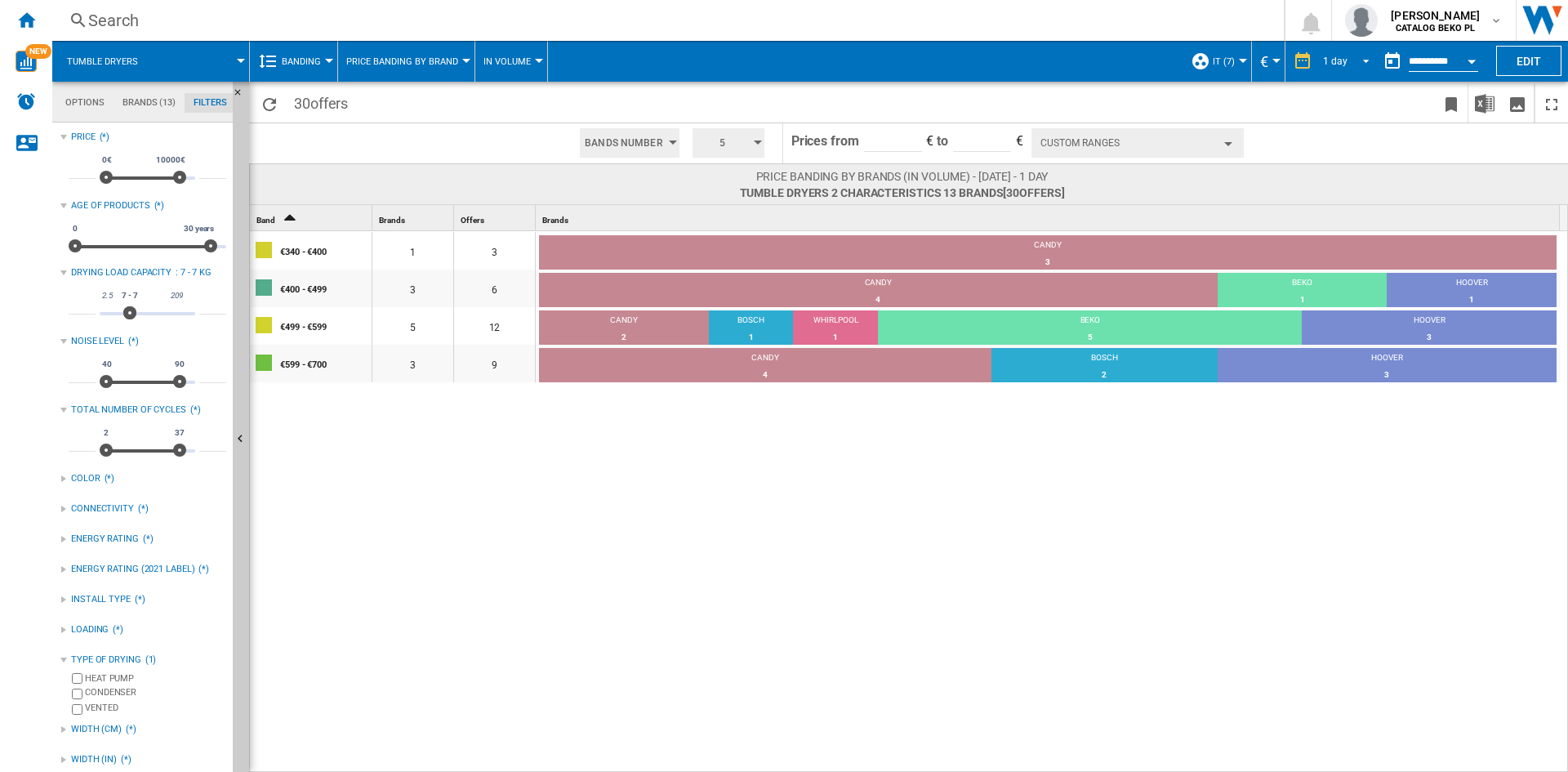
click at [1347, 64] on md-select-value "1 day" at bounding box center [1349, 60] width 56 height 24
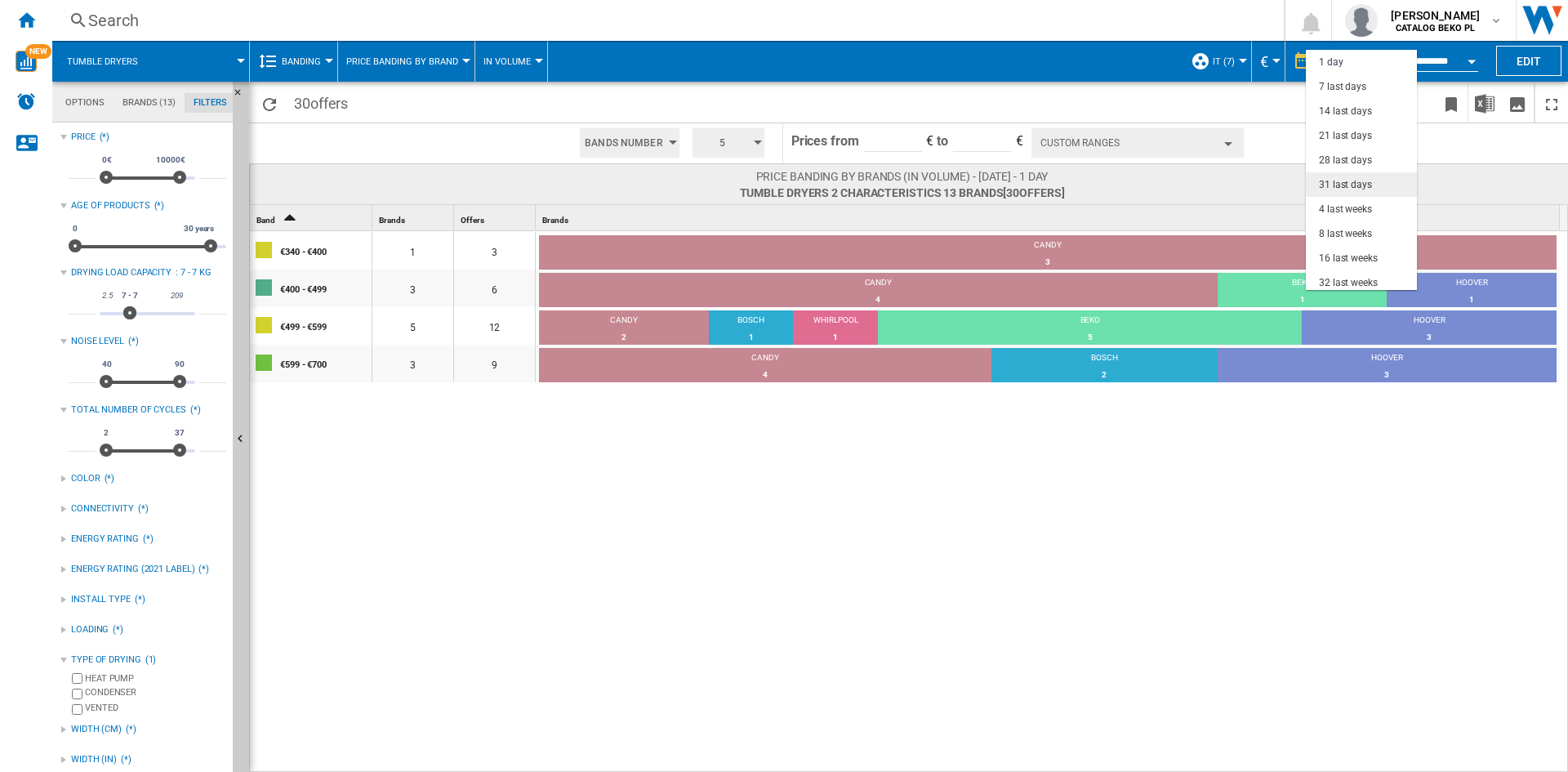
click at [1346, 186] on div "31 last days" at bounding box center [1345, 184] width 53 height 14
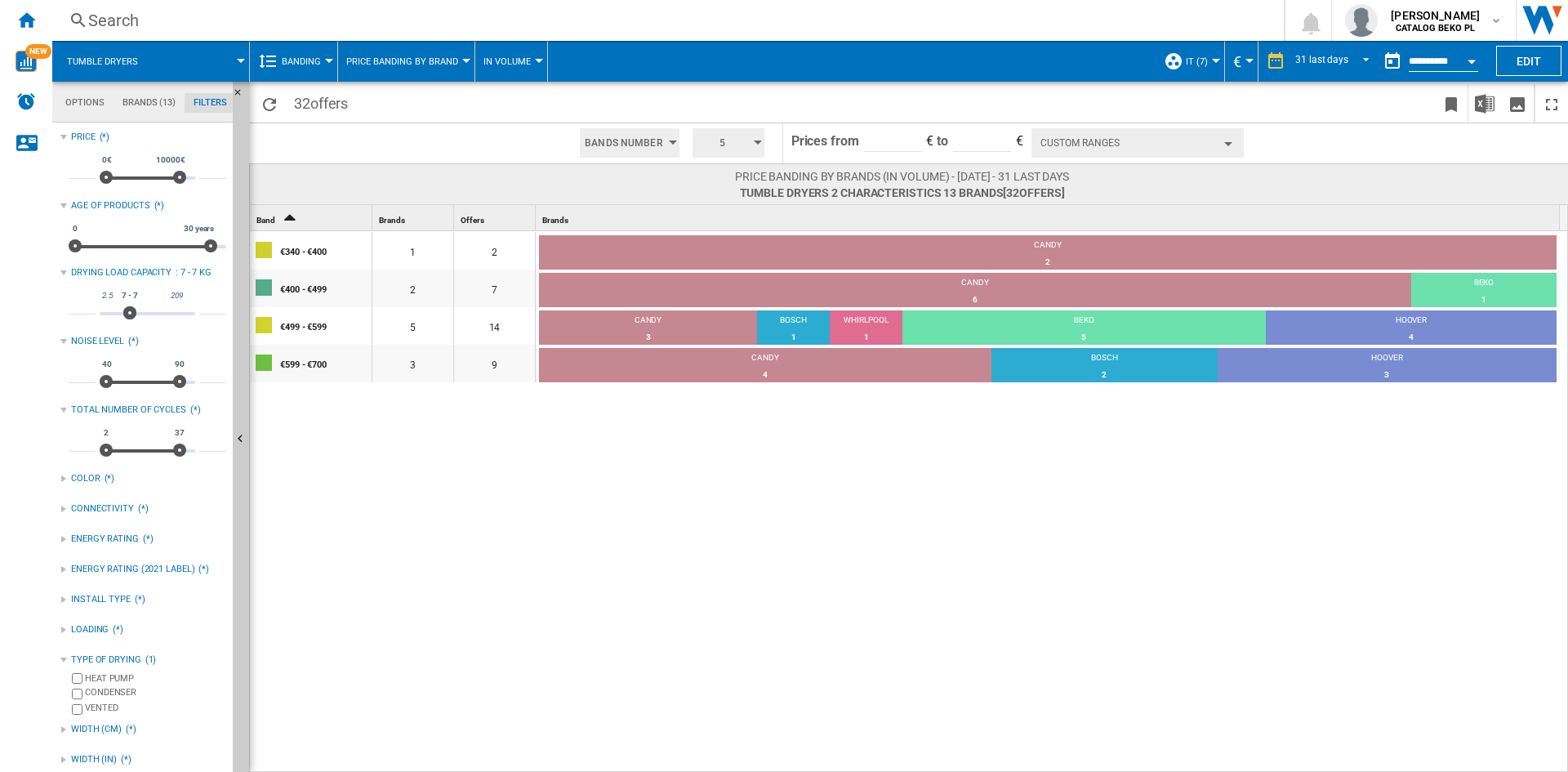
click at [940, 628] on div "€340 - €400 1 2 CANDY 2 100% €400 - €499 2 7 CANDY 6 85.71% BEKO 1 14.29% €499 …" at bounding box center [909, 501] width 1319 height 542
click at [714, 583] on div "€340 - €400 1 2 CANDY 2 100% €400 - €499 2 7 CANDY 6 85.71% BEKO 1 14.29% €499 …" at bounding box center [909, 501] width 1319 height 542
